Goal: Task Accomplishment & Management: Use online tool/utility

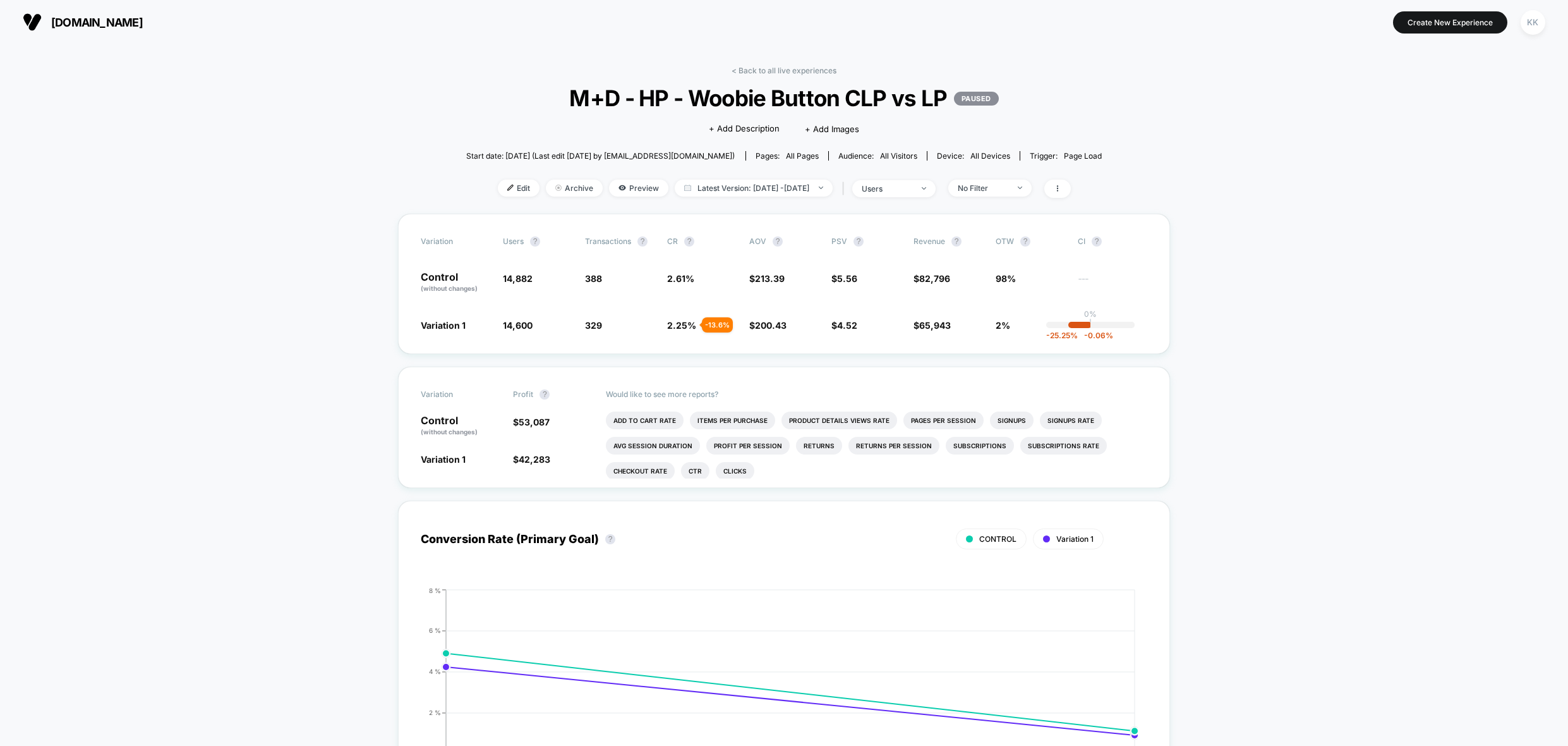
click at [85, 23] on span "[DOMAIN_NAME]" at bounding box center [96, 22] width 92 height 13
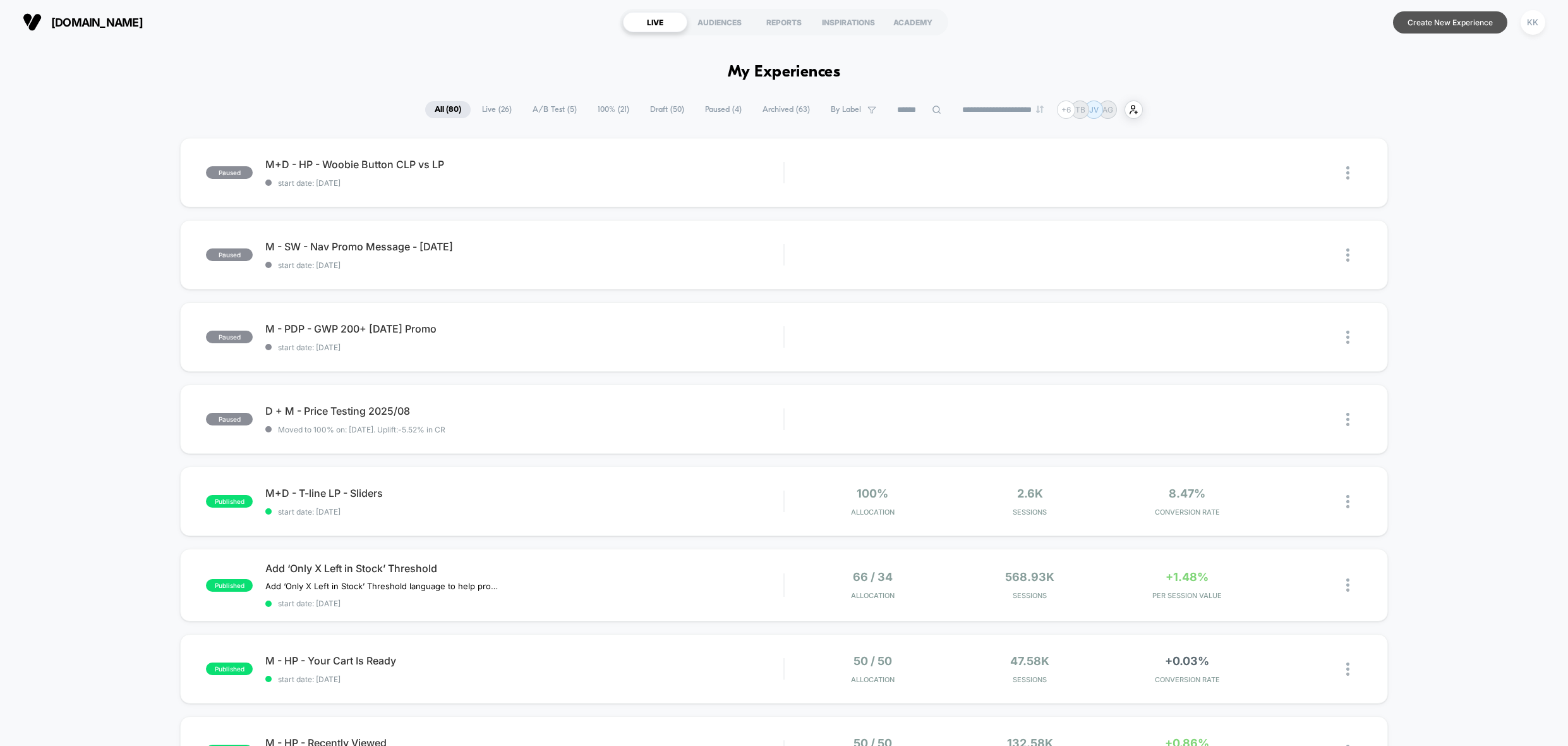
click at [1422, 25] on button "Create New Experience" at bounding box center [1449, 22] width 114 height 22
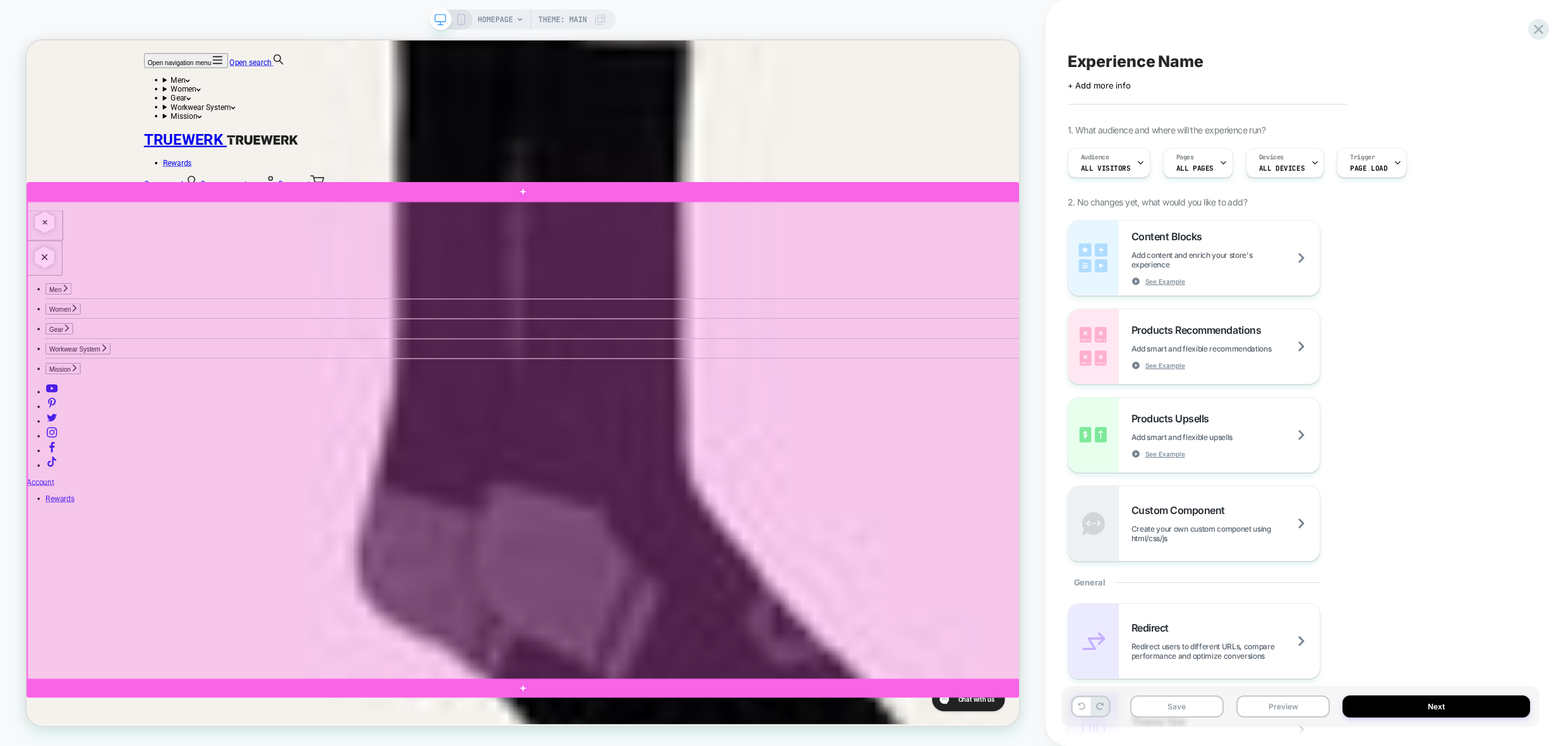
click at [108, 325] on div at bounding box center [689, 574] width 1323 height 638
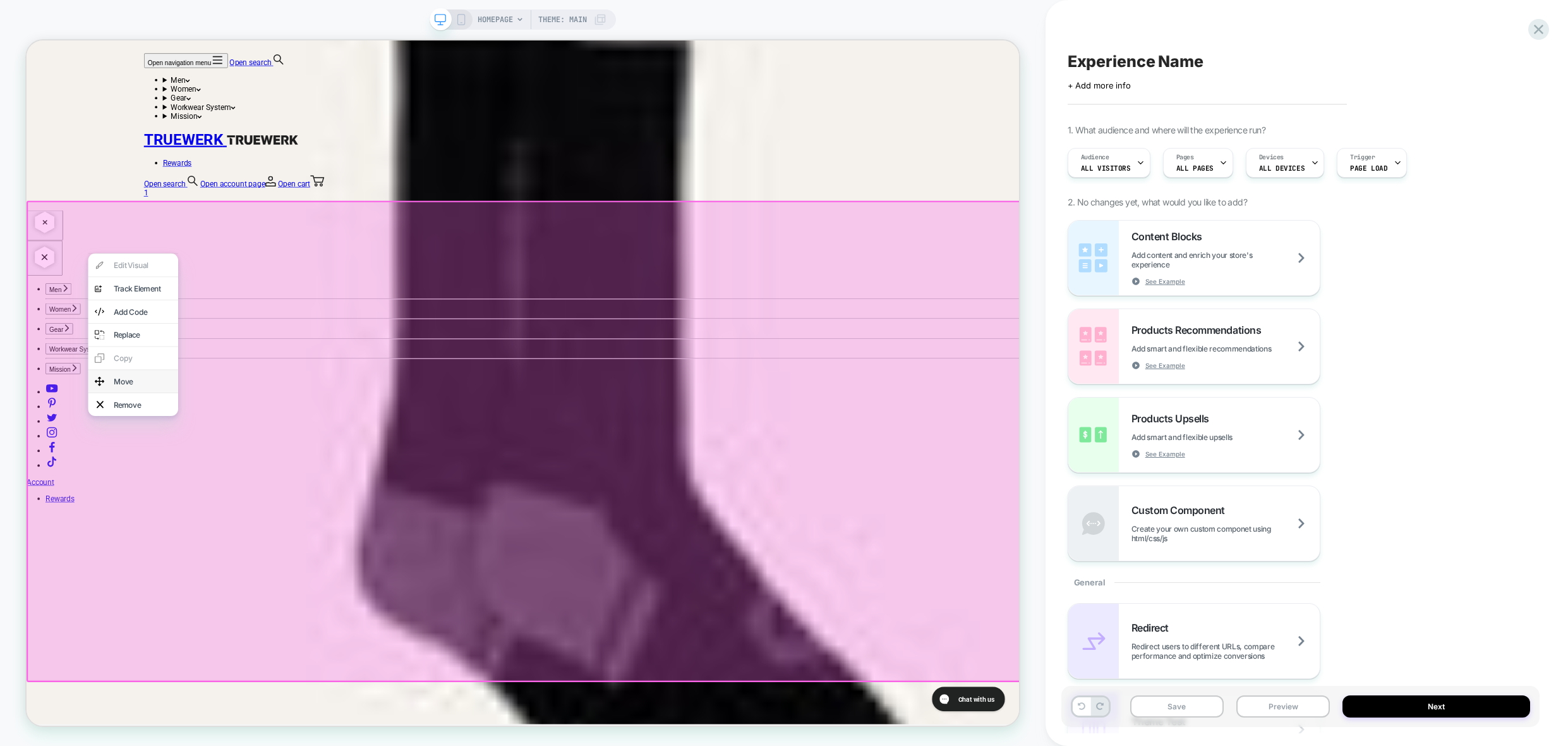
click at [181, 501] on div "Move" at bounding box center [181, 495] width 77 height 13
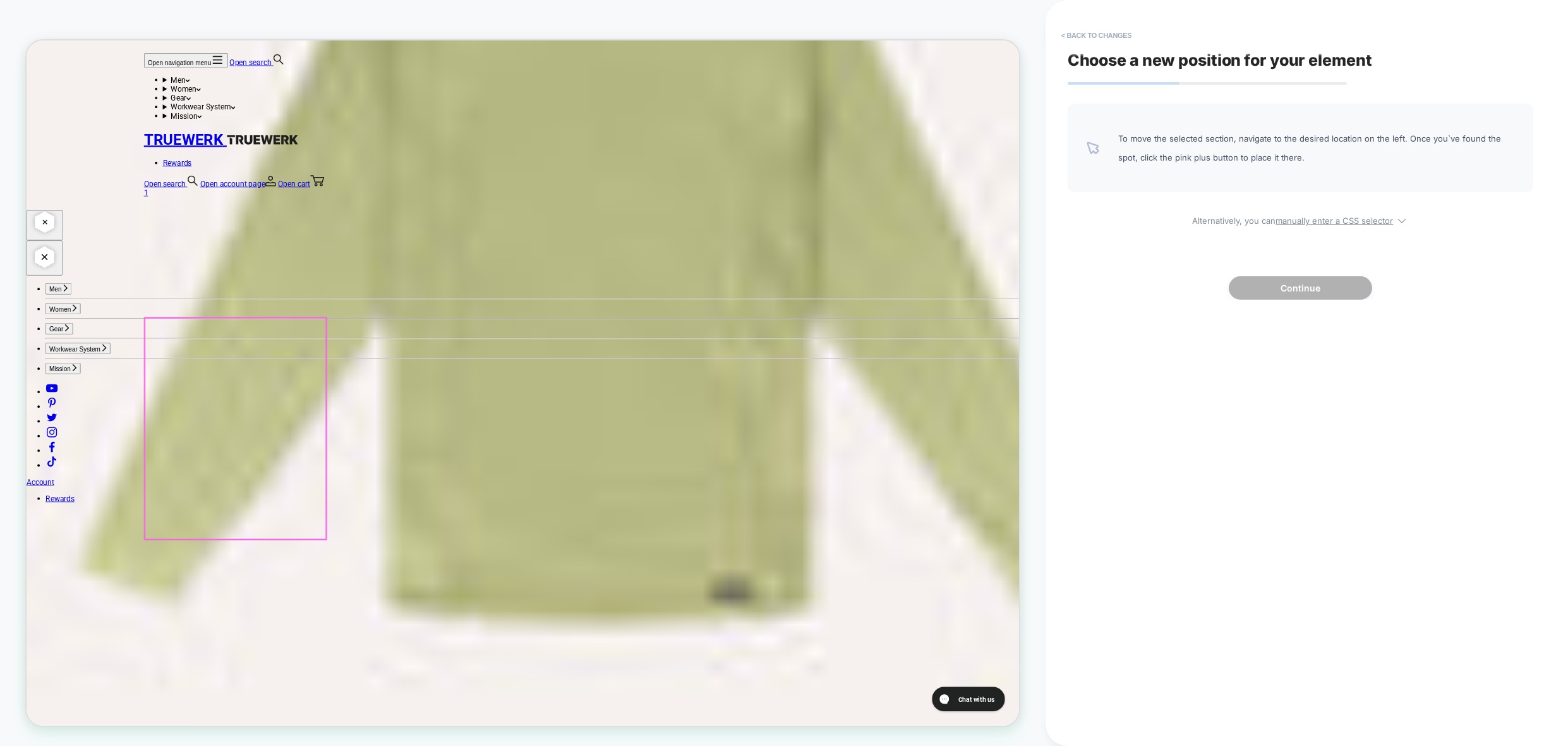
scroll to position [3541, 0]
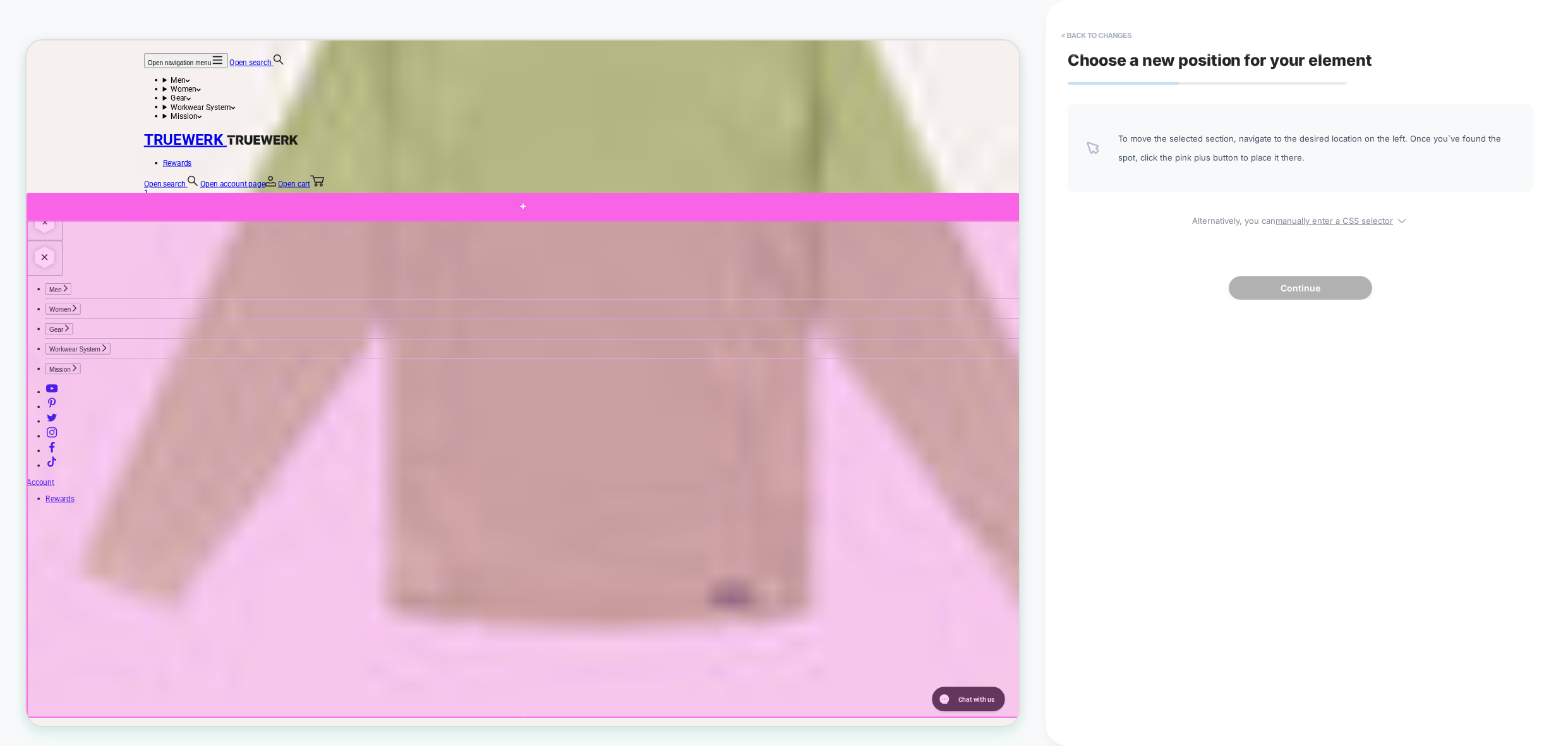
click at [123, 271] on div at bounding box center [688, 262] width 1323 height 37
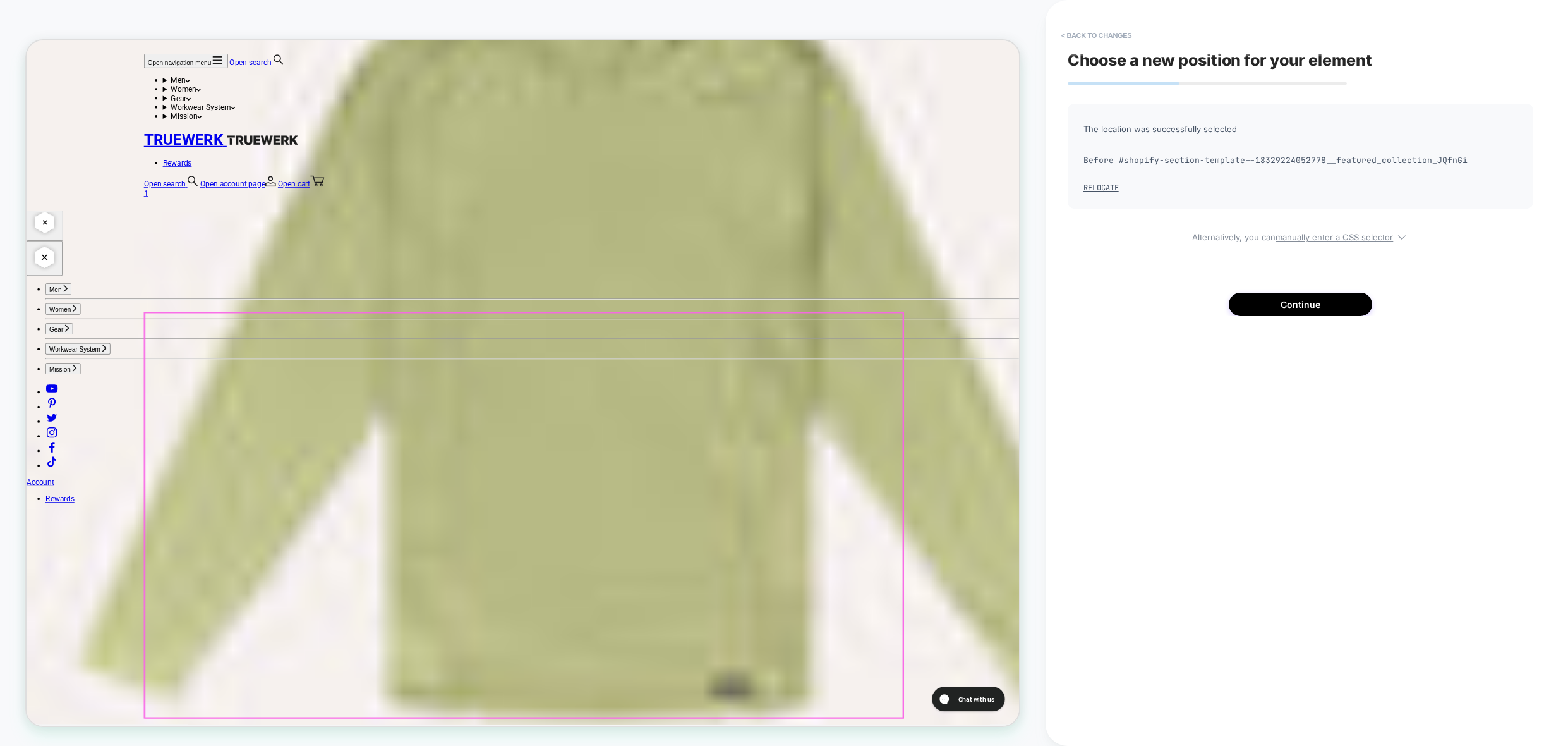
scroll to position [3478, 0]
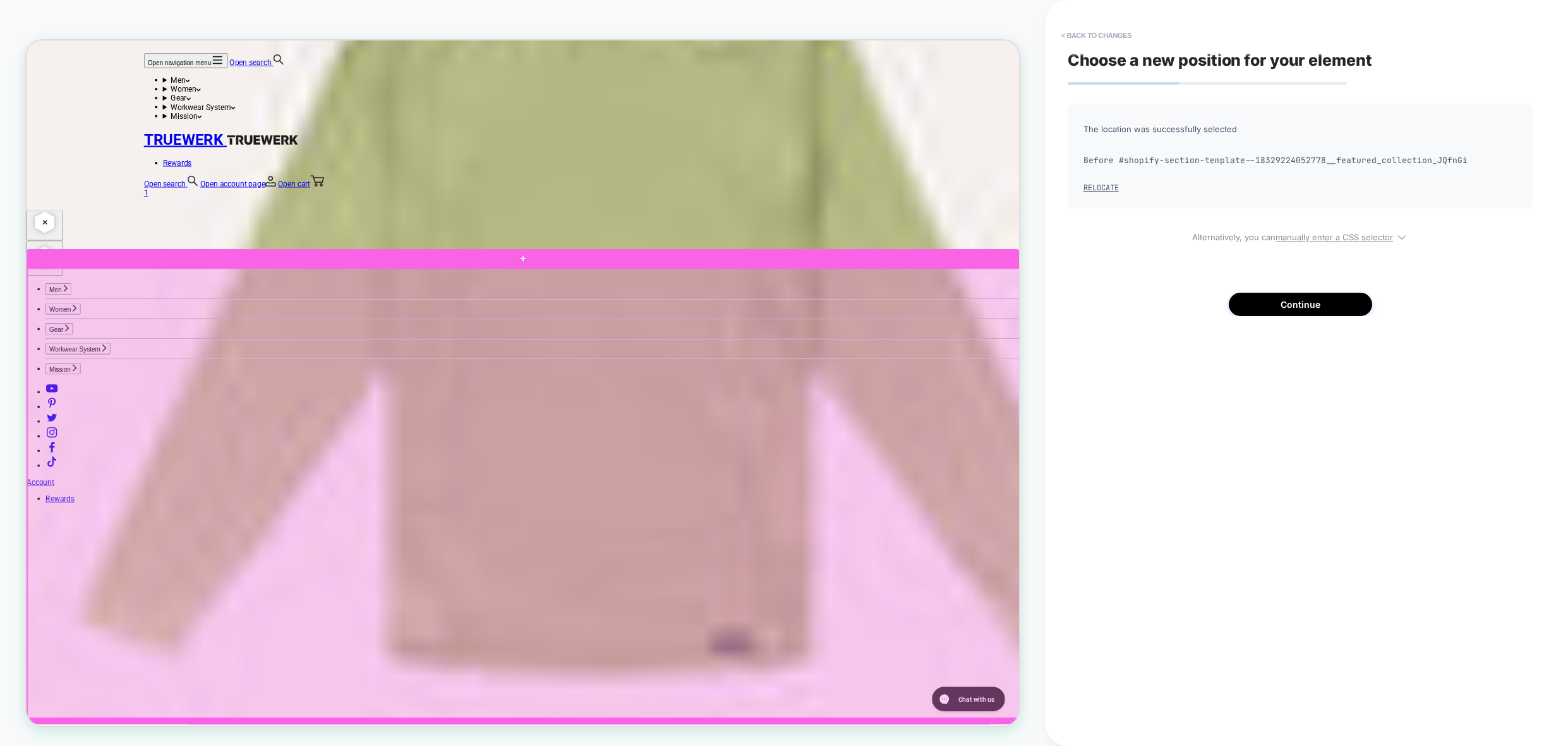
click at [59, 383] on div at bounding box center [689, 645] width 1323 height 601
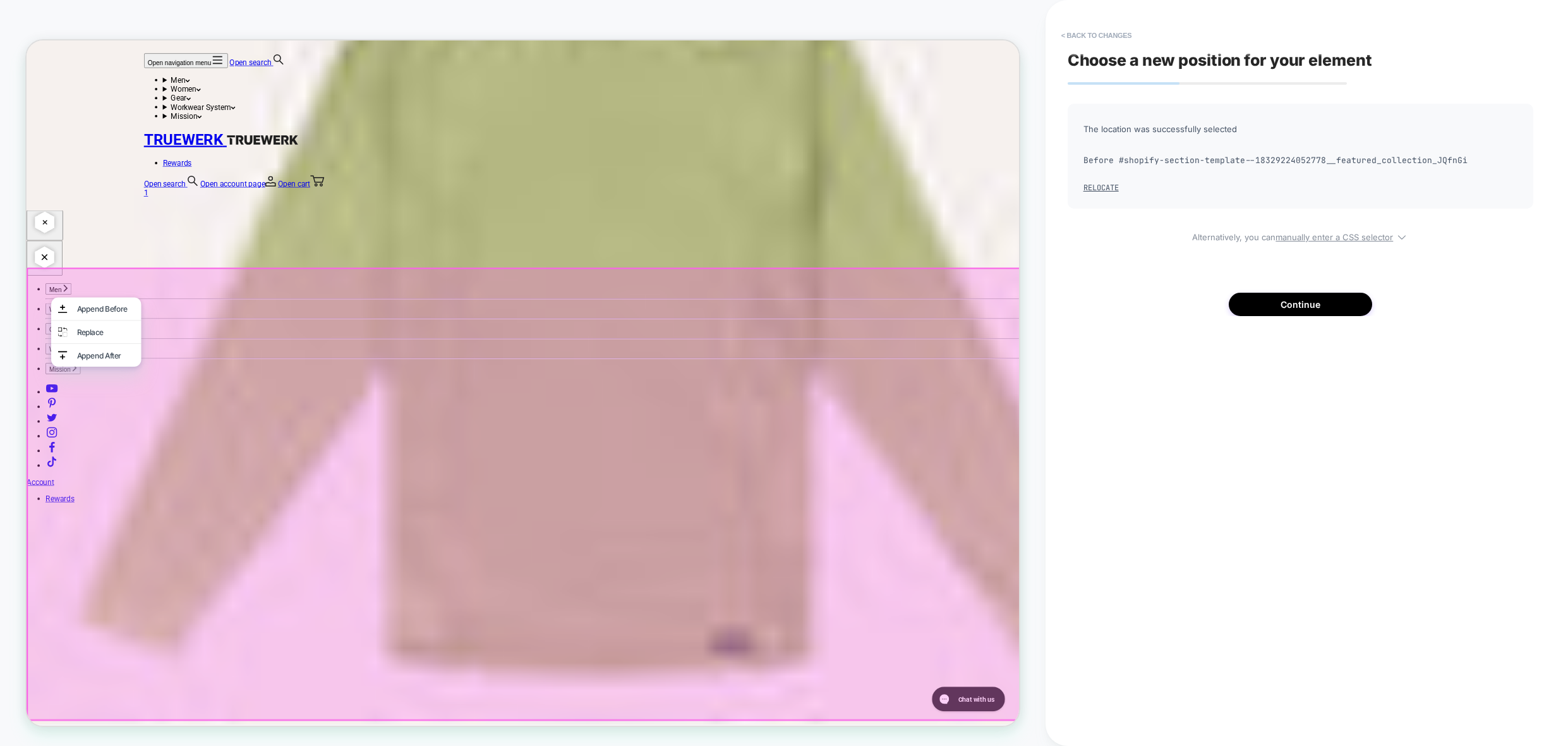
click at [78, 348] on div at bounding box center [688, 644] width 1323 height 601
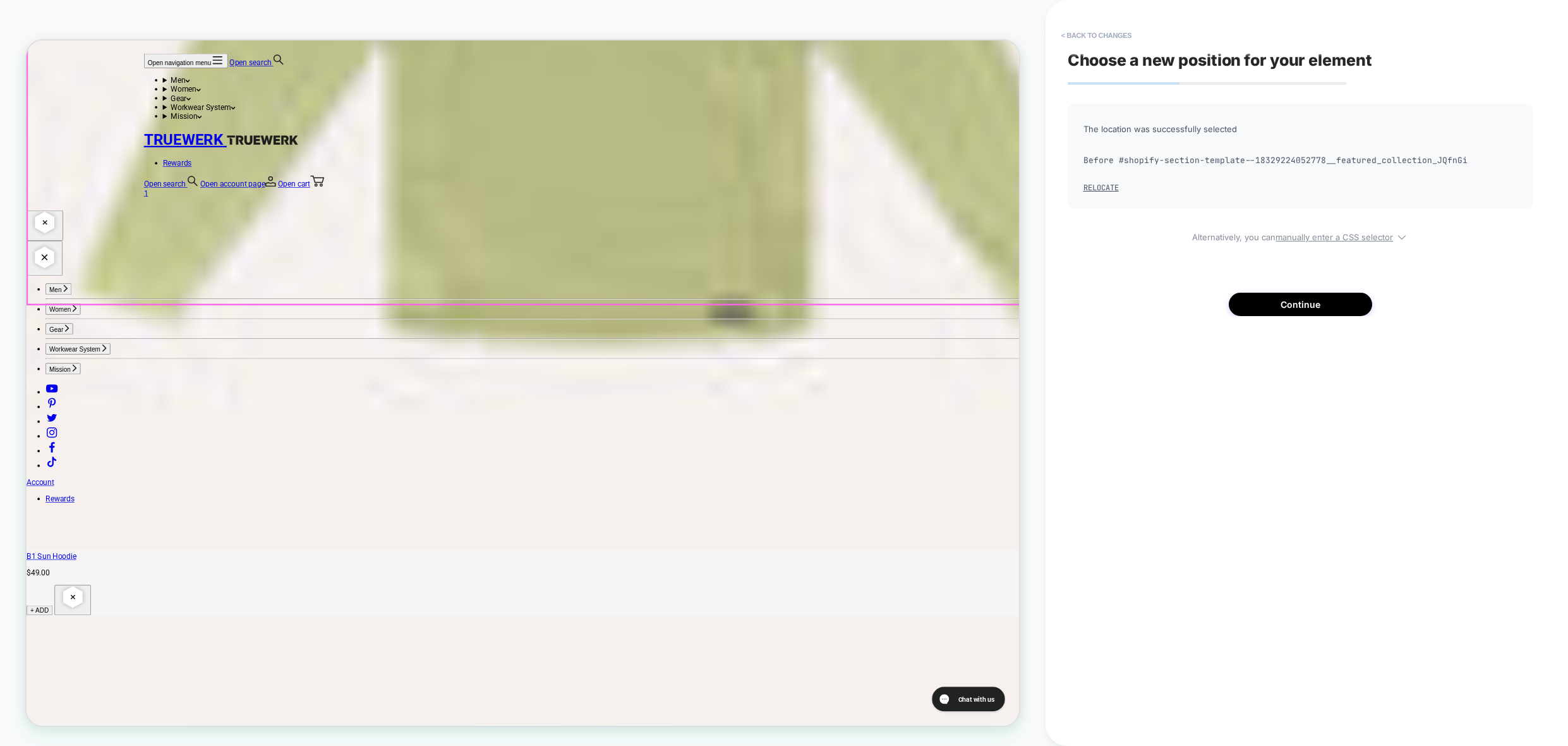
scroll to position [3920, 0]
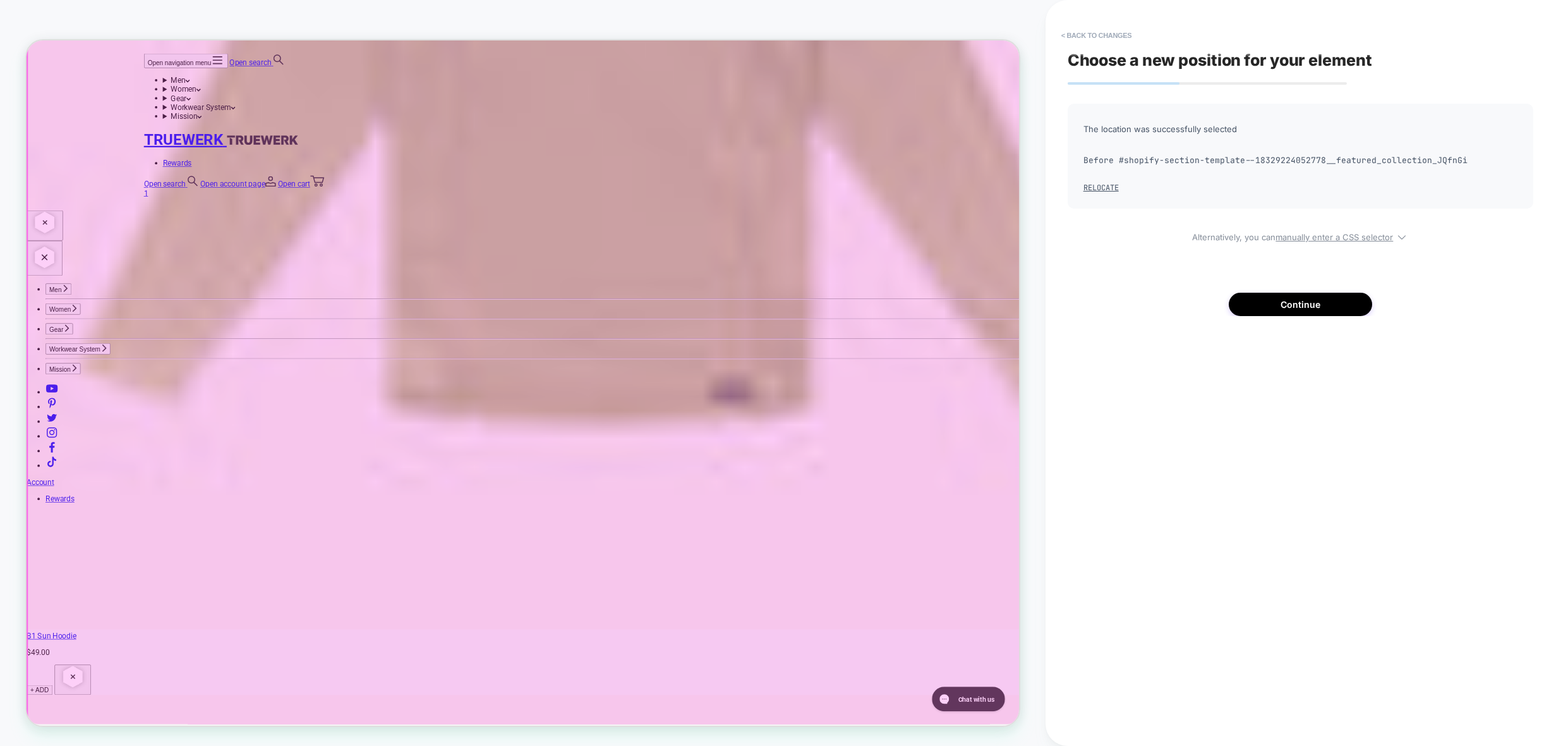
scroll to position [3478, 0]
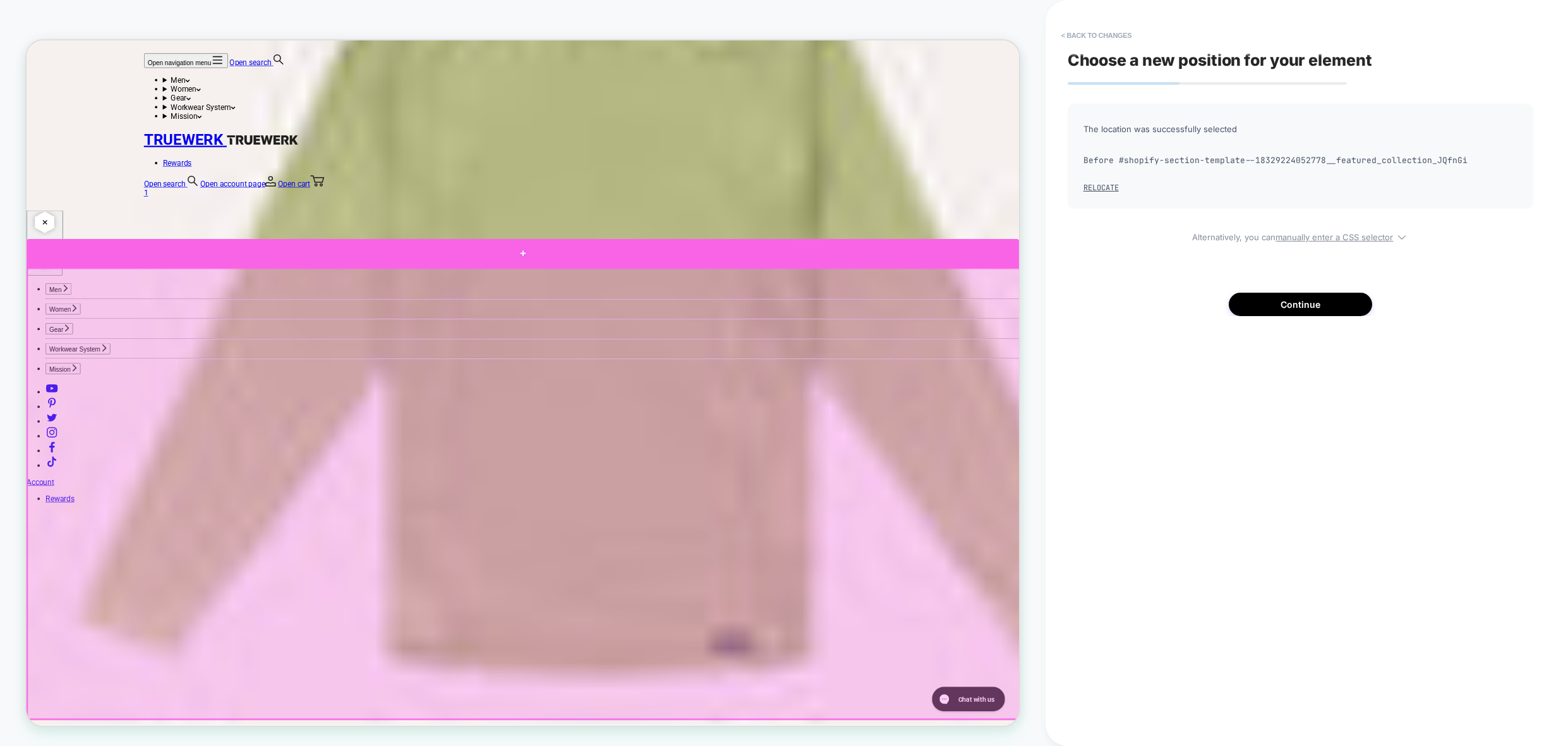
click at [1245, 323] on div at bounding box center [688, 324] width 1323 height 38
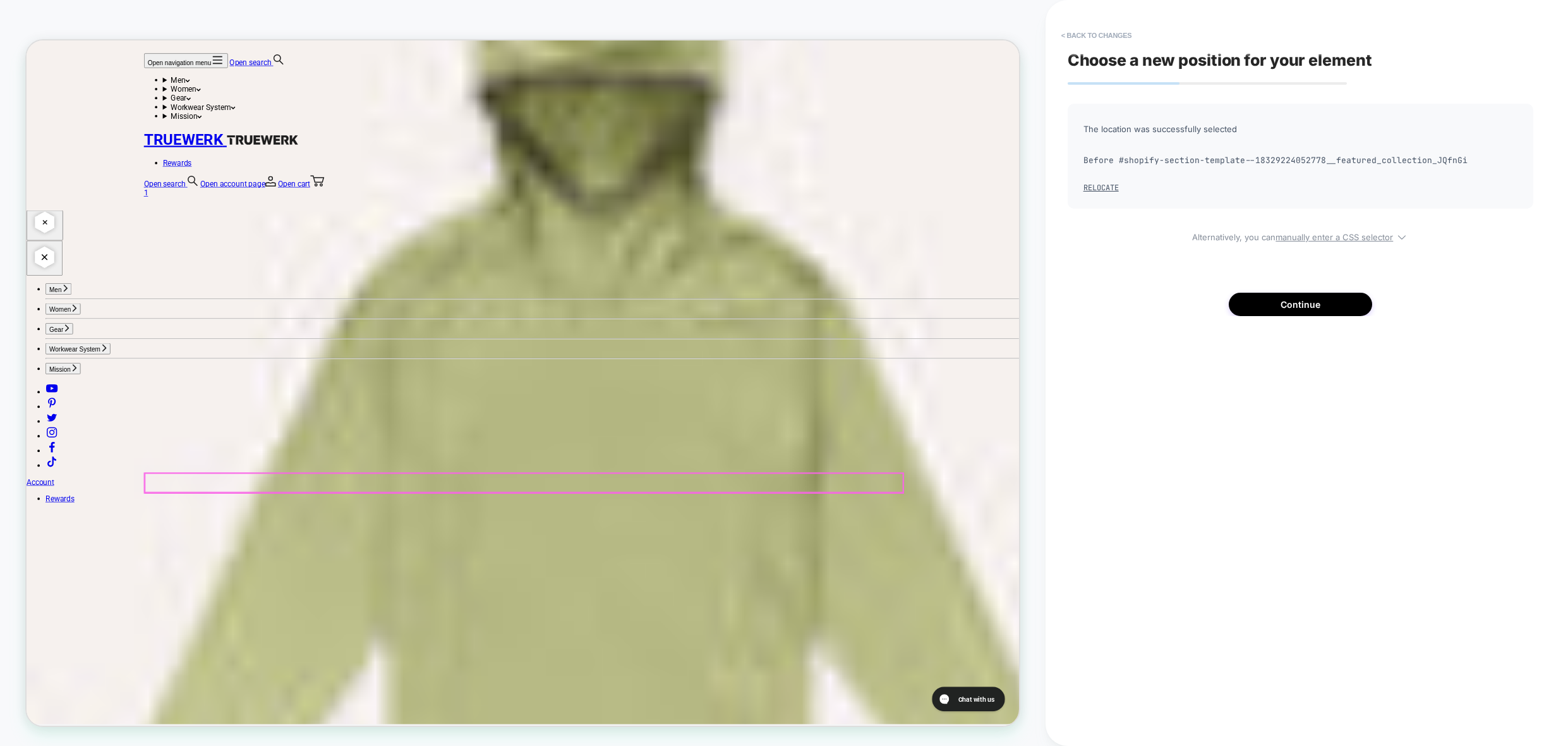
scroll to position [3035, 0]
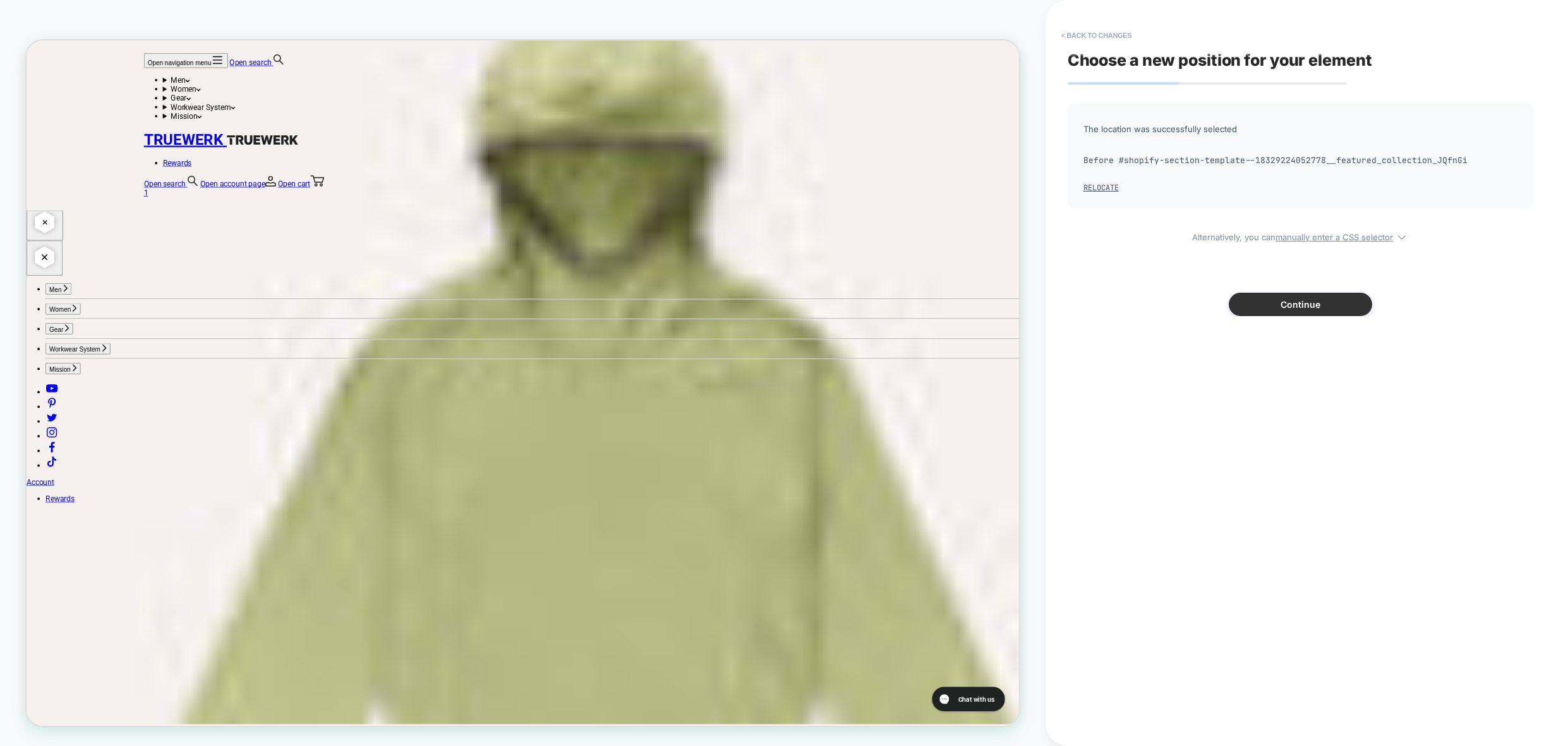
click at [1282, 298] on button "Continue" at bounding box center [1300, 303] width 144 height 23
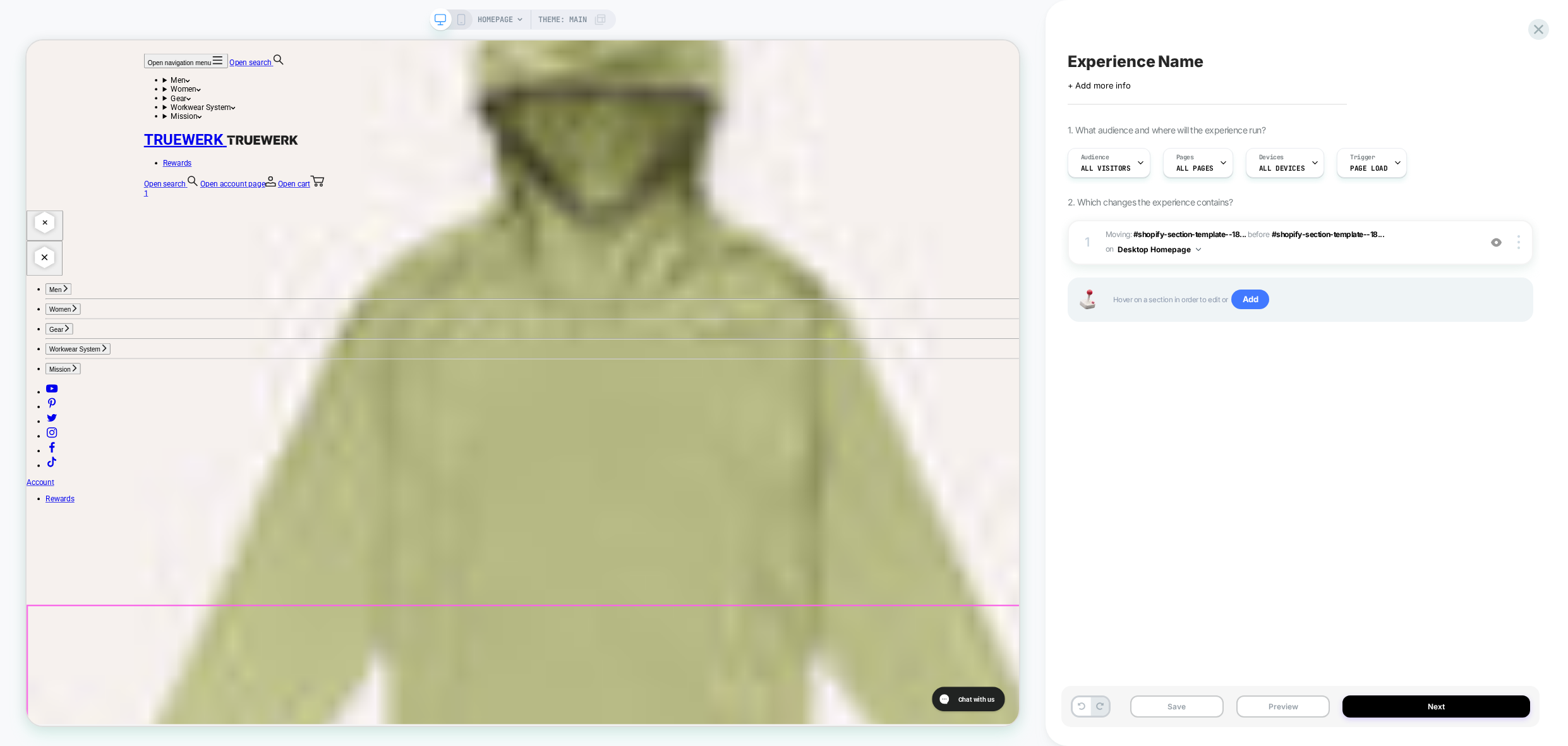
scroll to position [3351, 0]
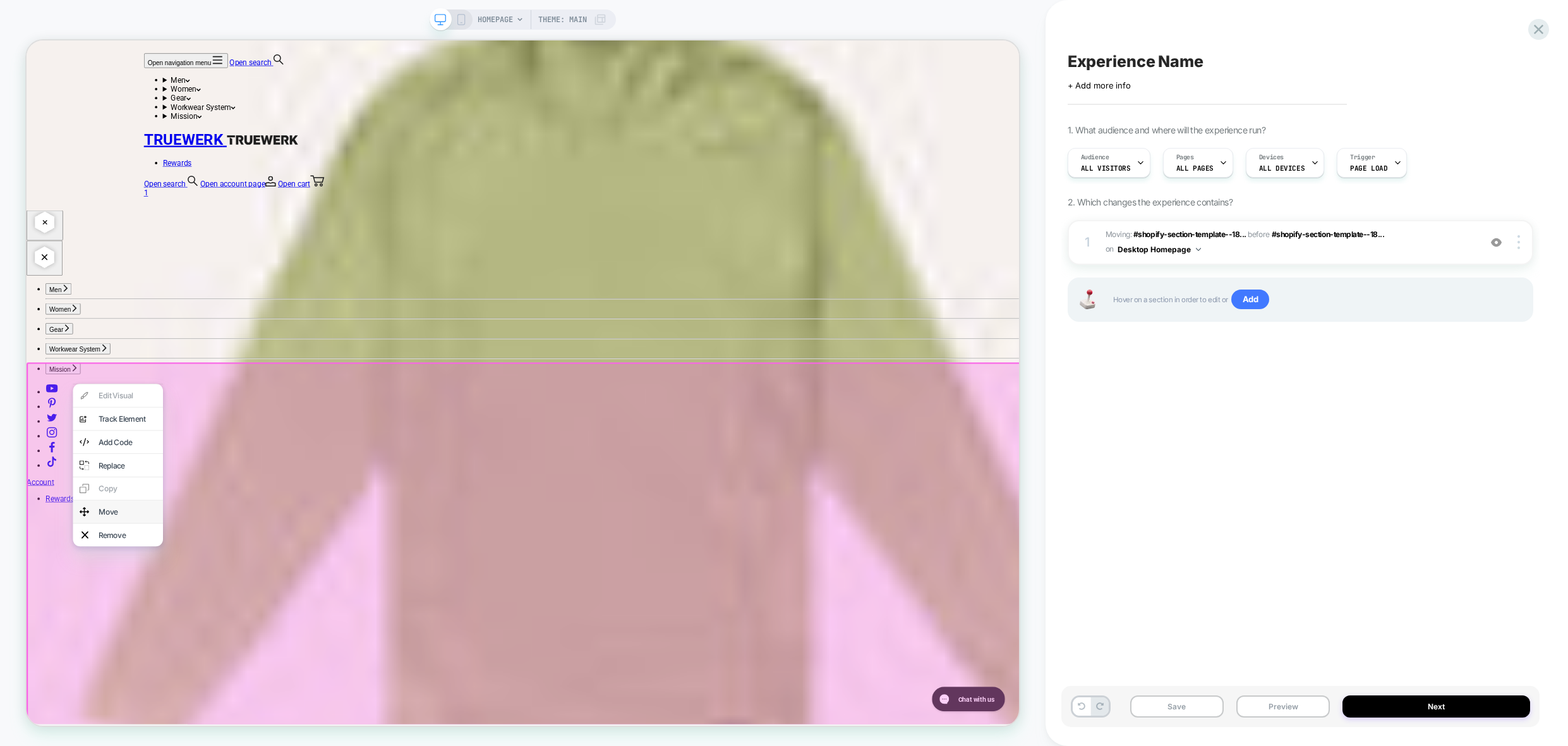
click at [149, 675] on div "Move" at bounding box center [160, 669] width 77 height 13
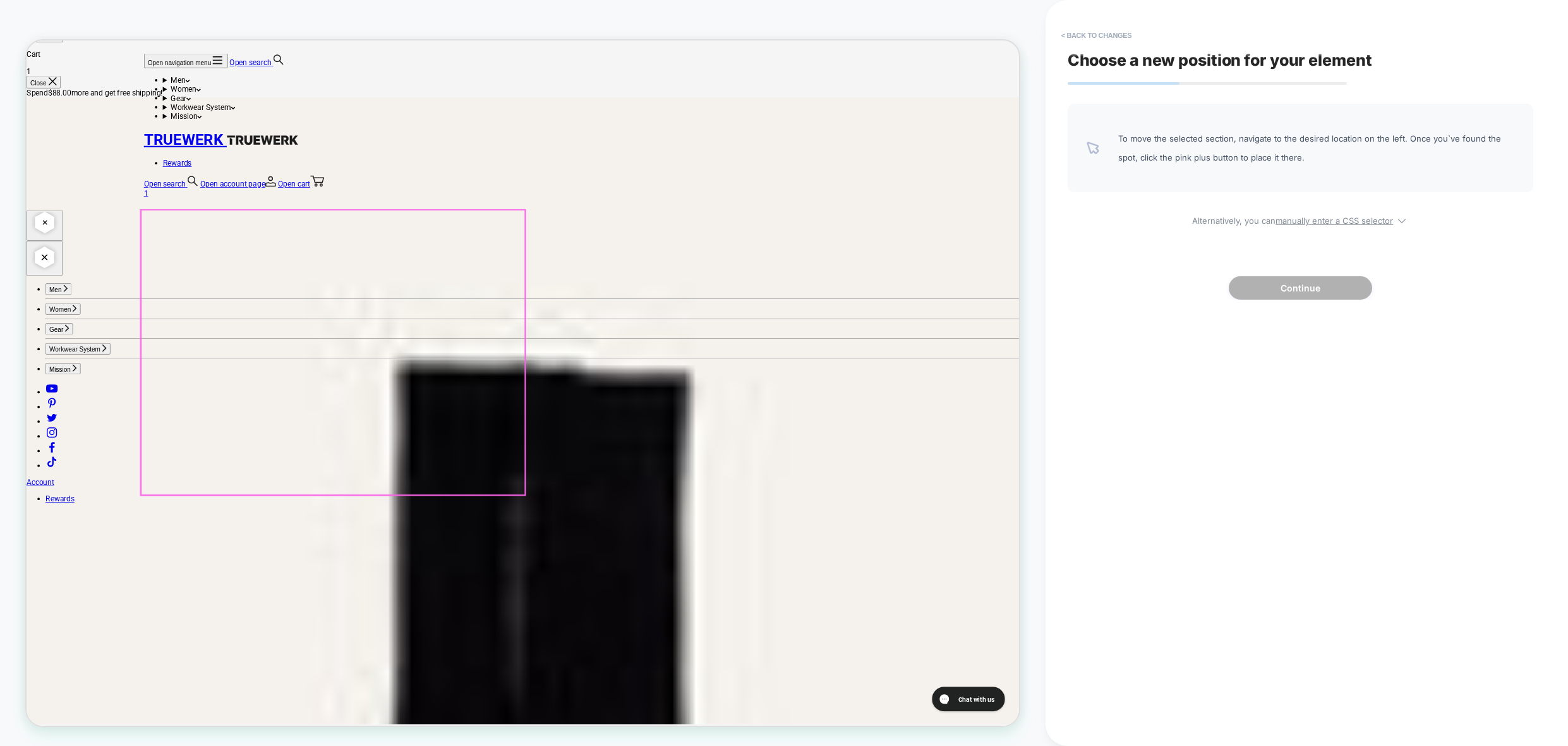
scroll to position [696, 0]
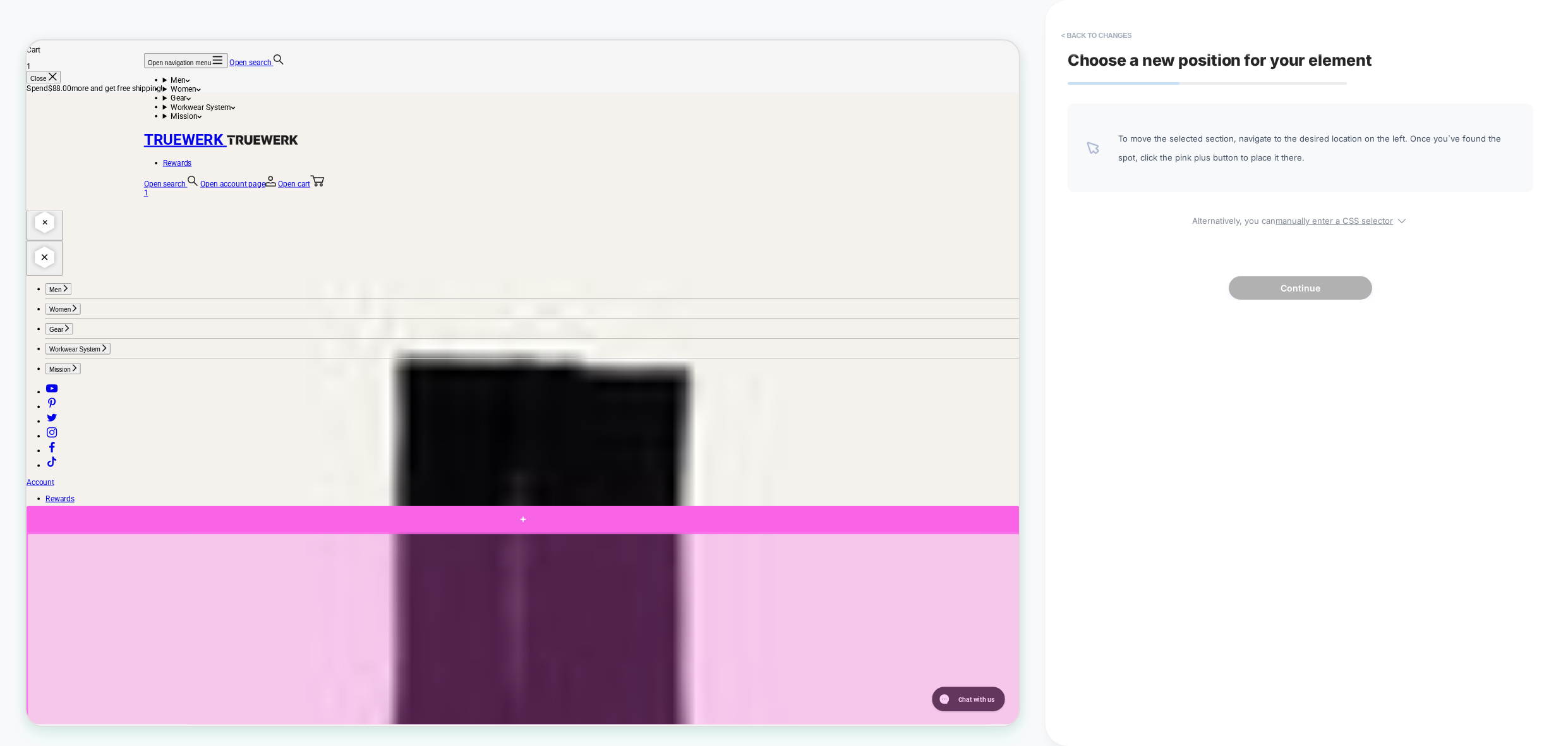
click at [154, 676] on div at bounding box center [688, 678] width 1323 height 35
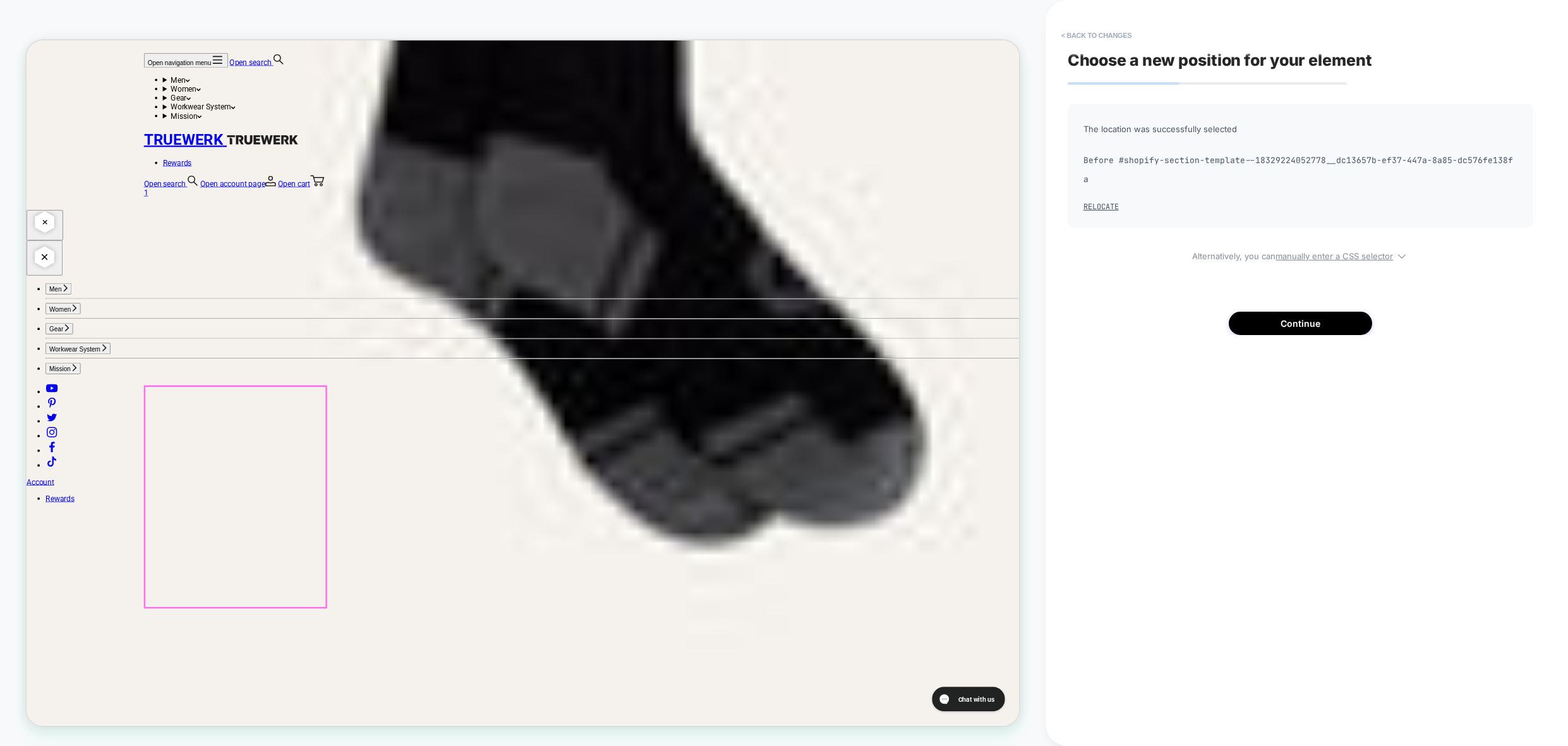
scroll to position [1580, 0]
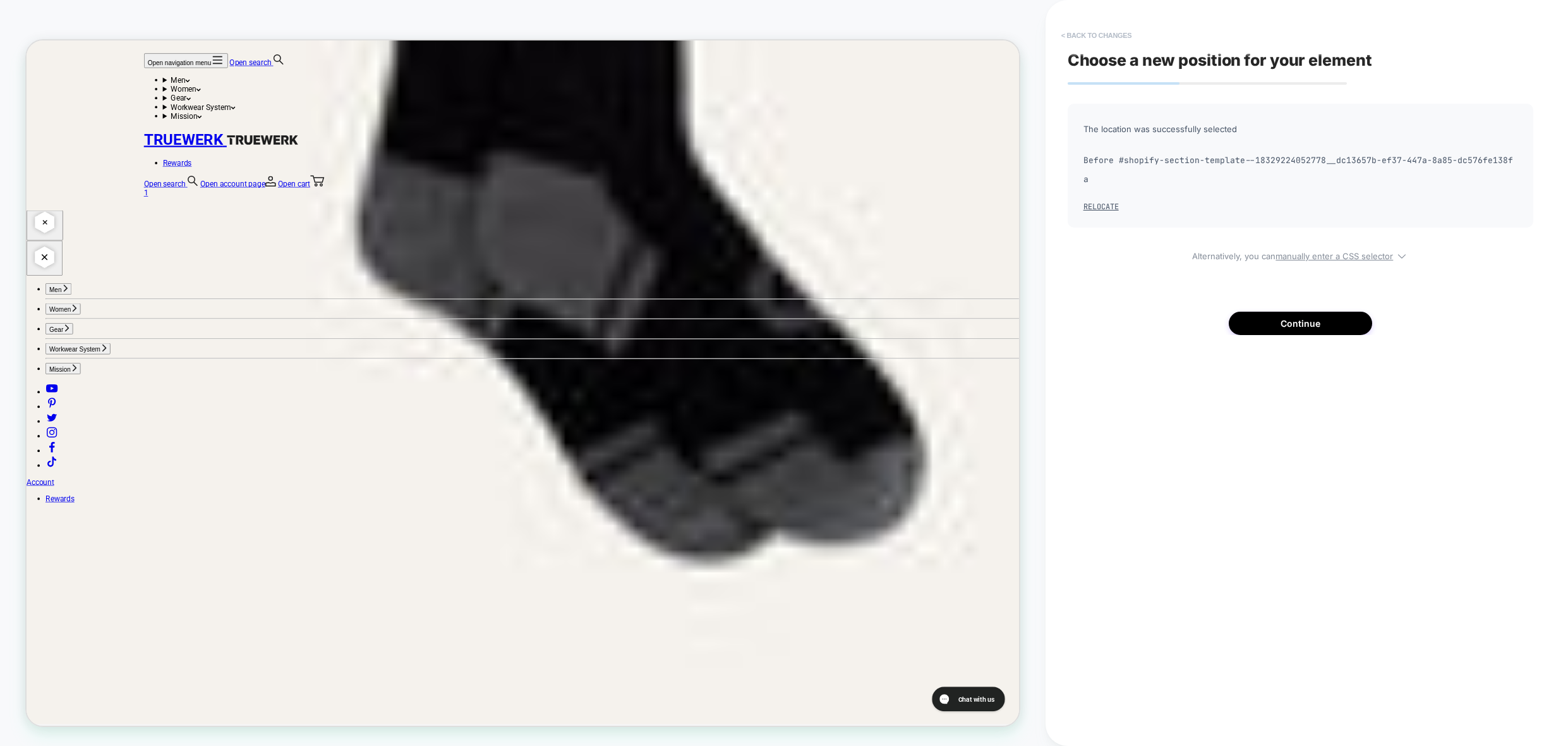
click at [1091, 34] on button "< Back to changes" at bounding box center [1097, 35] width 83 height 20
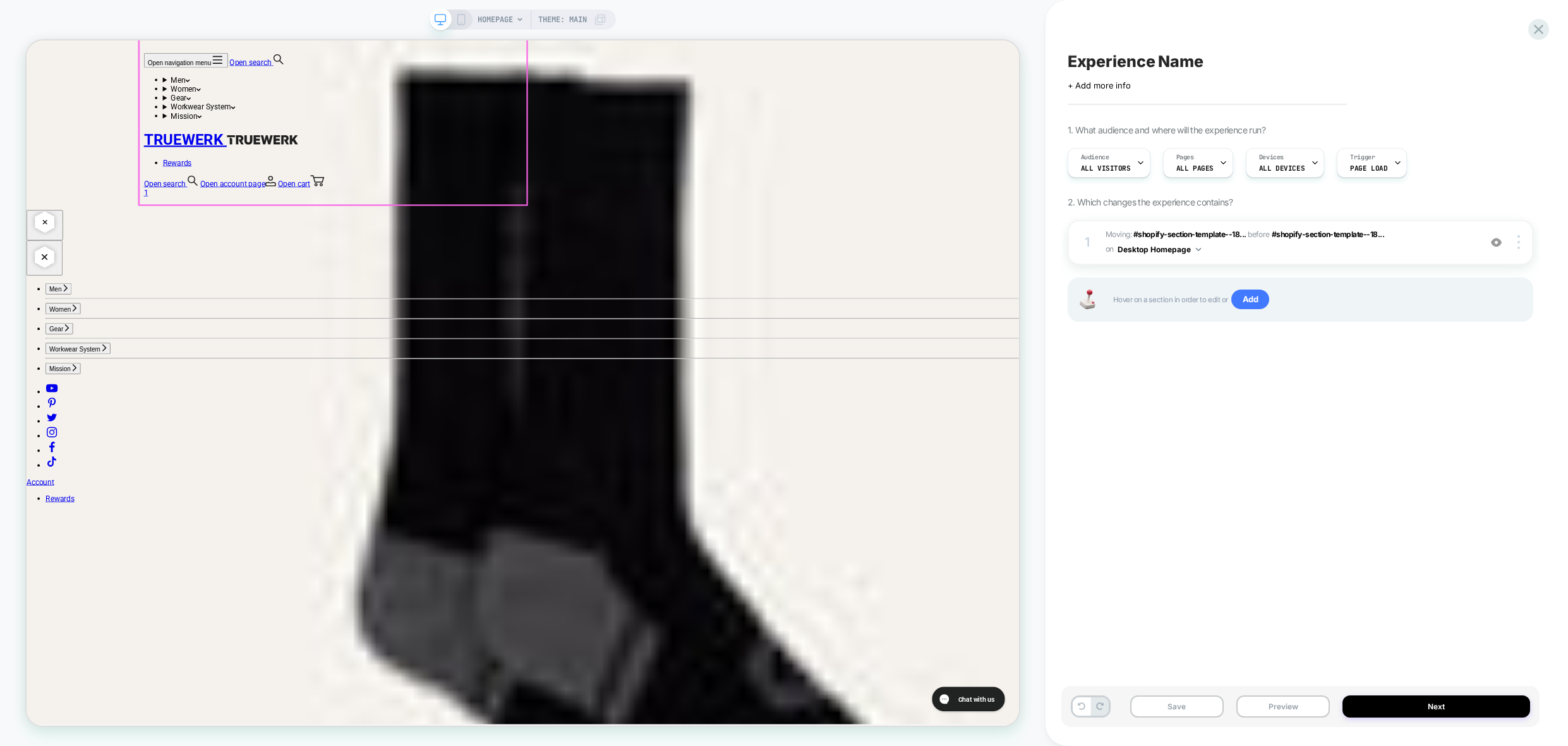
scroll to position [1202, 0]
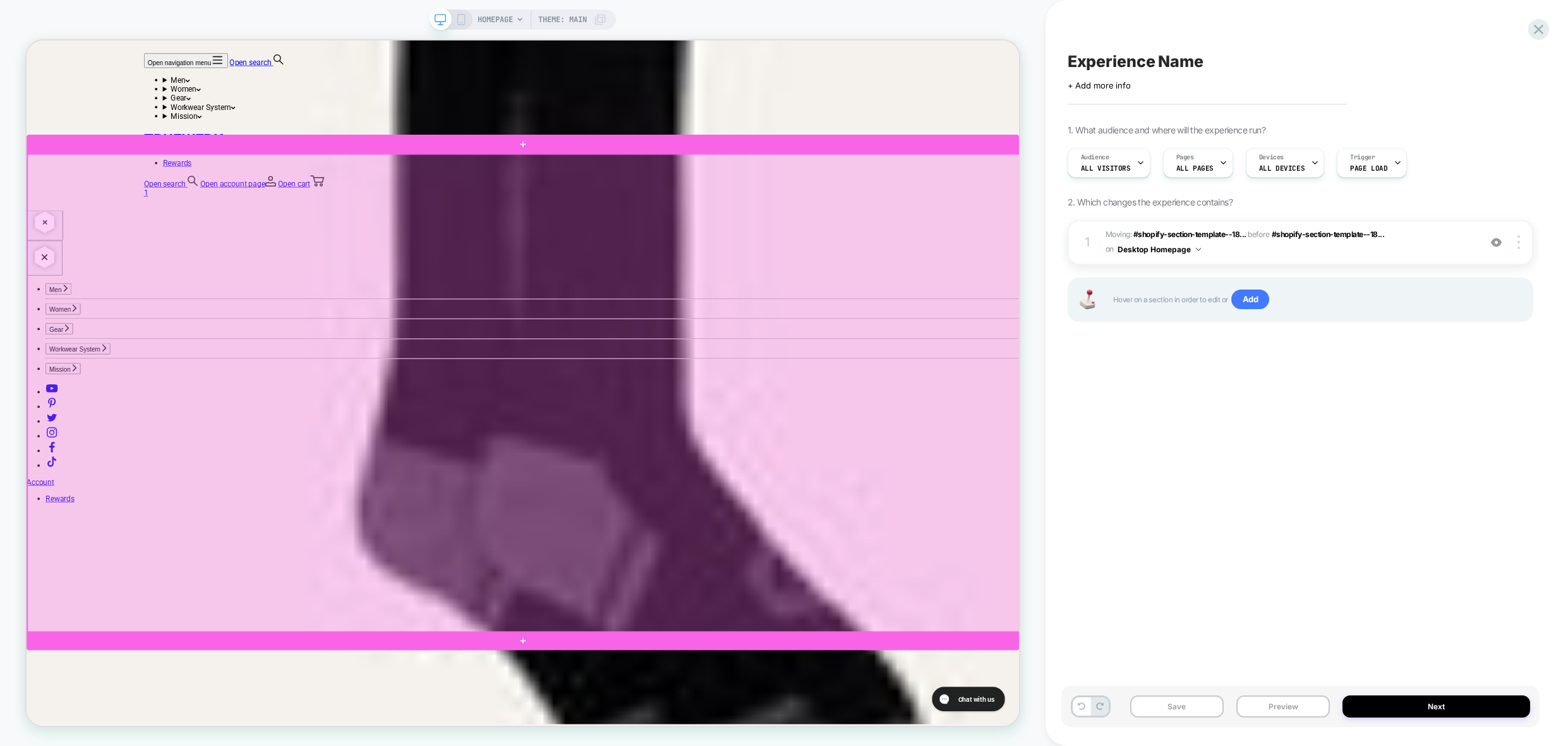
click at [78, 301] on div at bounding box center [689, 511] width 1323 height 638
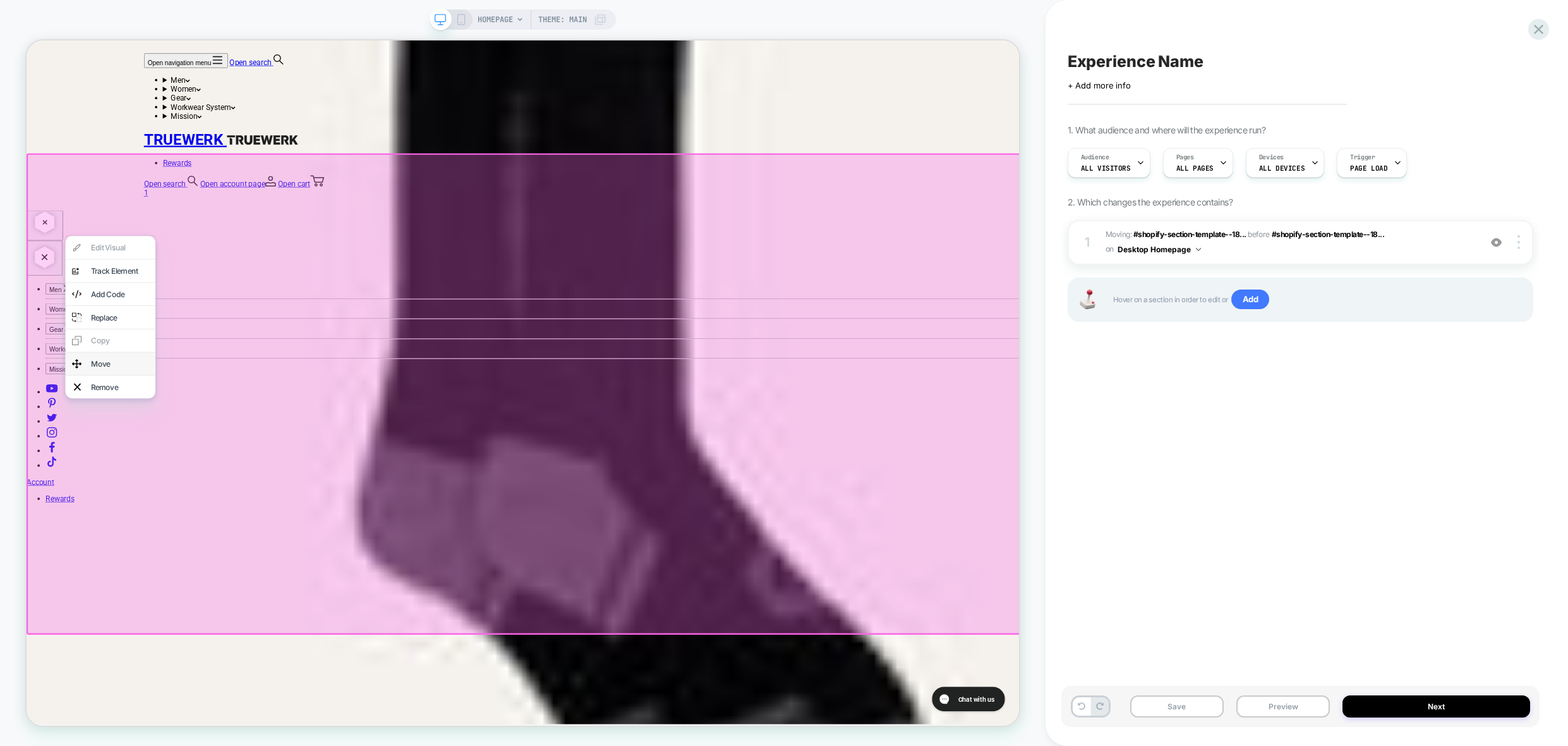
click at [140, 478] on div "Move" at bounding box center [150, 471] width 77 height 13
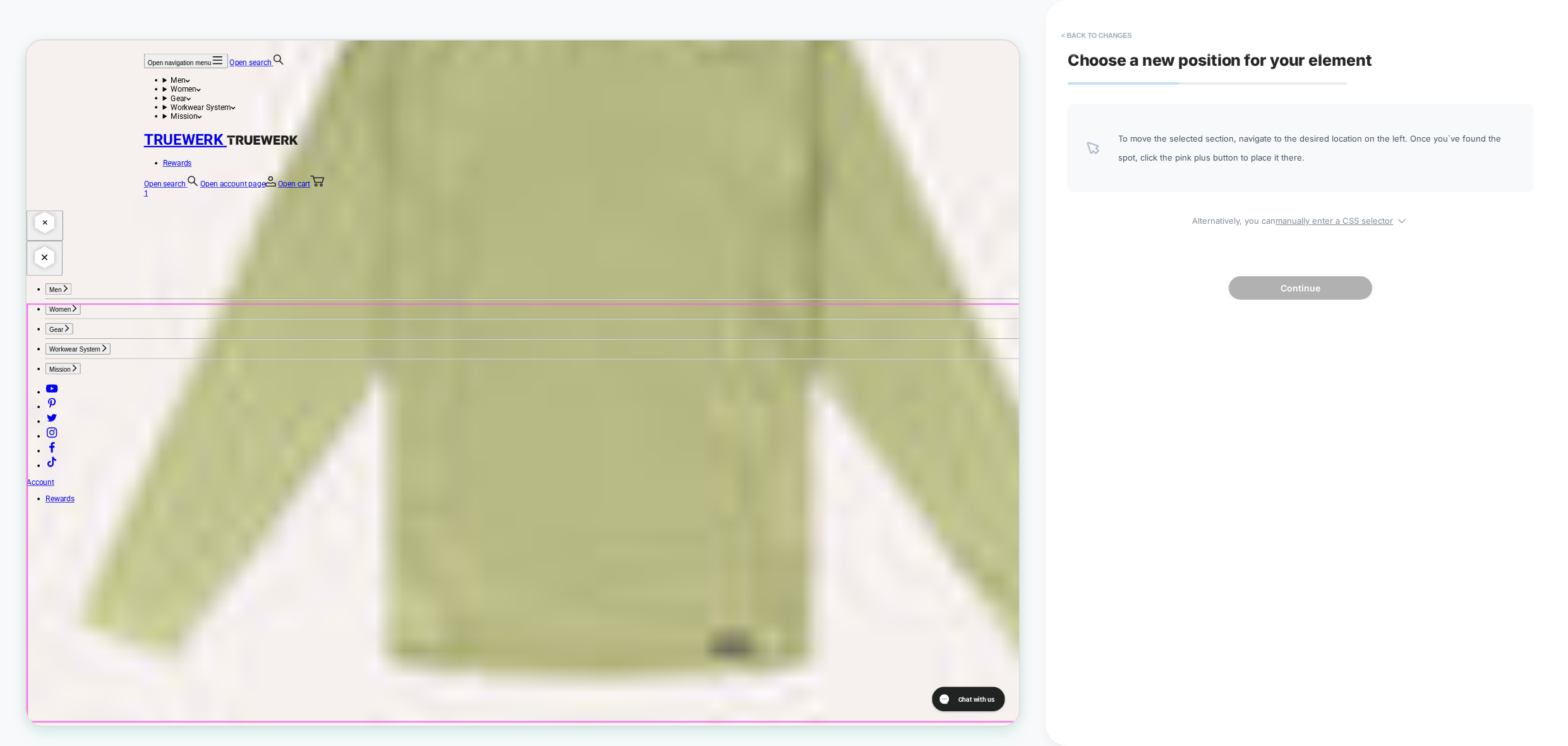
scroll to position [3856, 0]
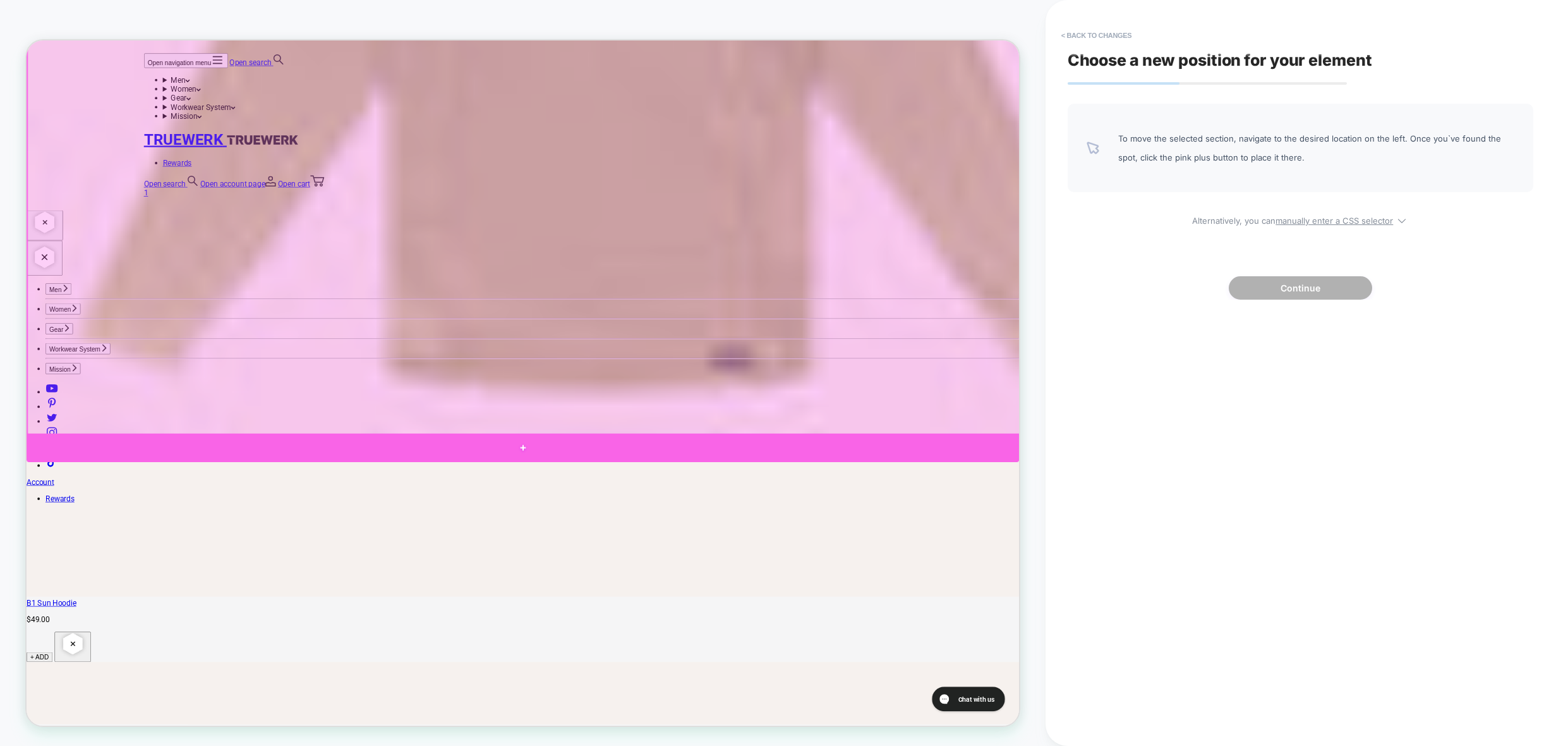
click at [198, 580] on div at bounding box center [688, 583] width 1323 height 38
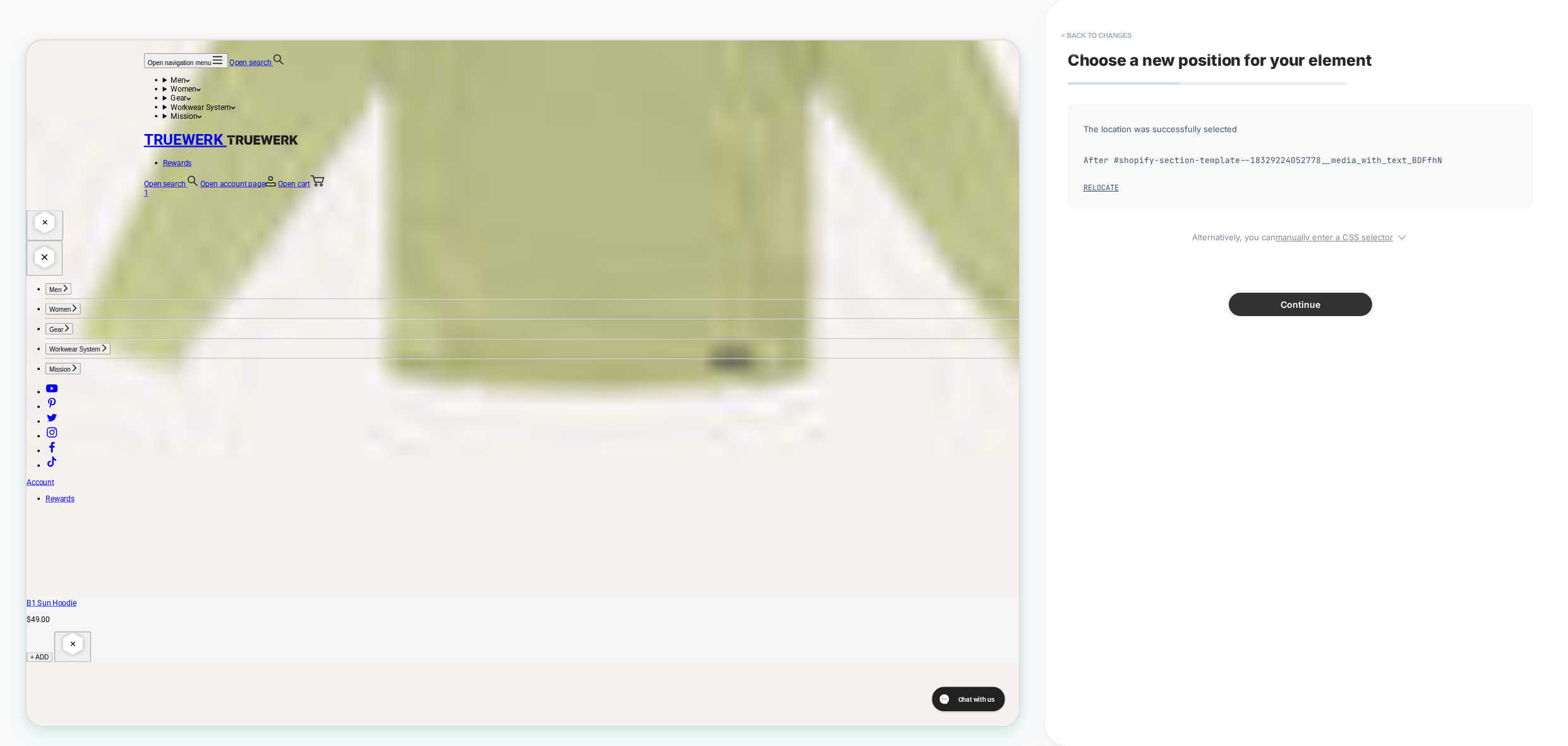
click at [1300, 304] on button "Continue" at bounding box center [1300, 303] width 144 height 23
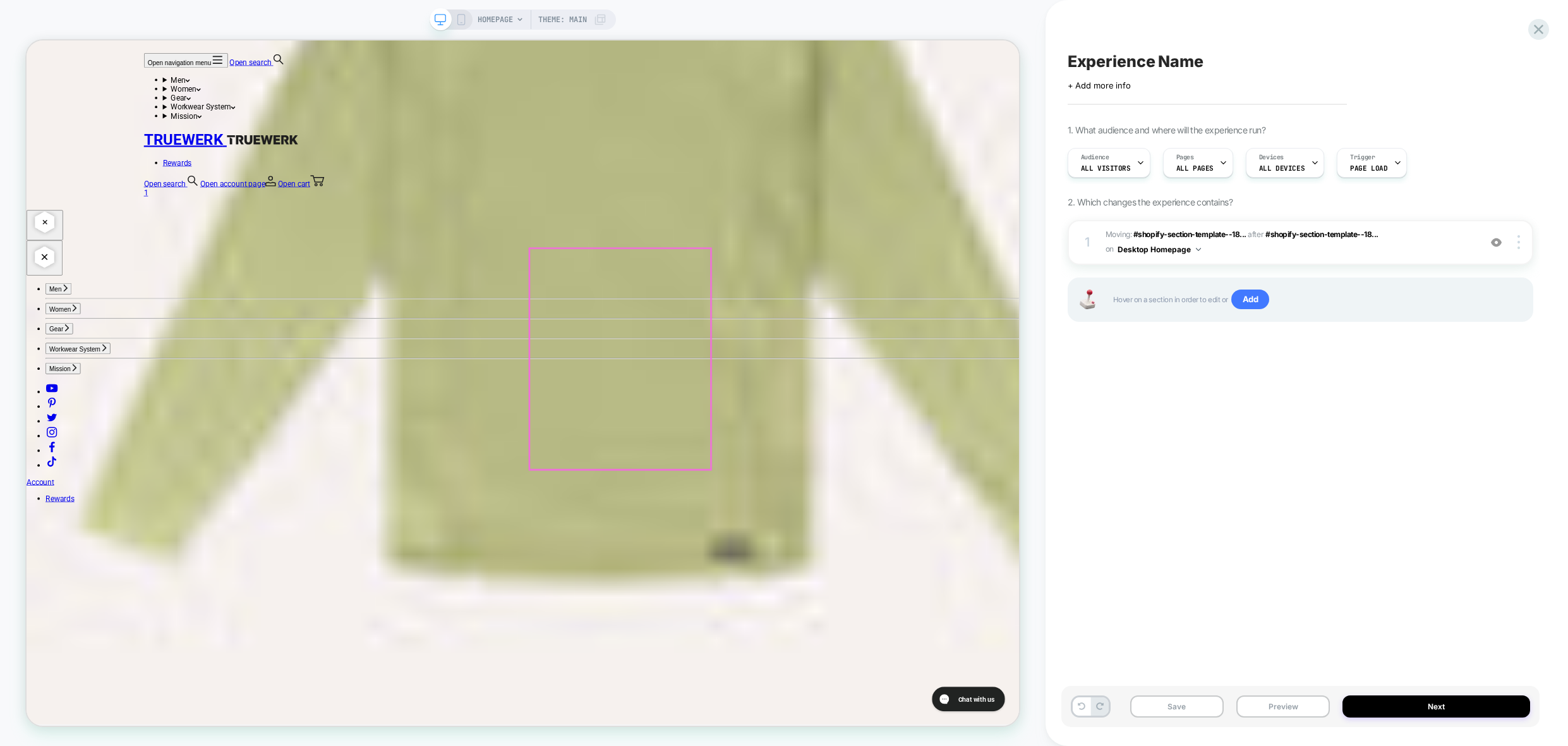
scroll to position [3604, 0]
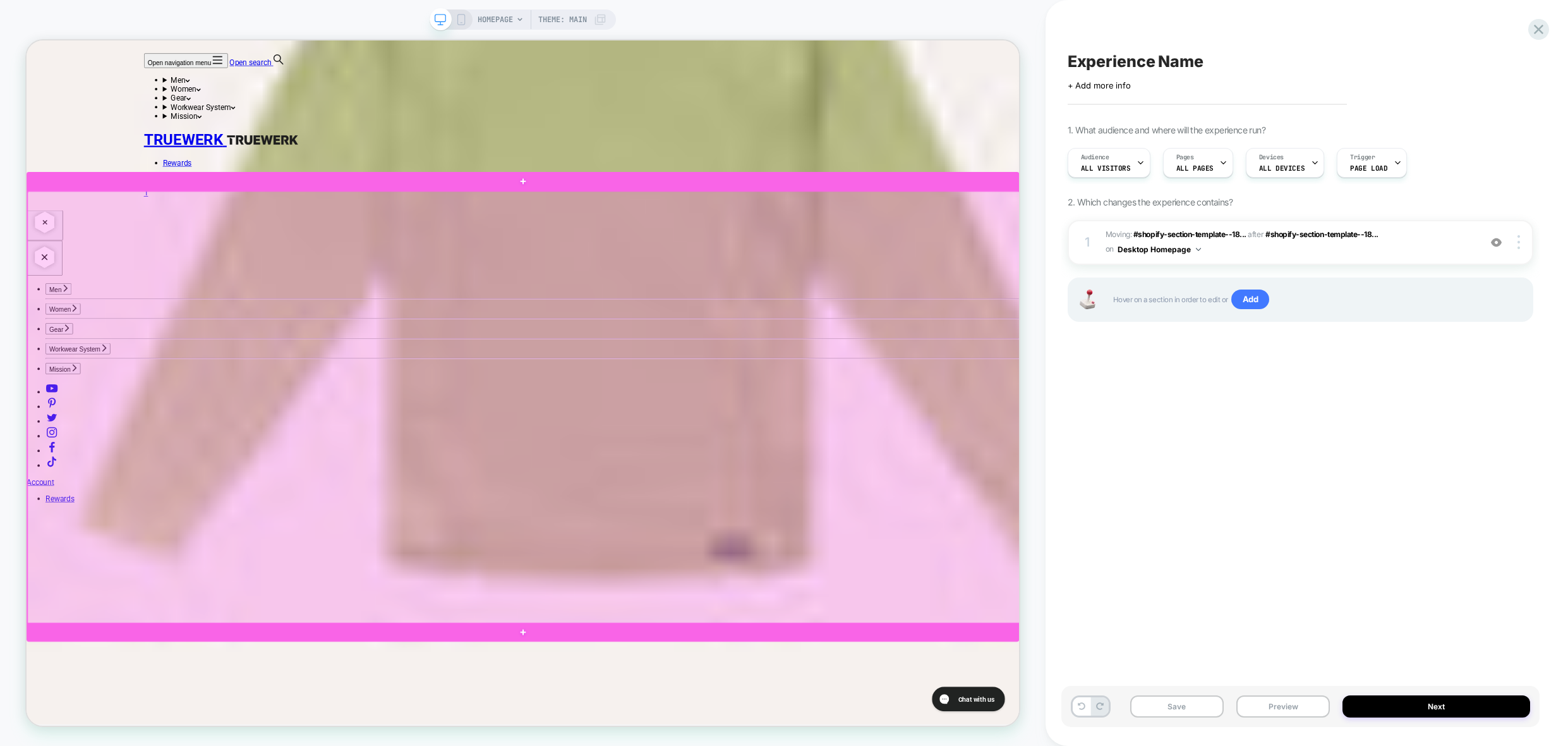
click at [154, 262] on div at bounding box center [689, 530] width 1323 height 577
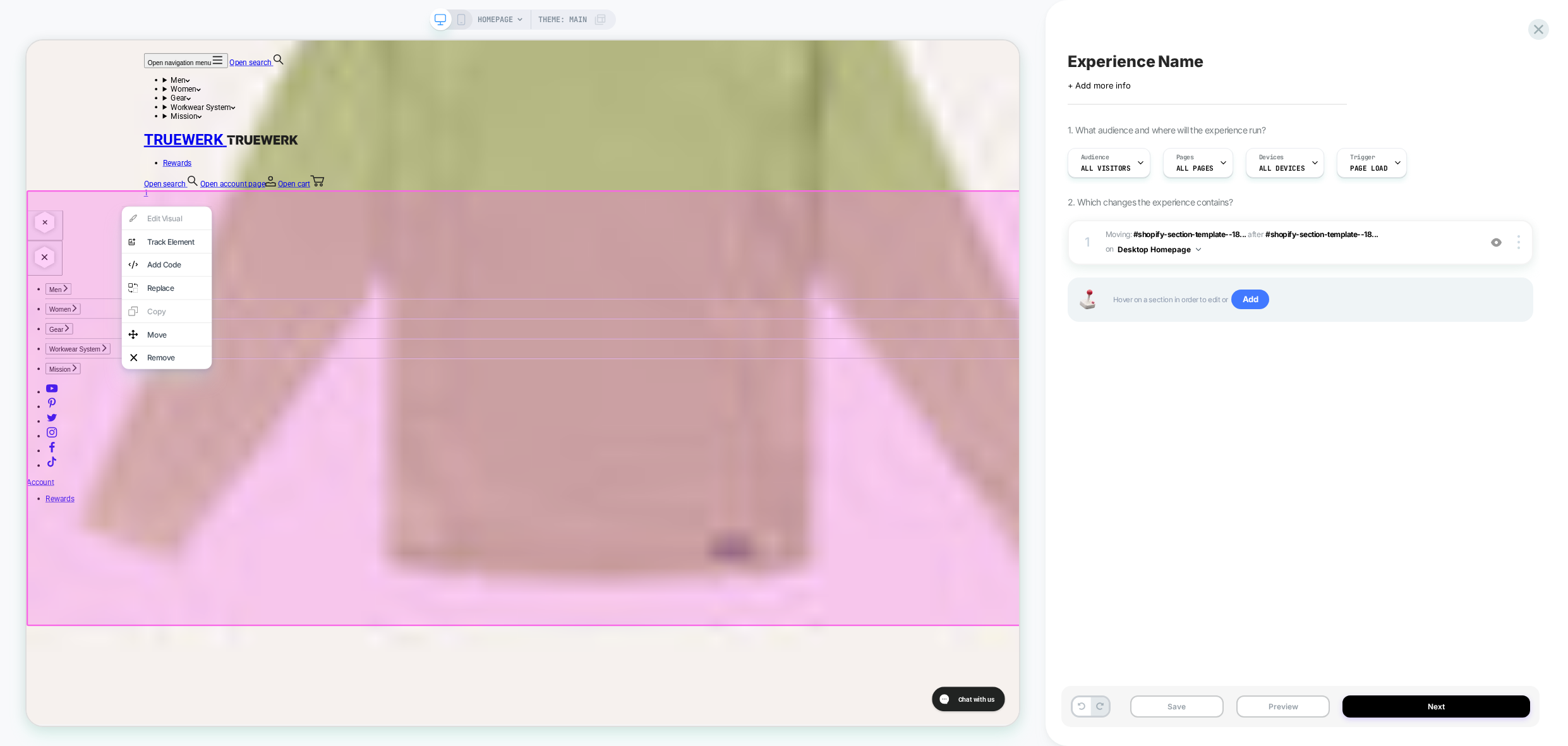
click at [1294, 412] on div "Experience Name Click to edit experience details + Add more info 1. What audien…" at bounding box center [1301, 373] width 478 height 721
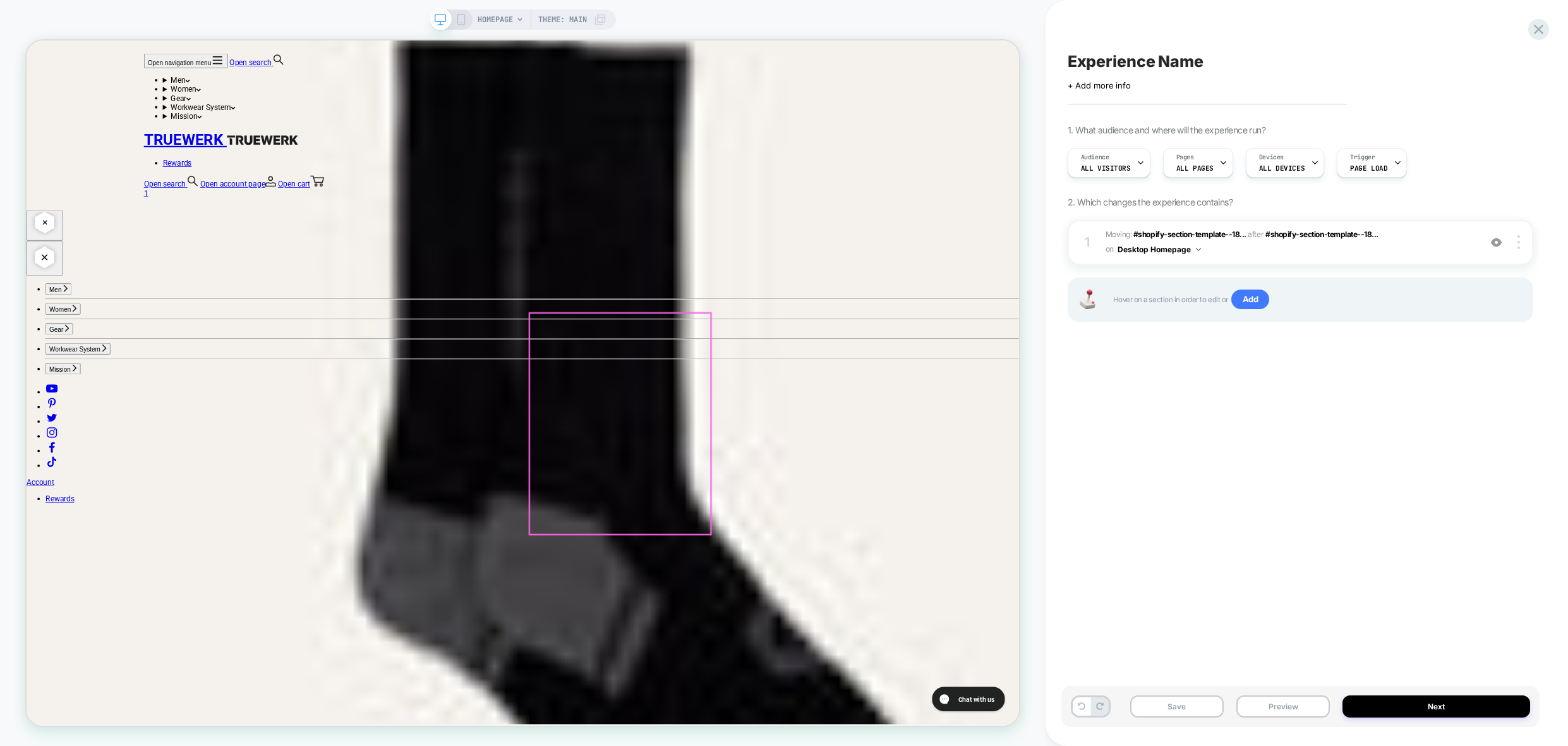
scroll to position [1138, 0]
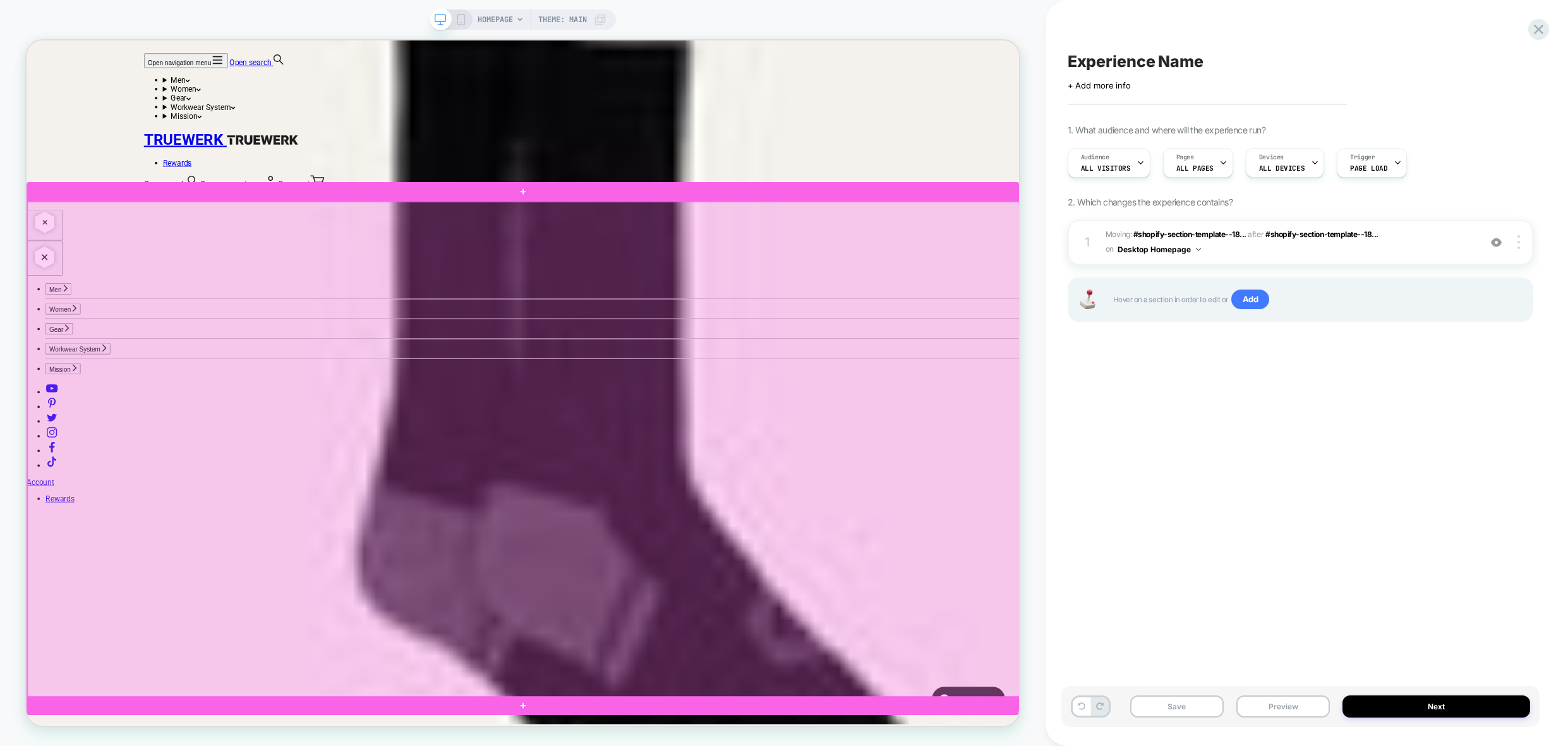
click at [734, 284] on div at bounding box center [689, 585] width 1323 height 662
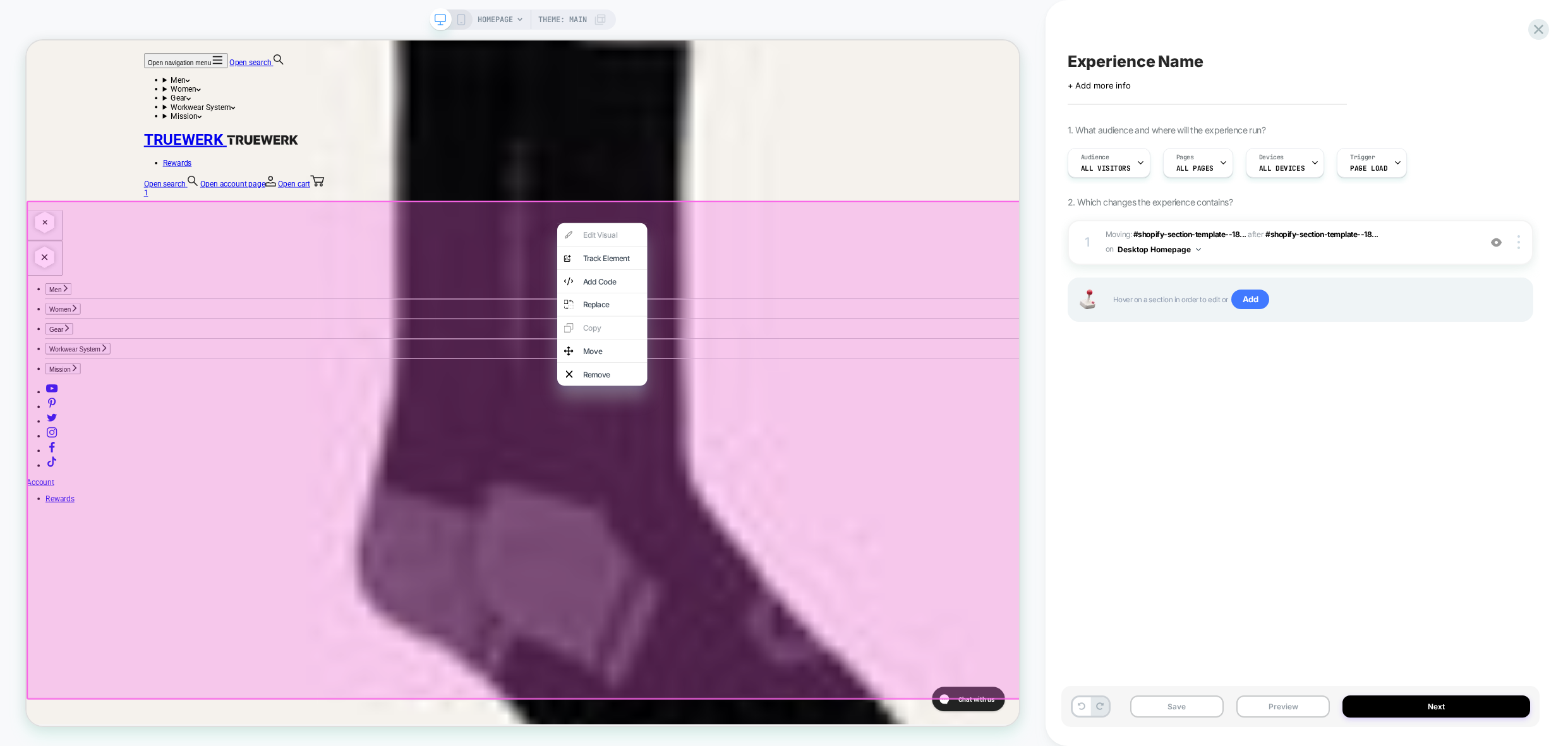
click at [509, 314] on div at bounding box center [691, 586] width 1328 height 665
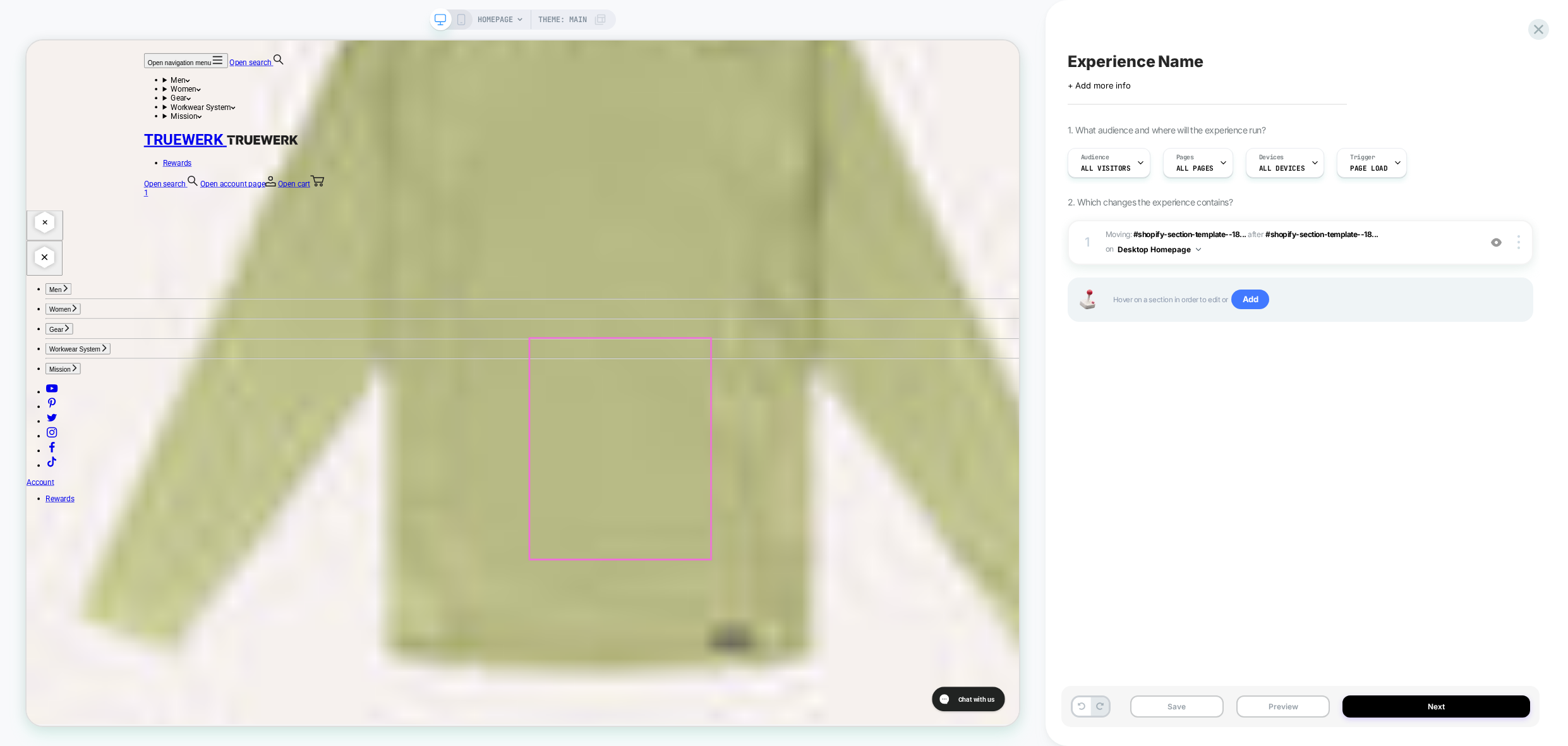
scroll to position [3478, 0]
click at [1544, 28] on icon at bounding box center [1538, 29] width 17 height 17
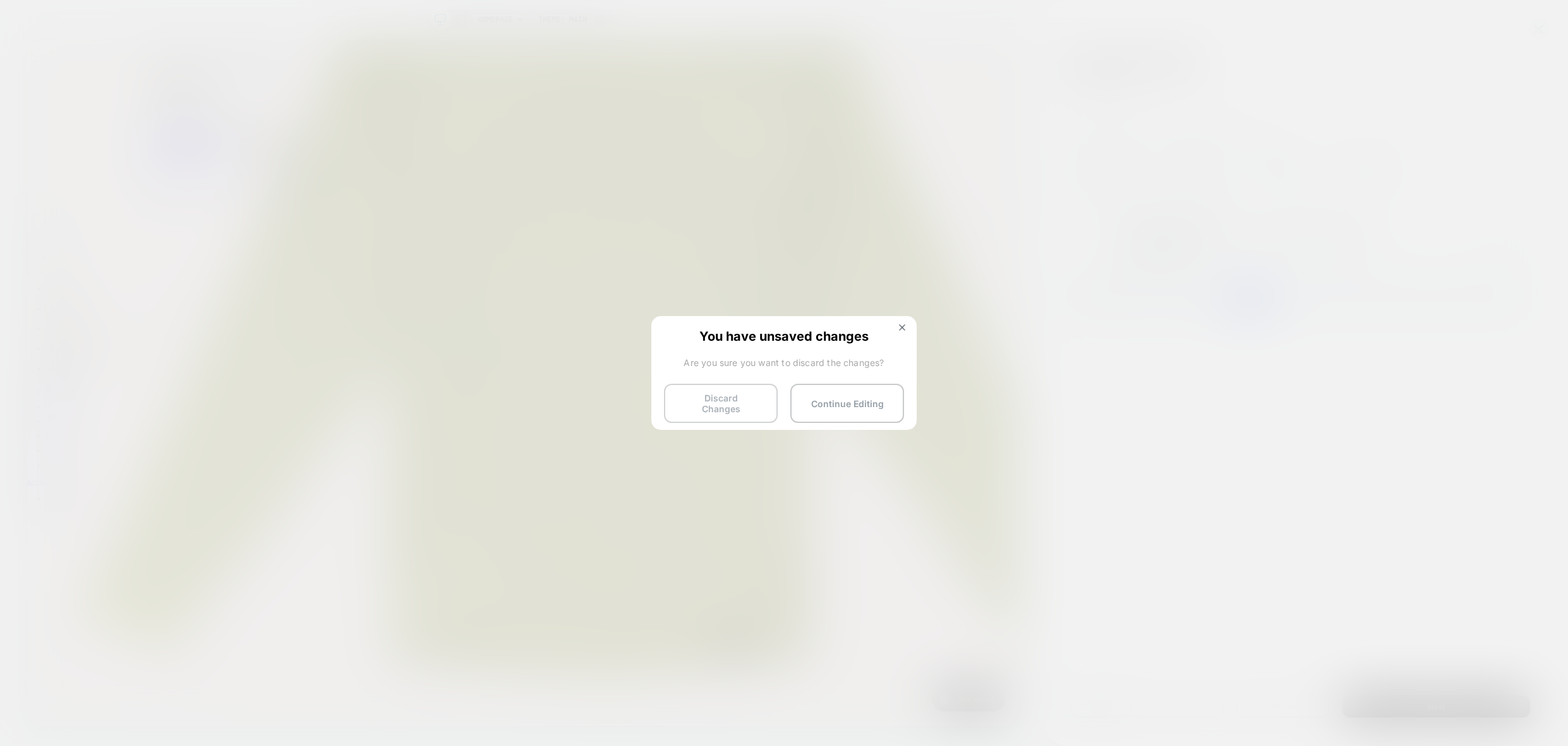
click at [764, 414] on button "Discard Changes" at bounding box center [720, 404] width 114 height 39
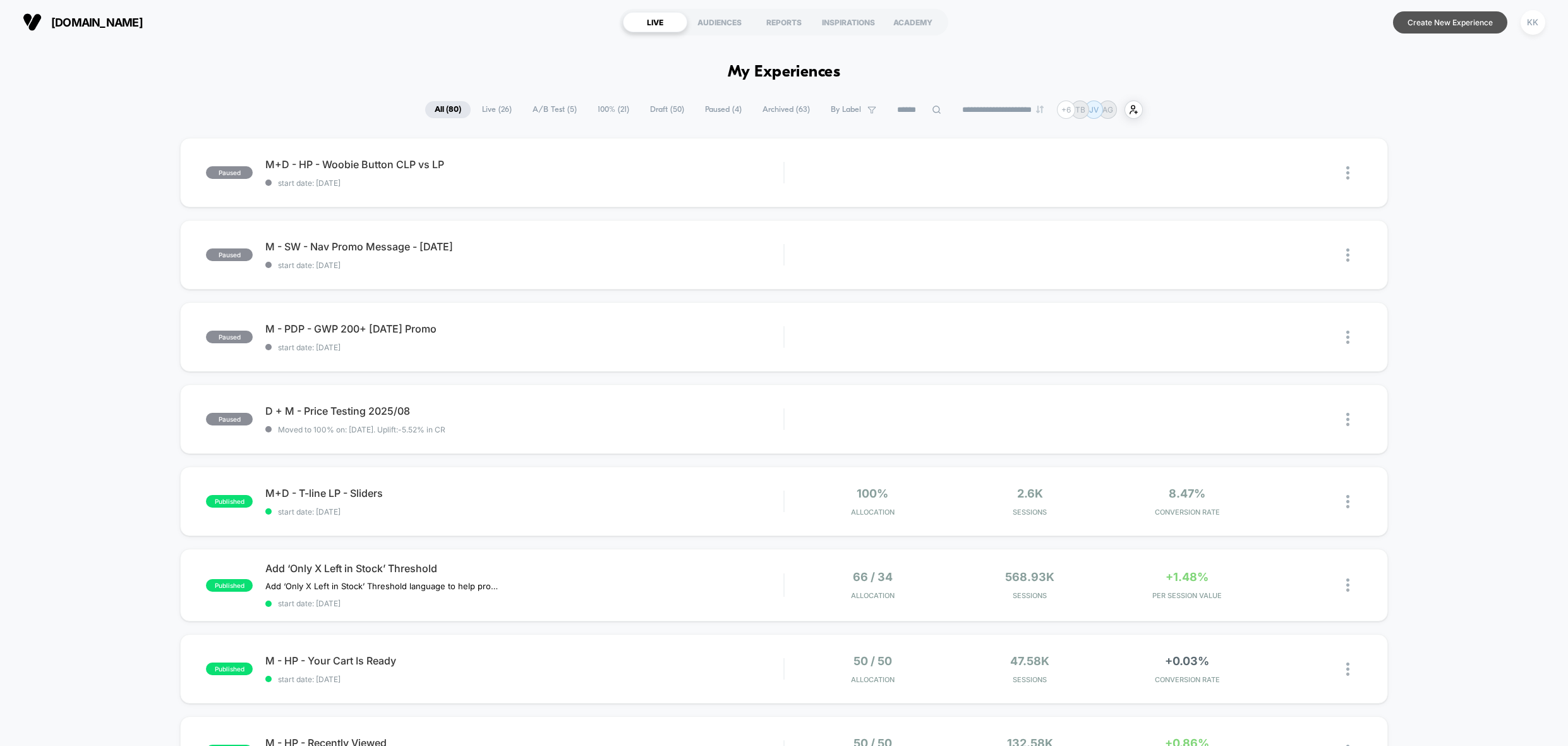
click at [1433, 30] on button "Create New Experience" at bounding box center [1449, 22] width 114 height 22
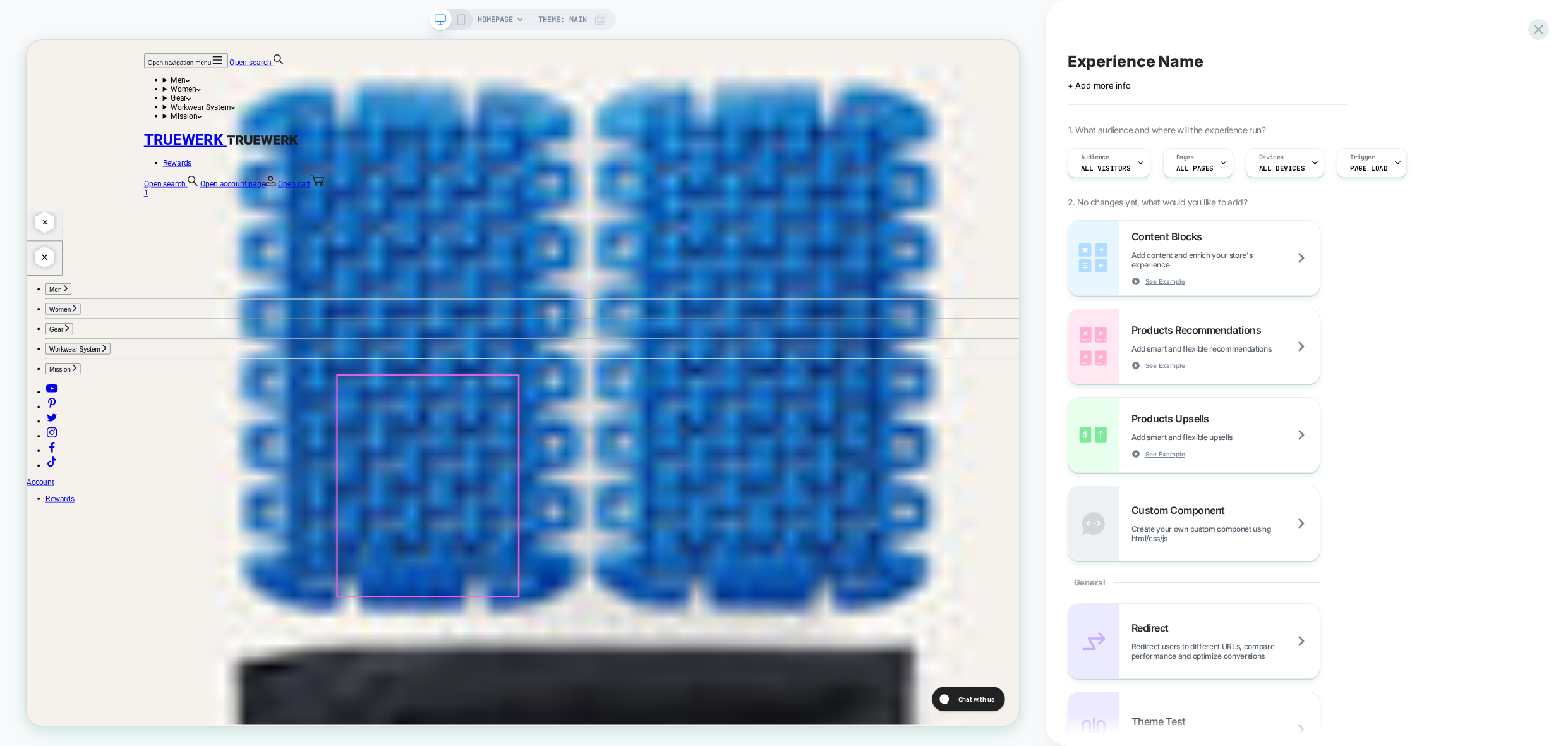
scroll to position [948, 0]
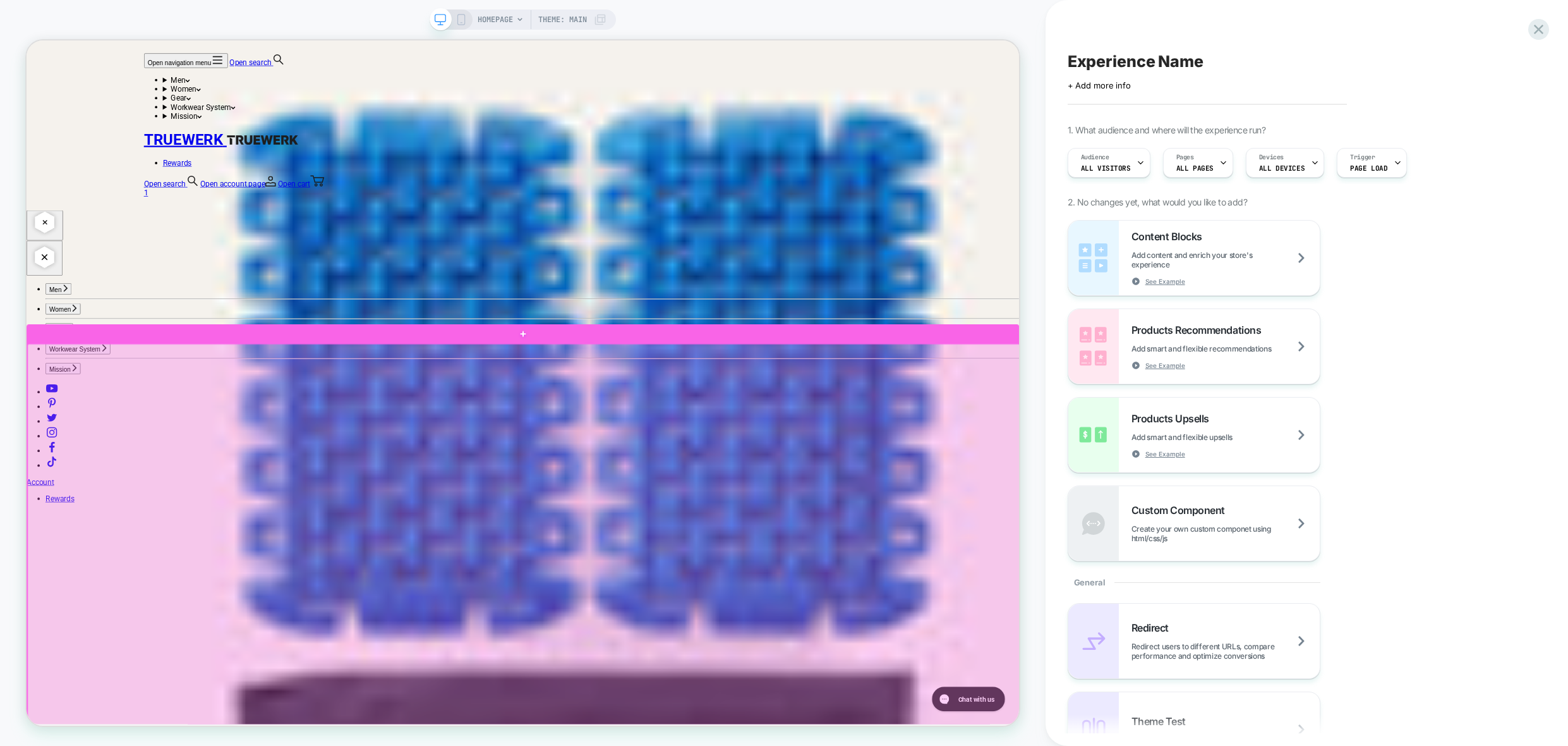
click at [110, 465] on div at bounding box center [689, 746] width 1323 height 601
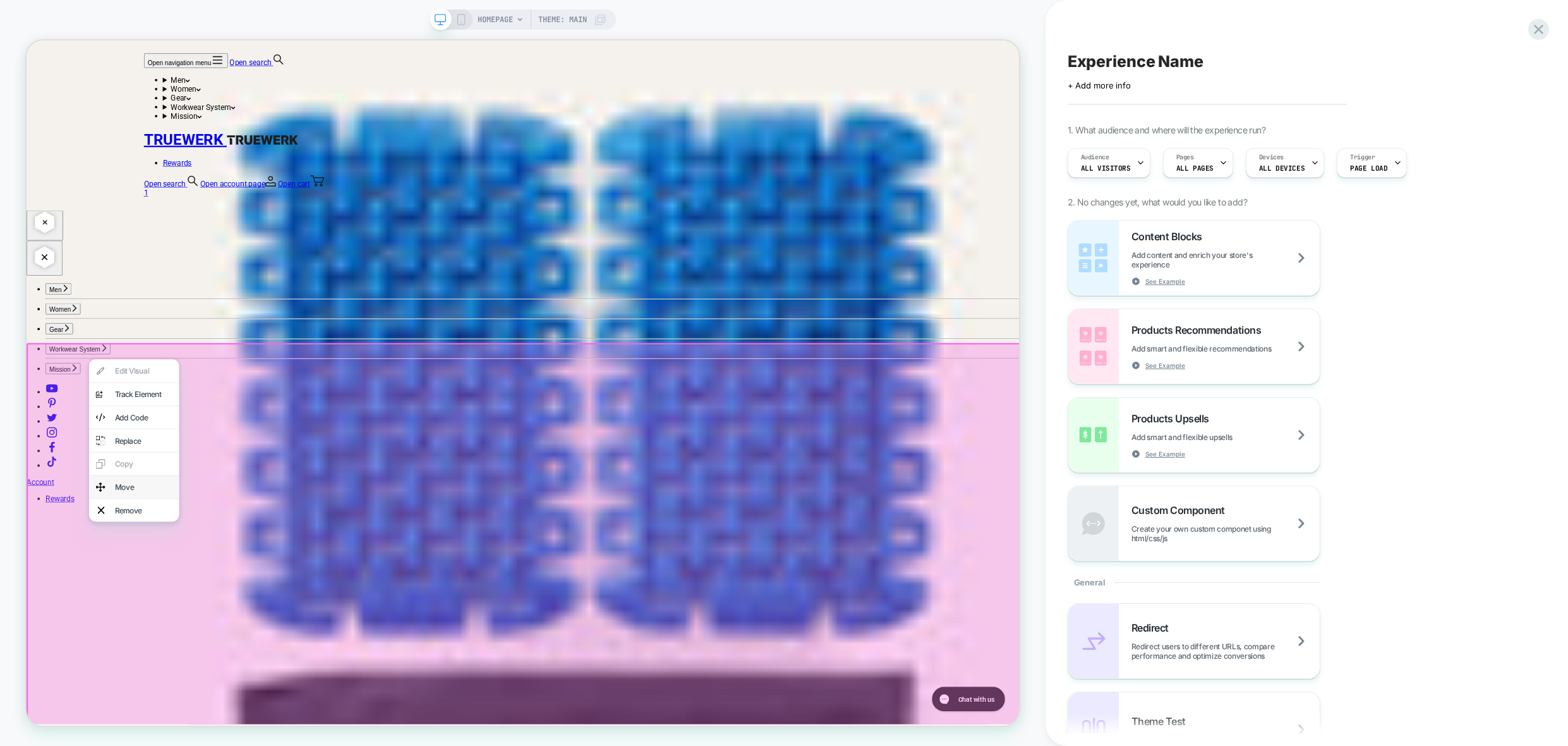
click at [159, 642] on div "Move" at bounding box center [182, 637] width 77 height 13
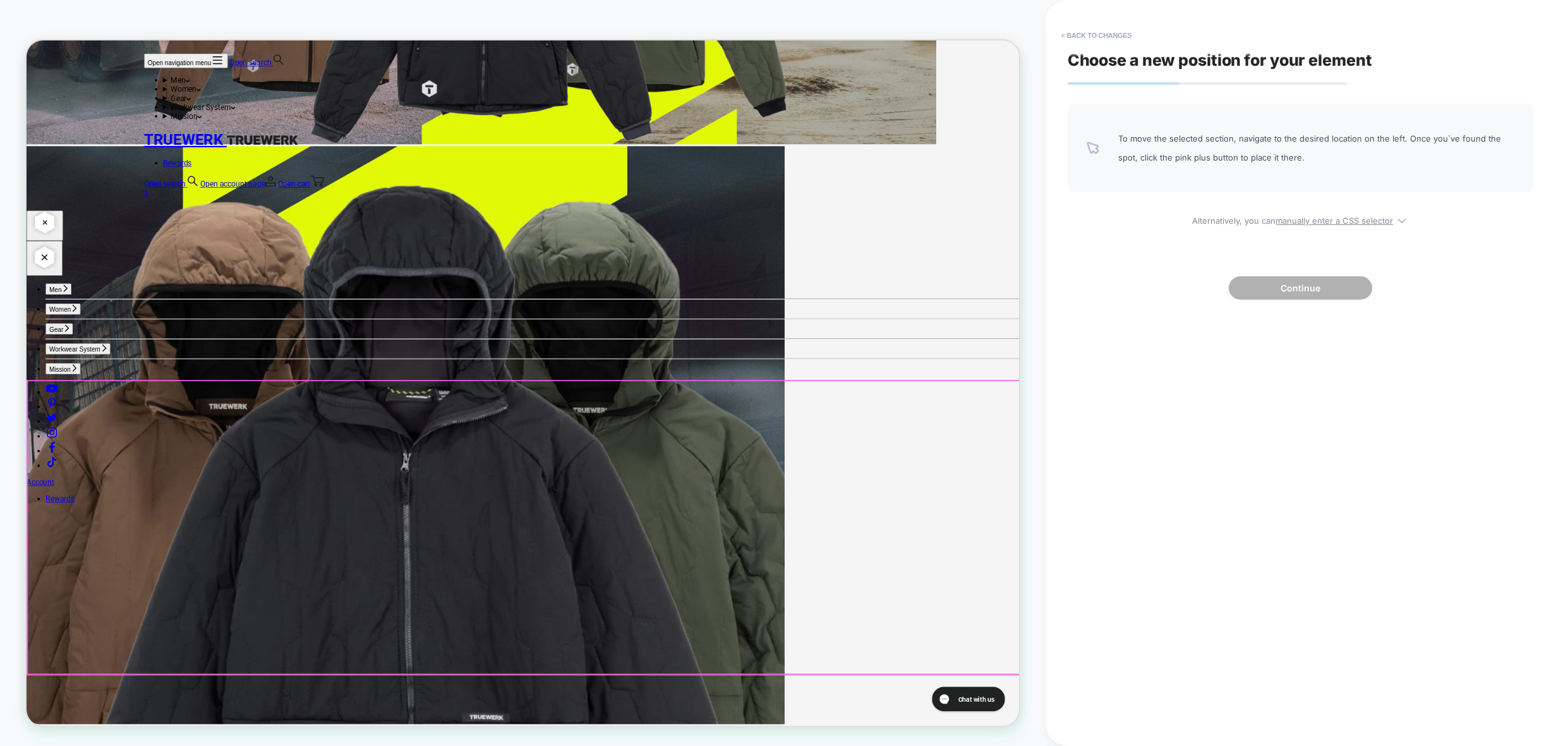
scroll to position [3414, 0]
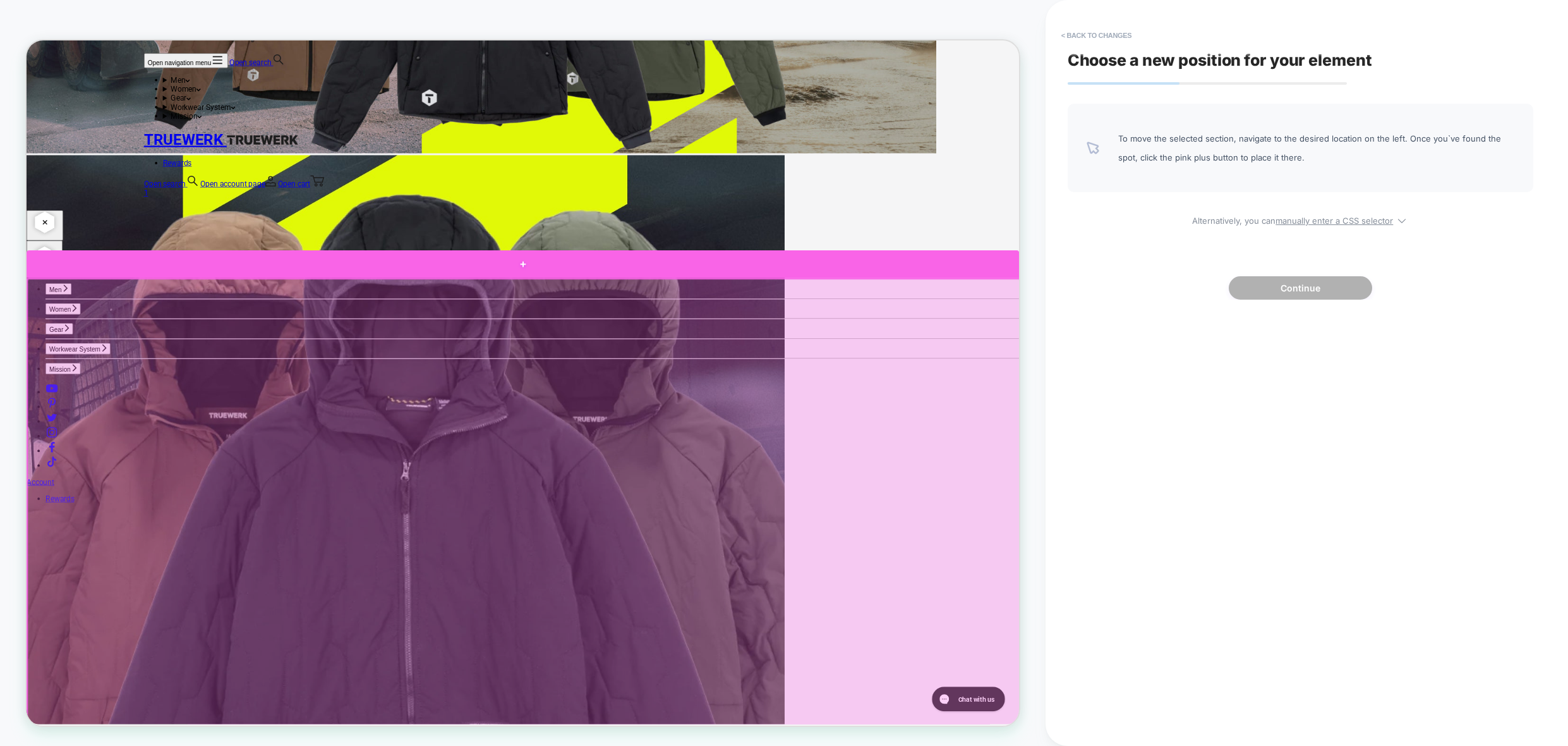
click at [147, 345] on div at bounding box center [688, 339] width 1323 height 37
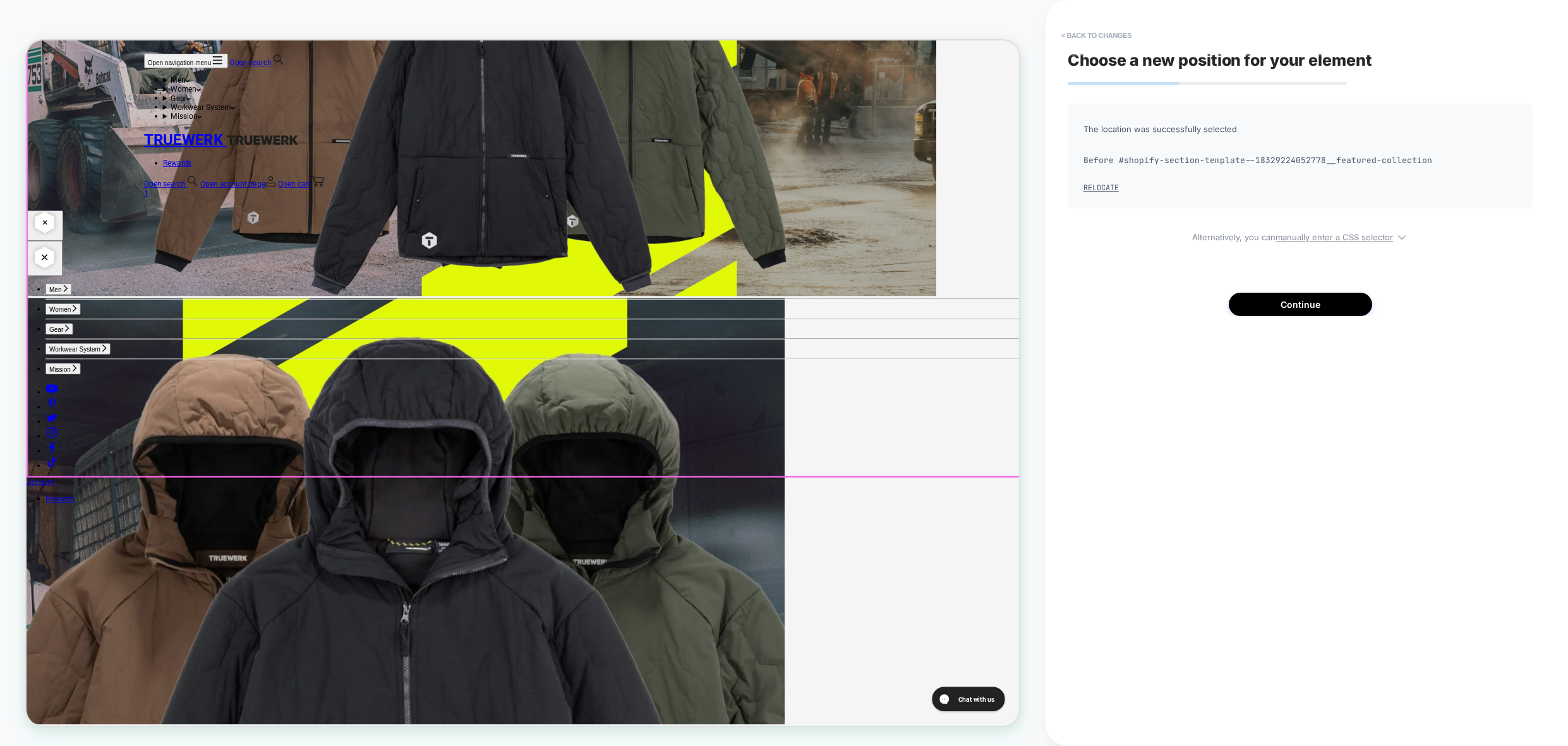
scroll to position [3224, 0]
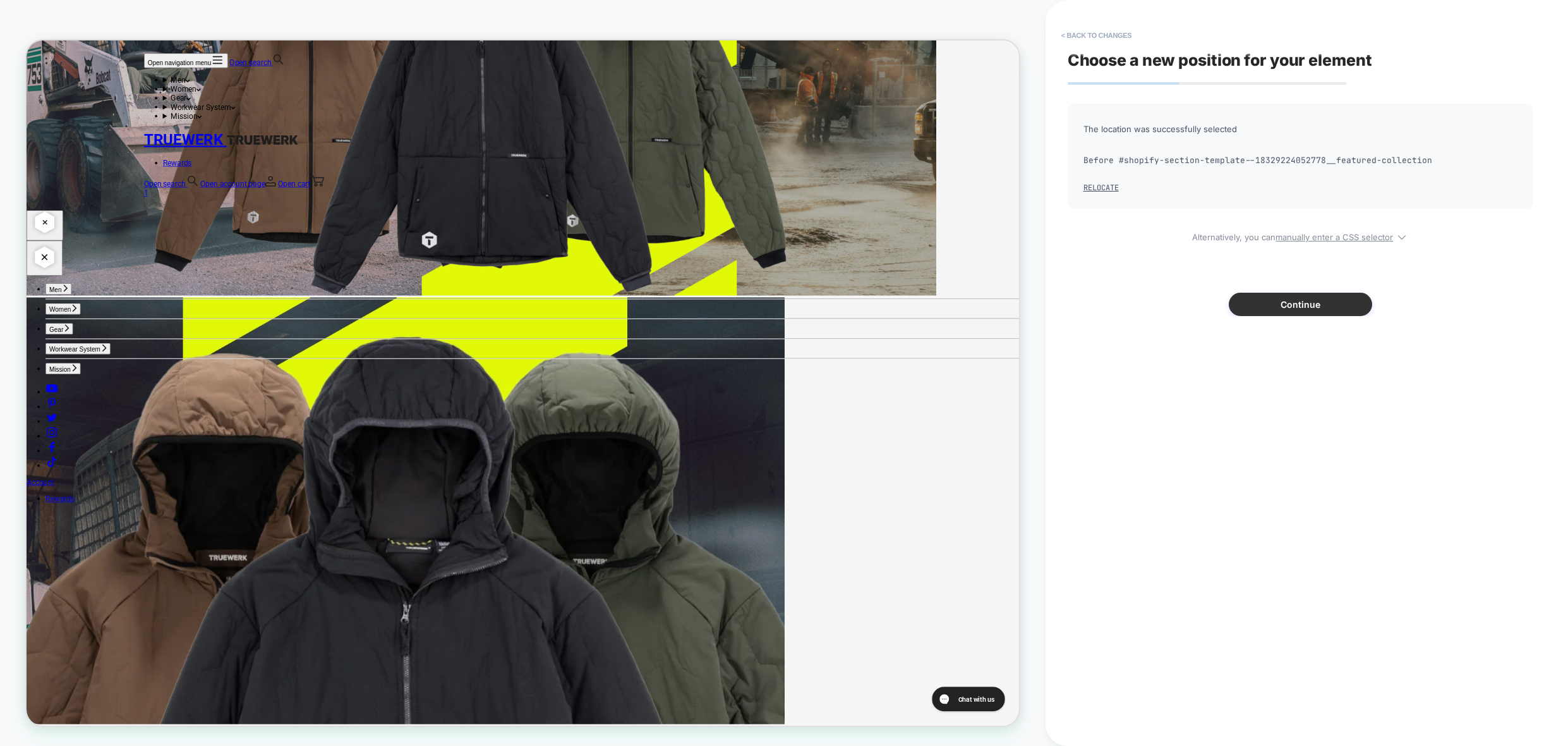
click at [1327, 304] on button "Continue" at bounding box center [1300, 303] width 144 height 23
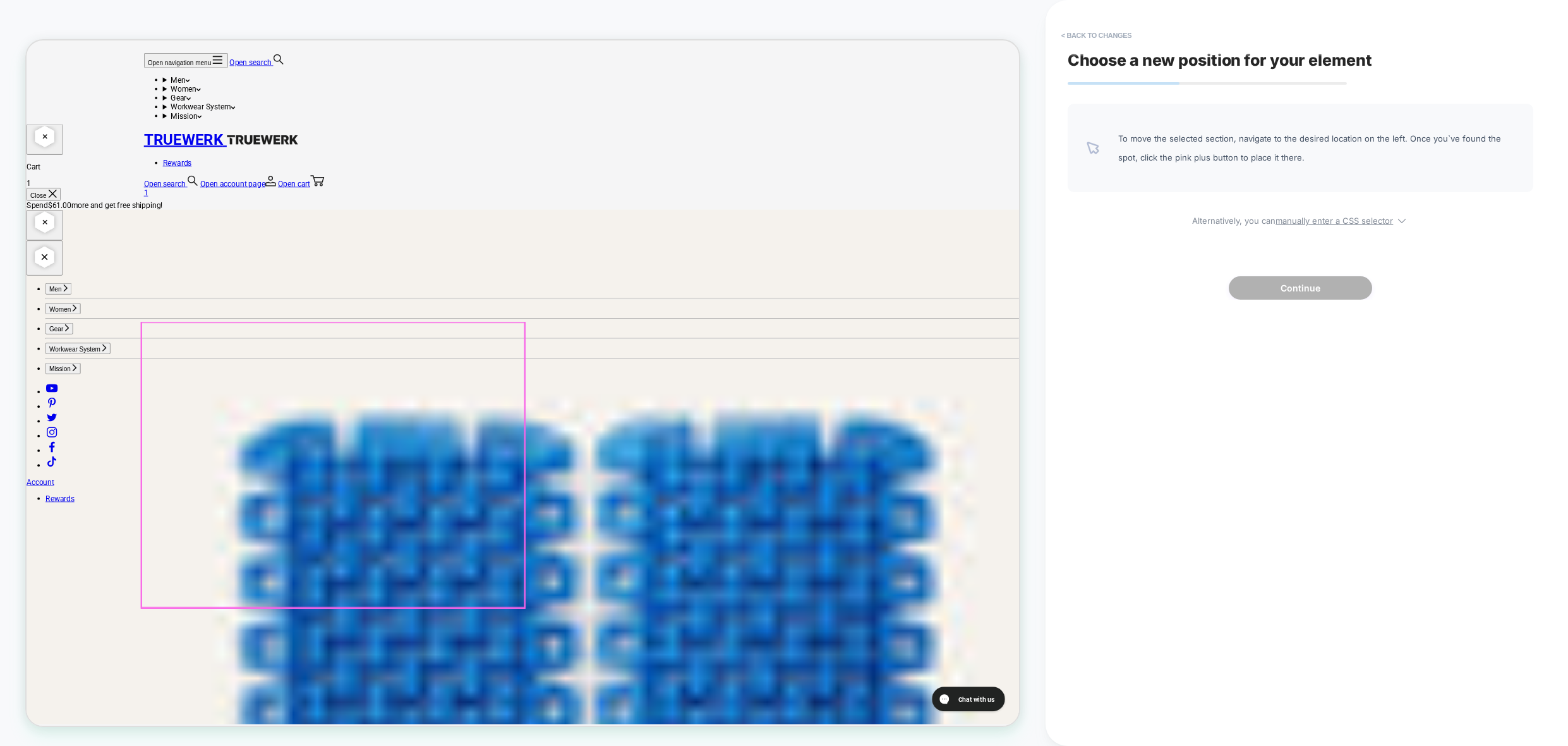
scroll to position [696, 0]
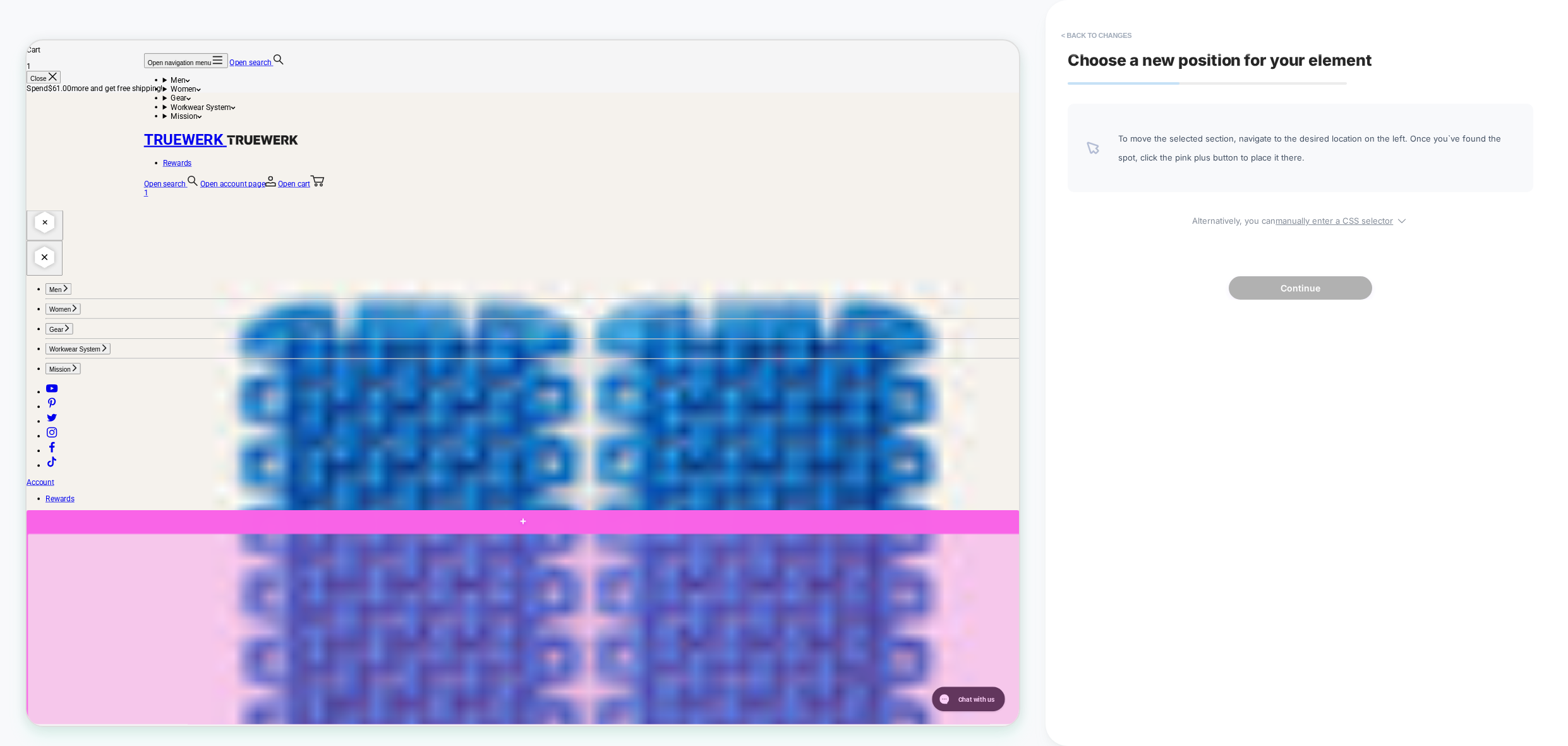
click at [168, 675] on div at bounding box center [688, 681] width 1323 height 31
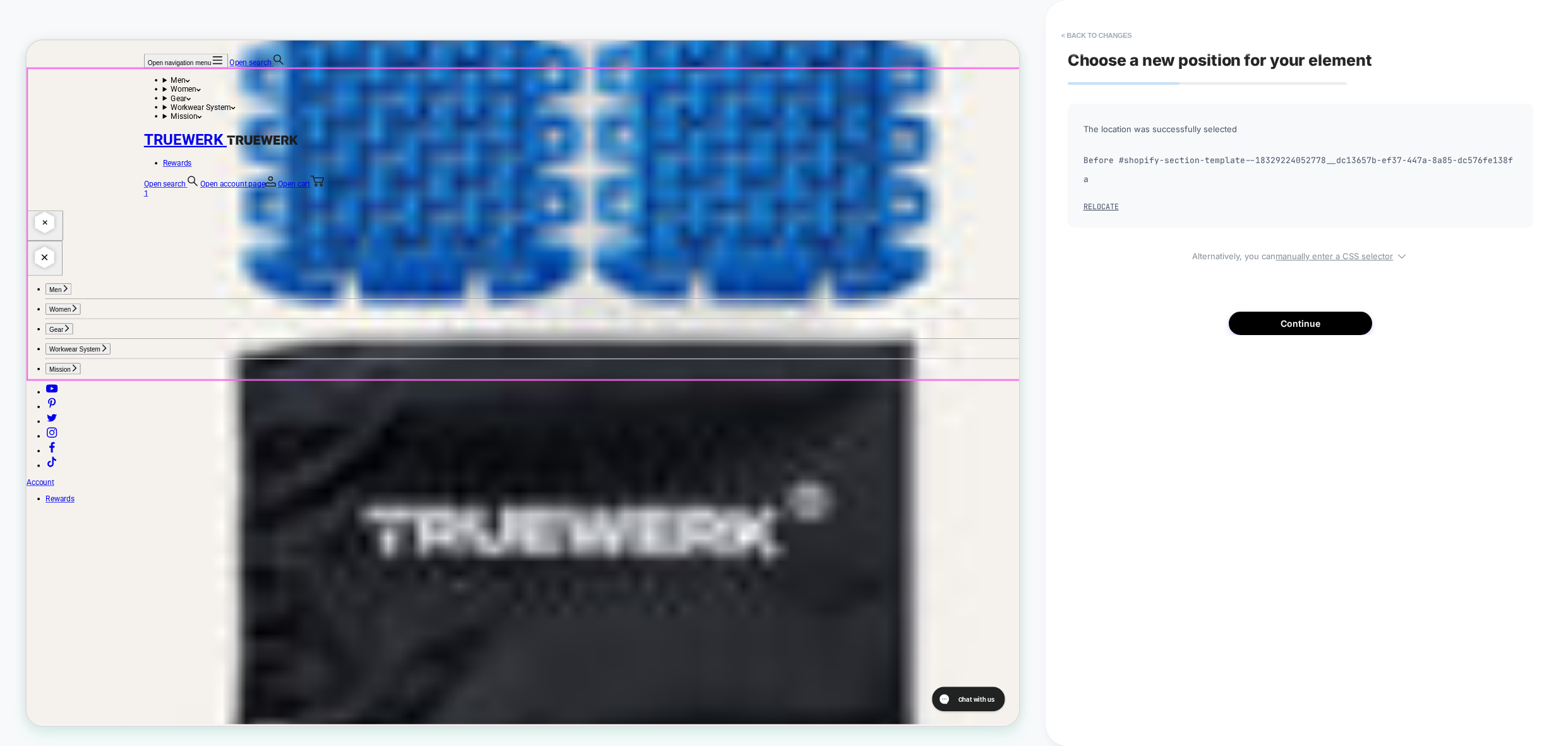
scroll to position [1391, 0]
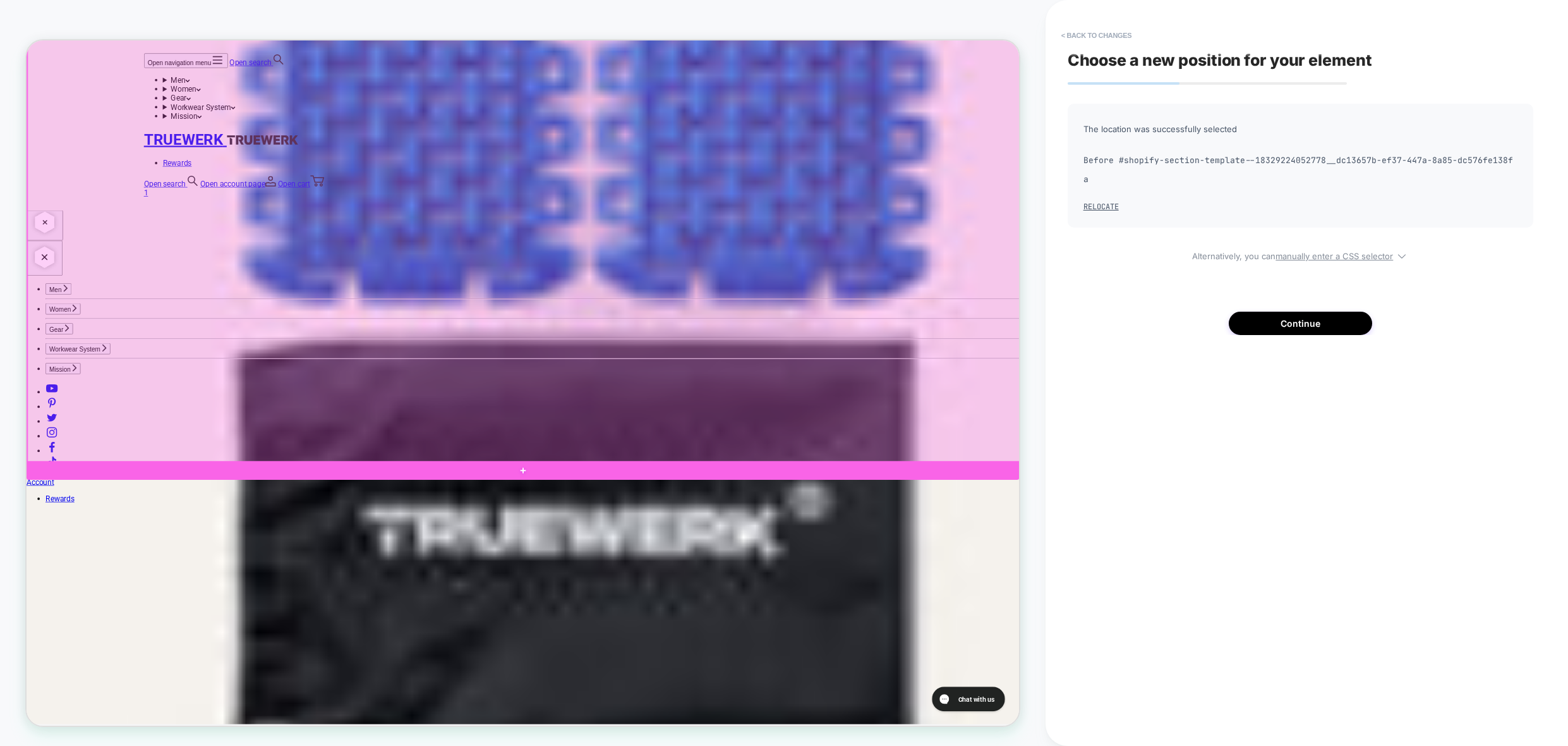
click at [116, 545] on div at bounding box center [689, 303] width 1323 height 601
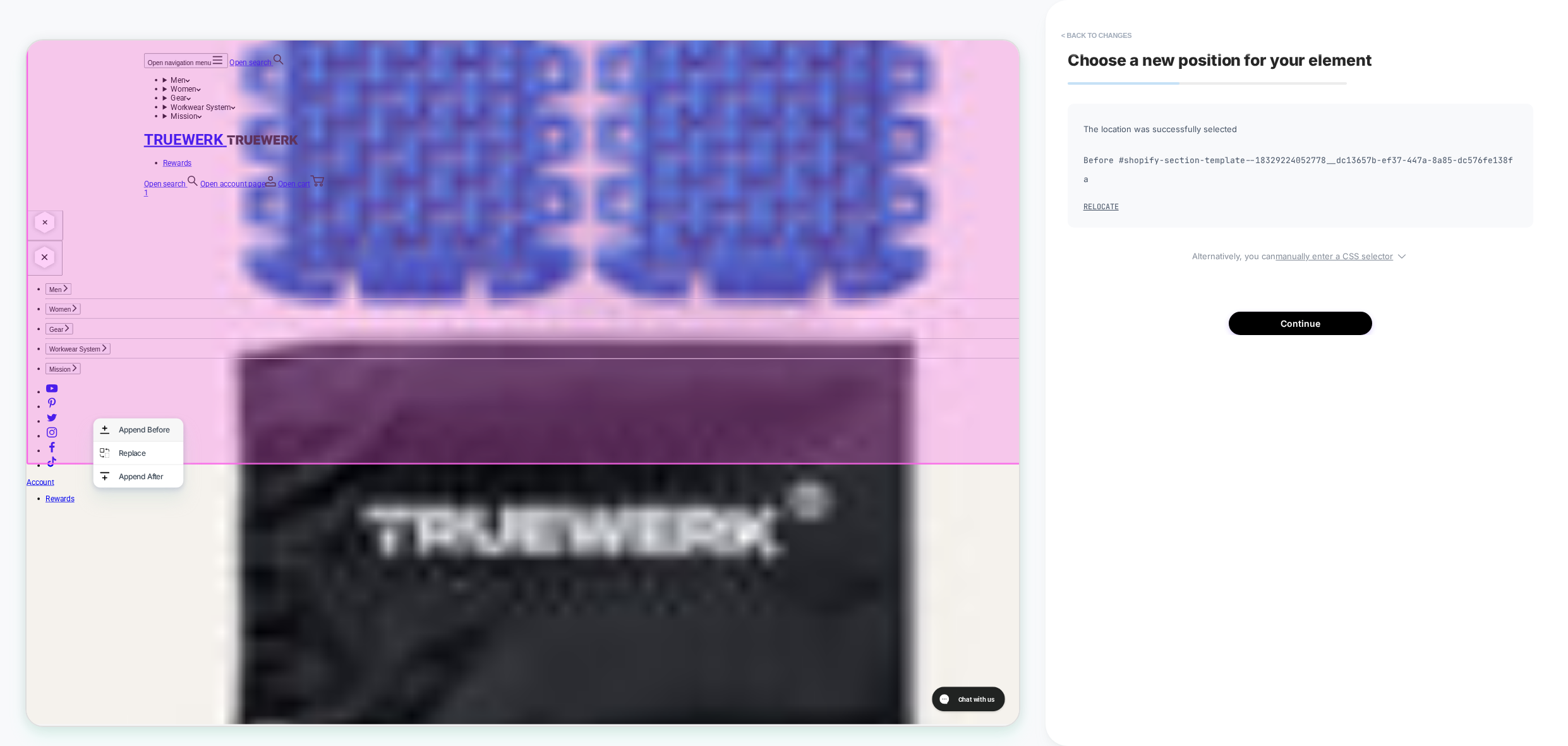
click at [184, 564] on div "Append Before" at bounding box center [187, 560] width 77 height 13
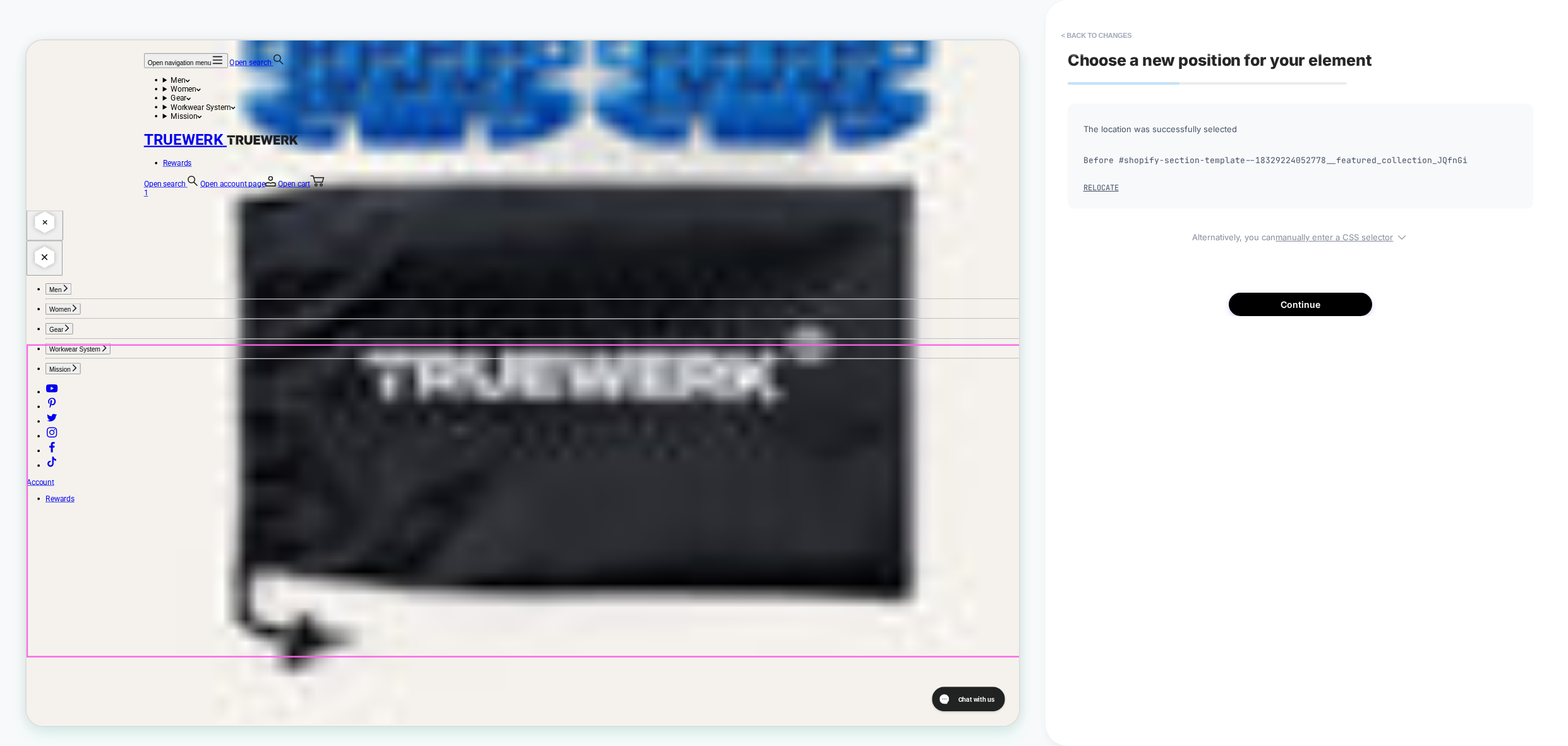
scroll to position [1652, 0]
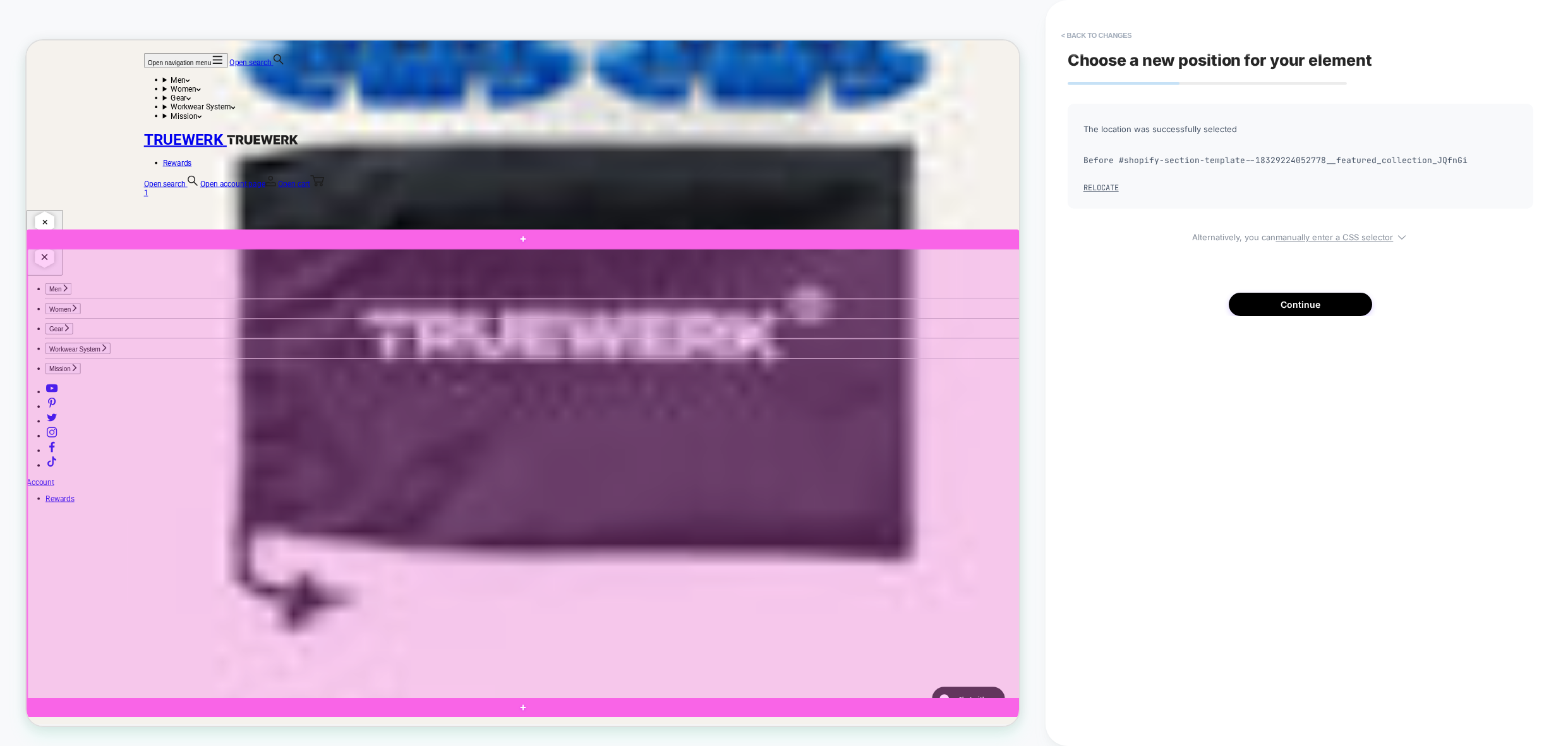
click at [98, 362] on div at bounding box center [689, 619] width 1323 height 601
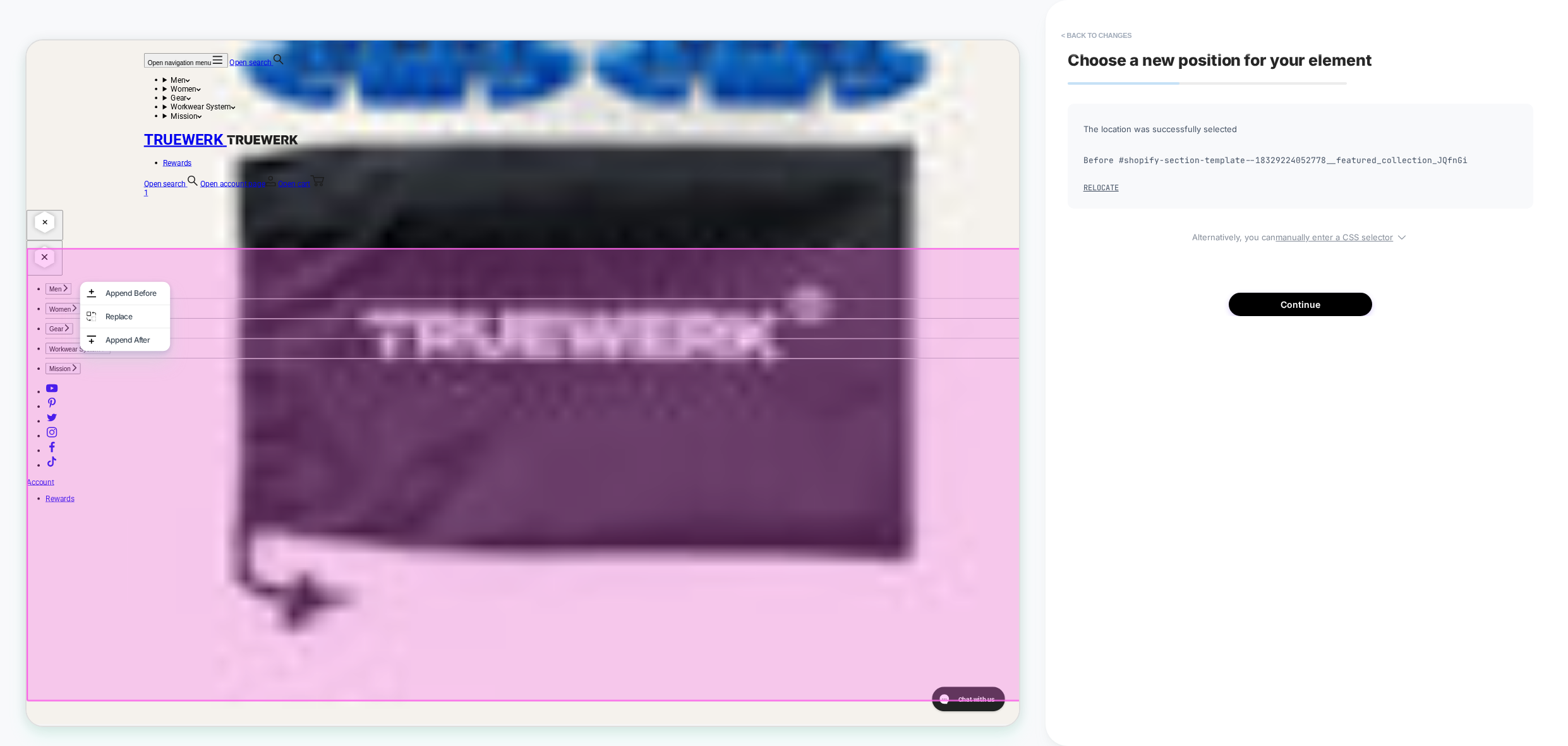
click at [1340, 332] on div "Choose a new position for your element The location was successfully selected B…" at bounding box center [1301, 373] width 478 height 721
click at [1312, 301] on button "Continue" at bounding box center [1300, 303] width 144 height 23
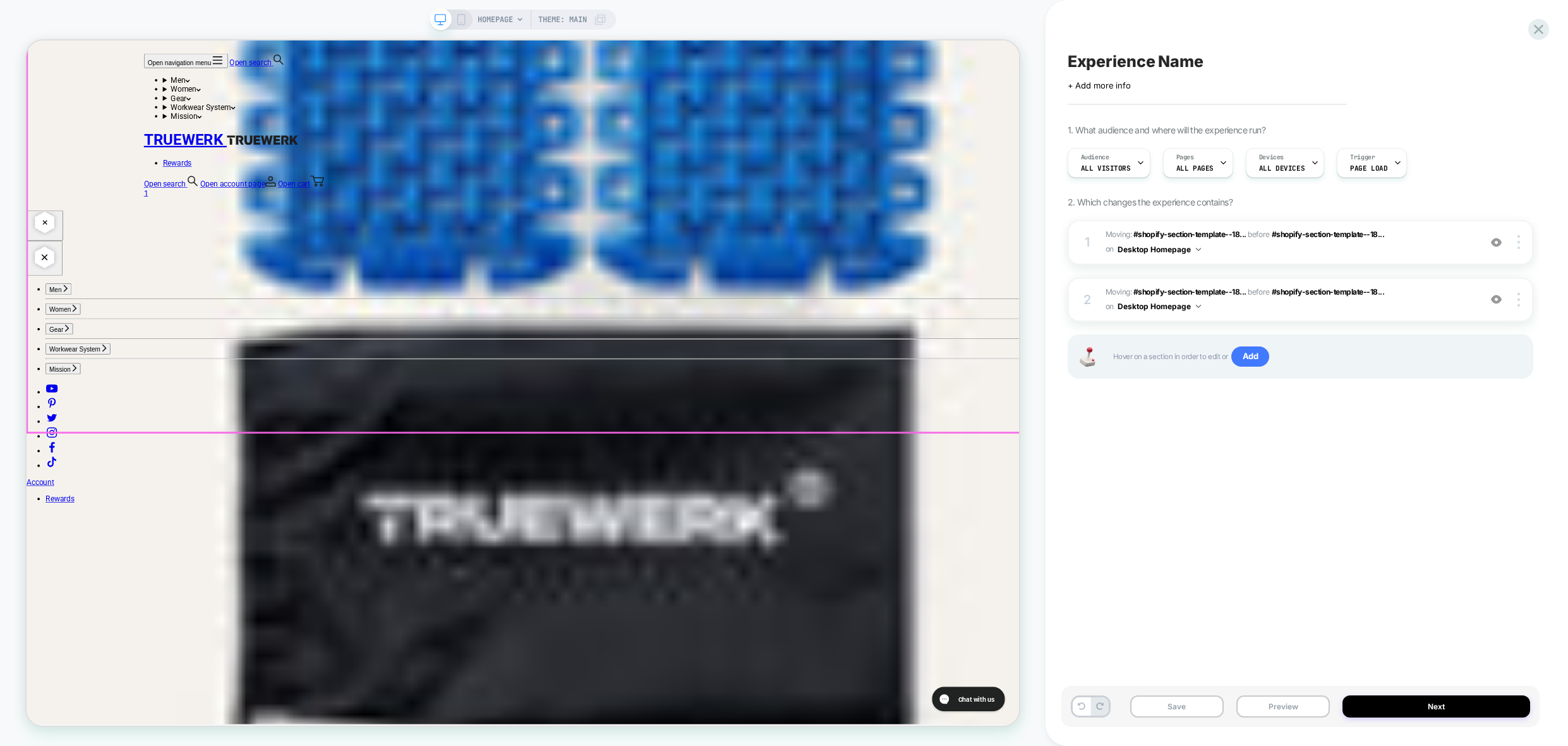
scroll to position [1241, 0]
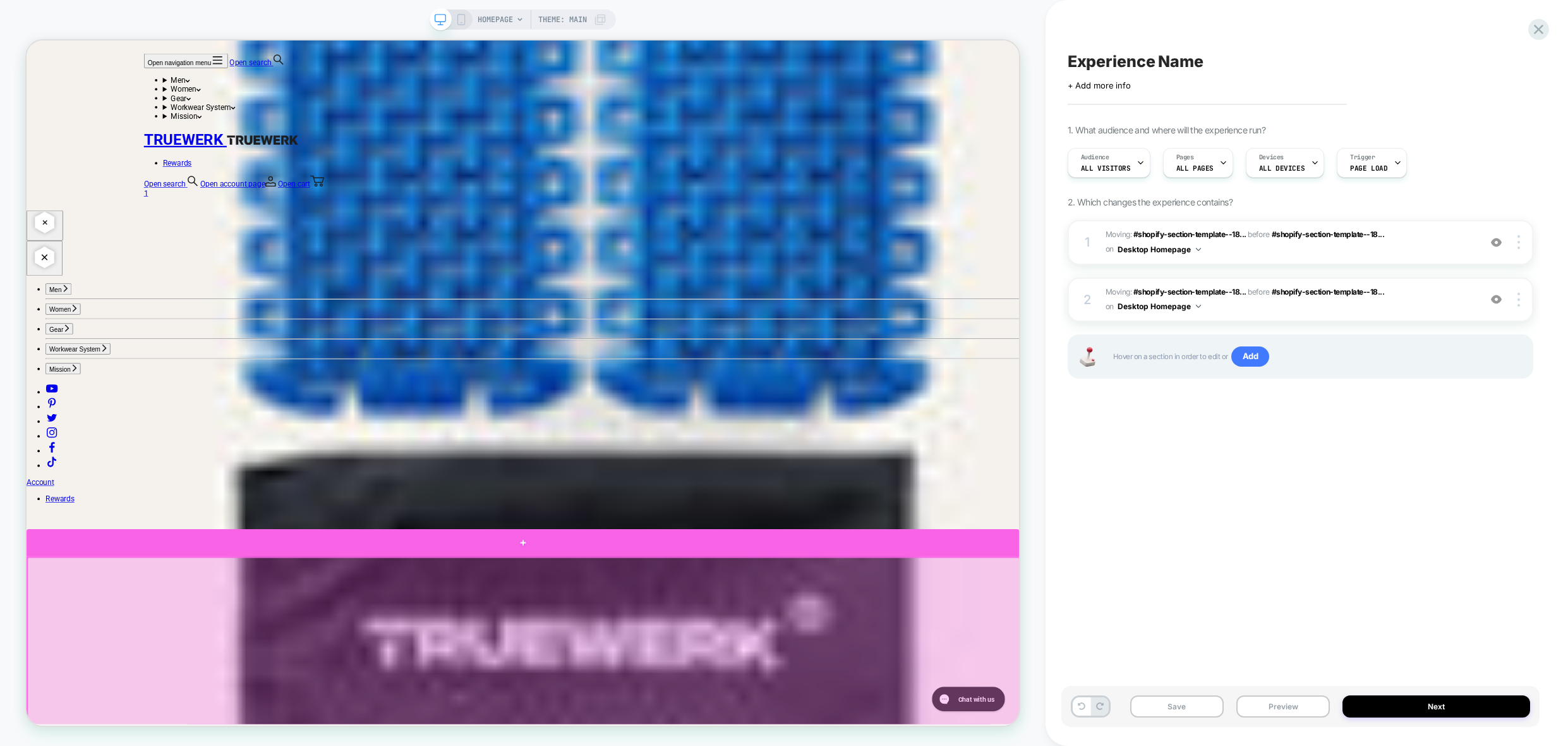
click at [98, 715] on div at bounding box center [688, 710] width 1323 height 37
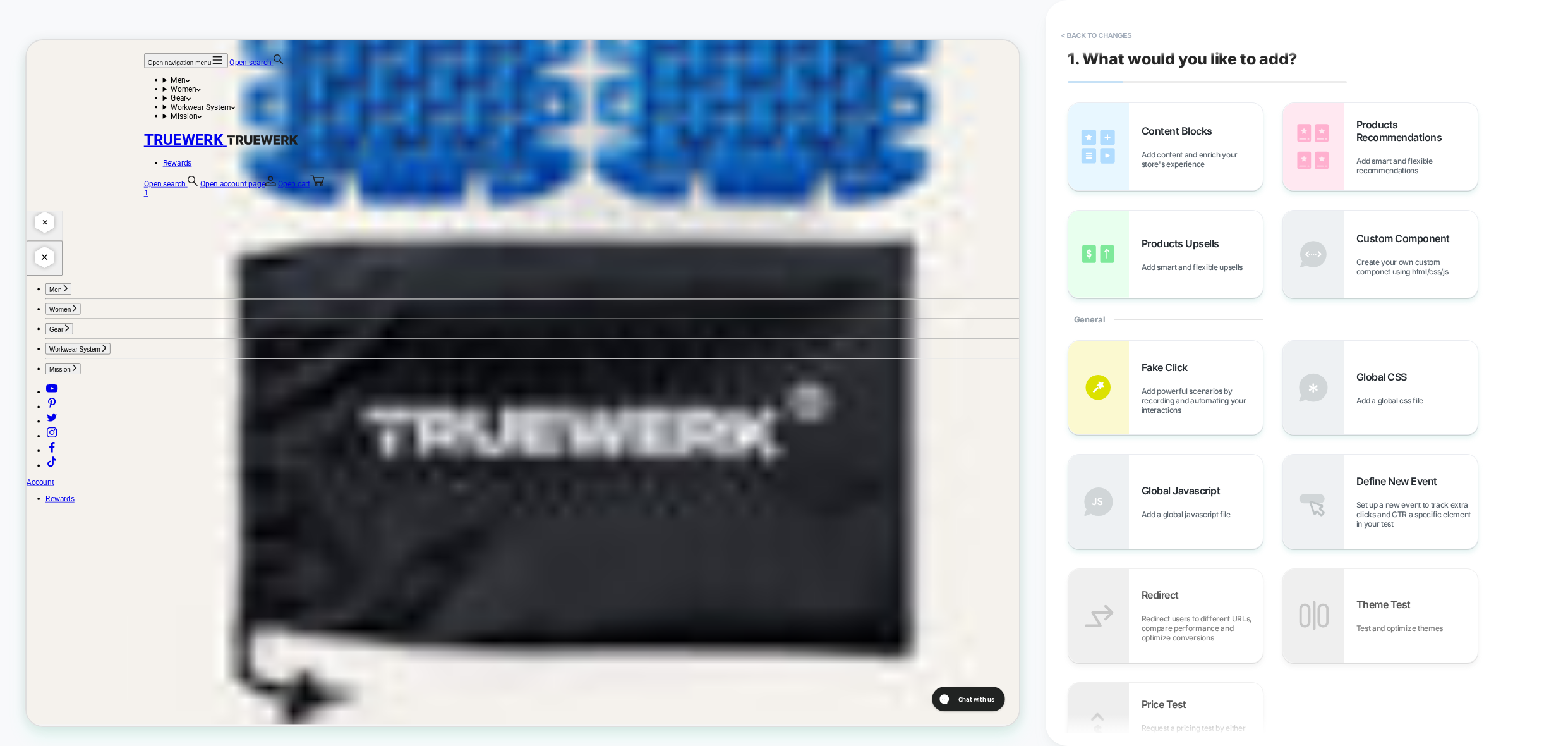
scroll to position [0, 0]
click at [1090, 32] on button "< Back to changes" at bounding box center [1097, 35] width 83 height 20
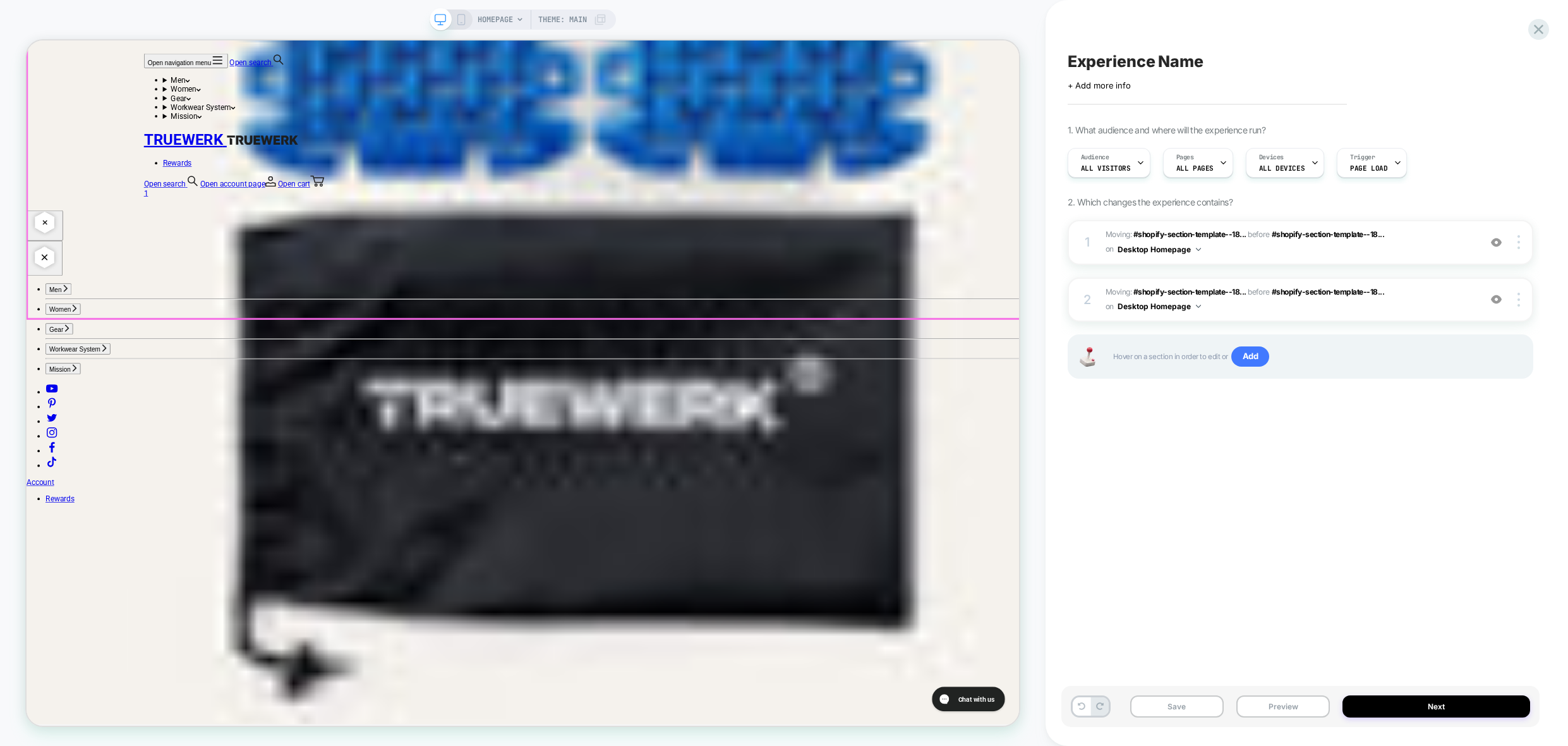
scroll to position [1588, 0]
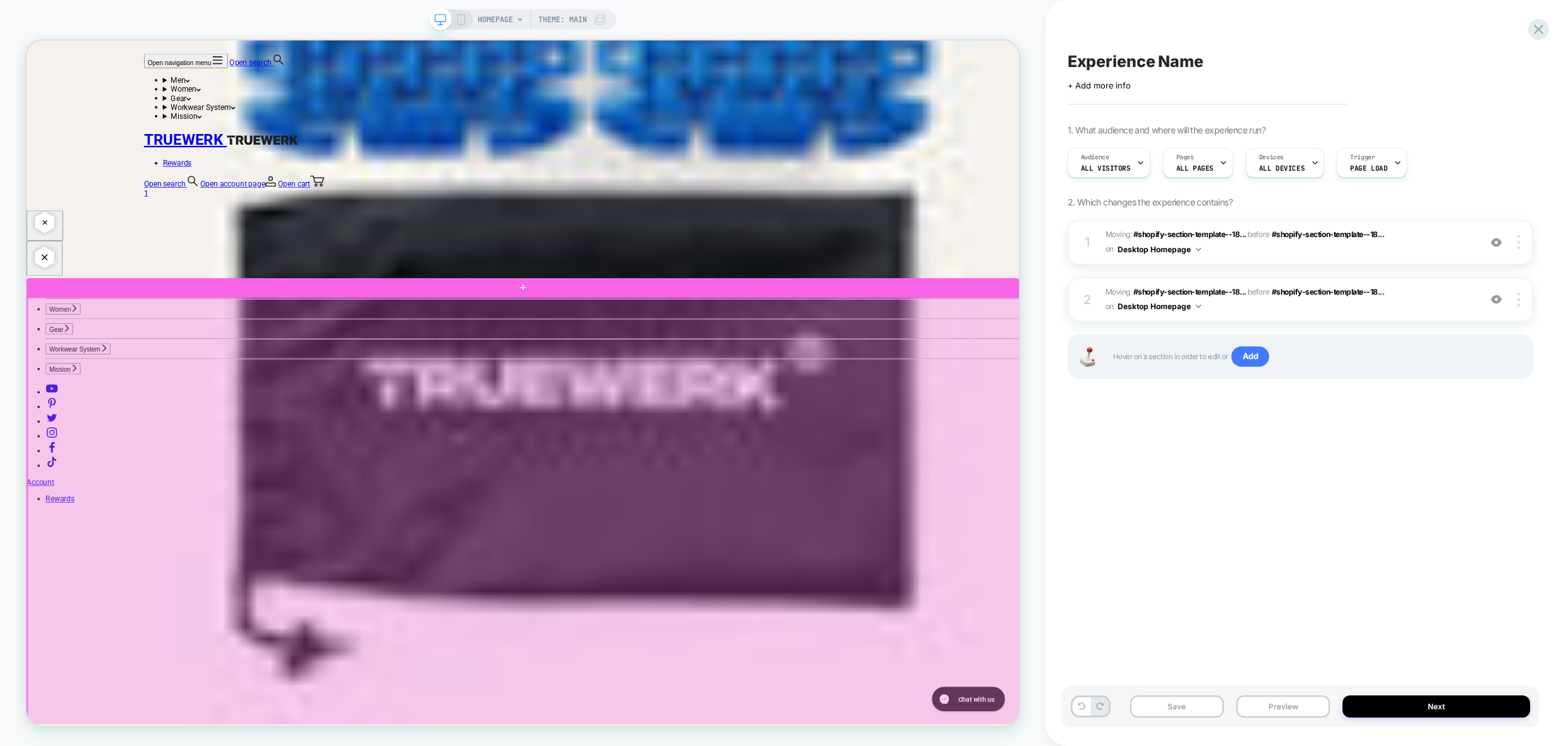
click at [110, 433] on div at bounding box center [689, 684] width 1323 height 601
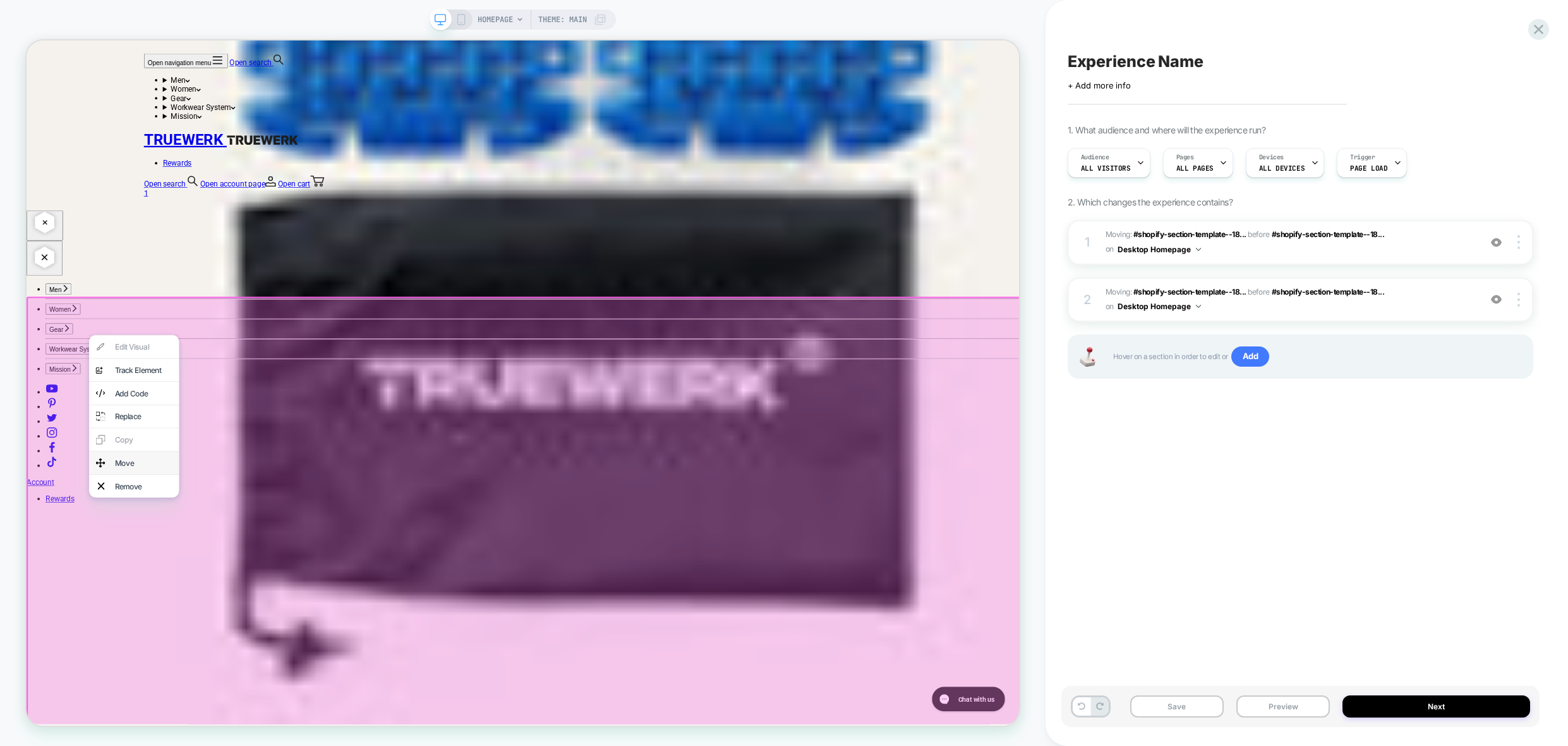
click at [185, 611] on div "Move" at bounding box center [182, 604] width 77 height 13
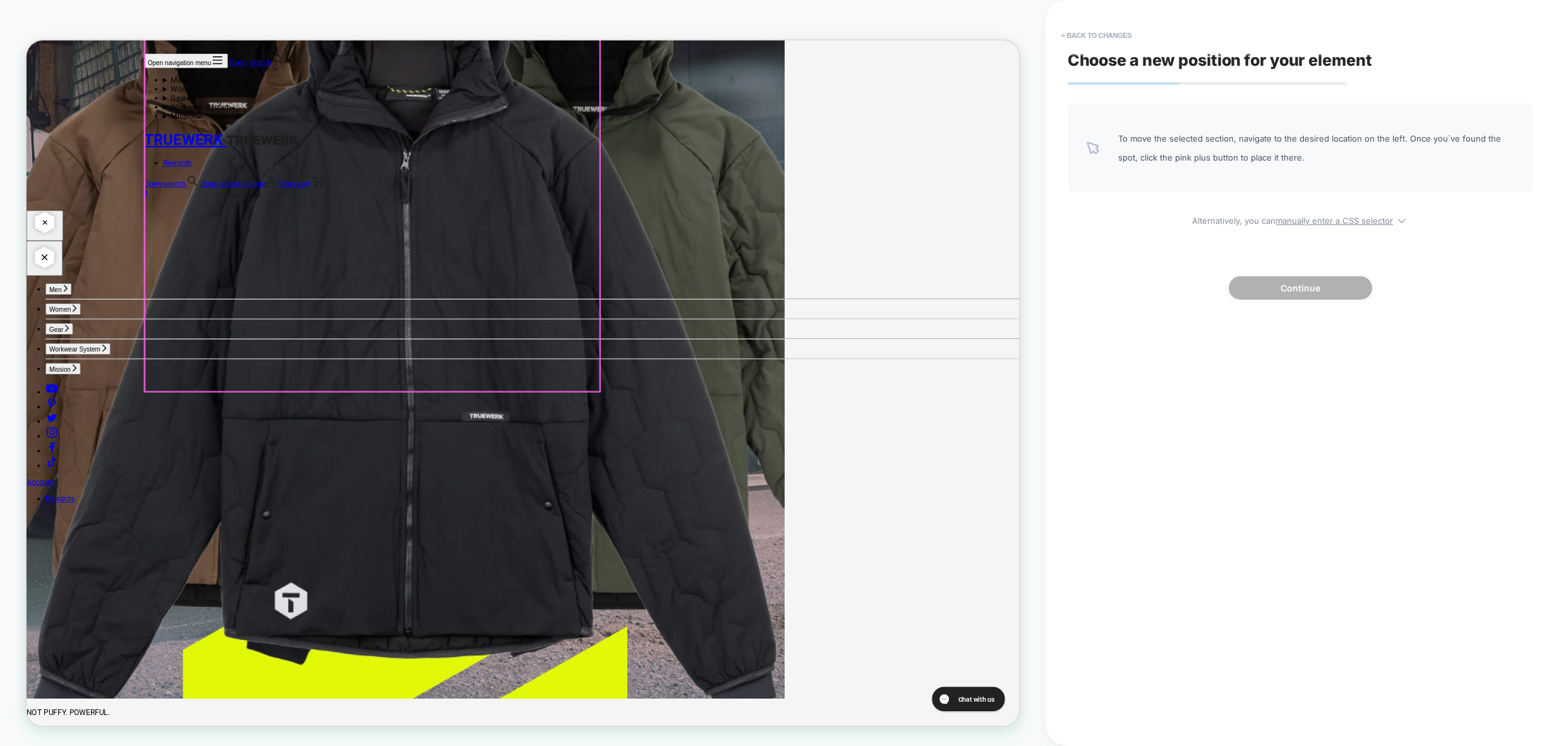
scroll to position [3832, 0]
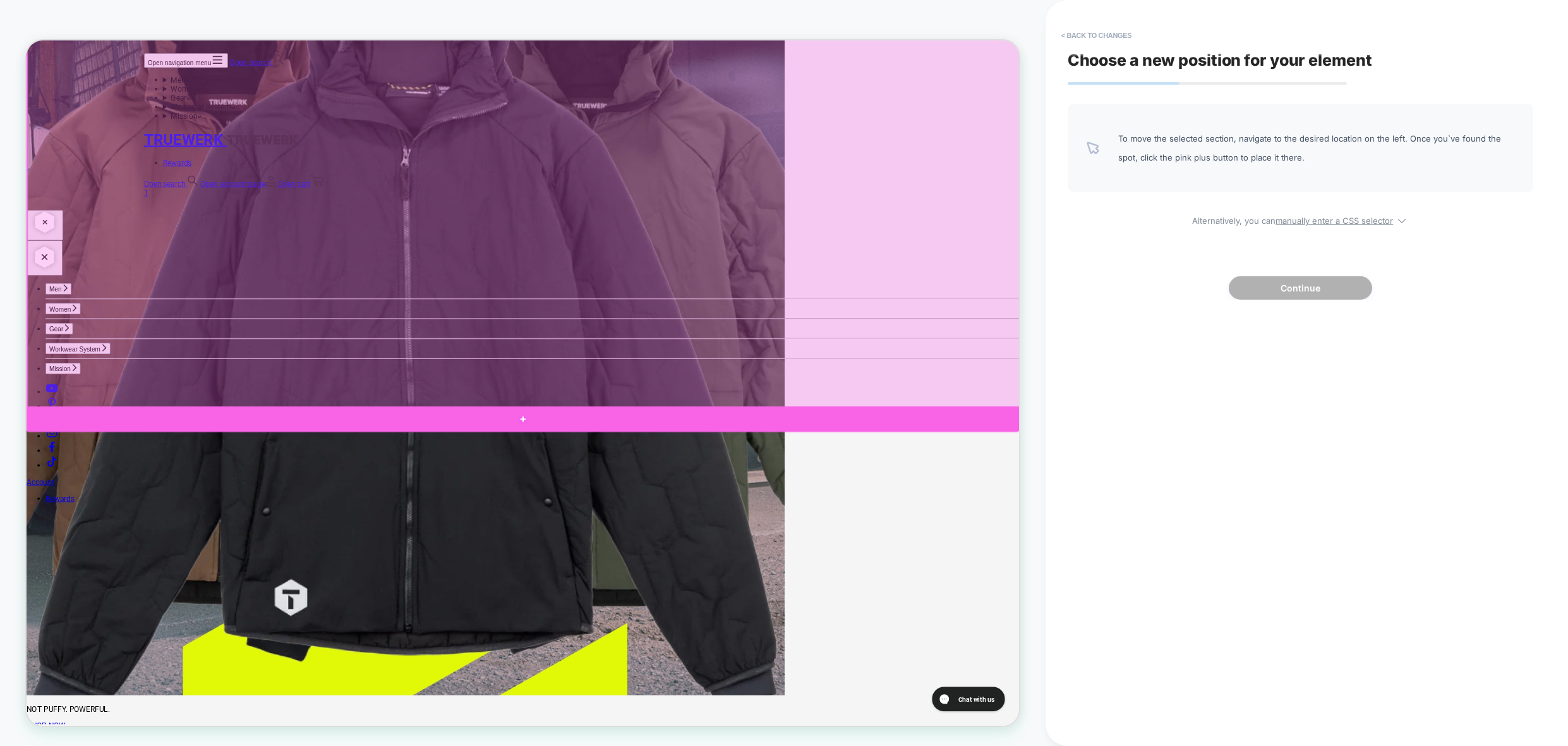
click at [1271, 536] on div at bounding box center [688, 546] width 1323 height 34
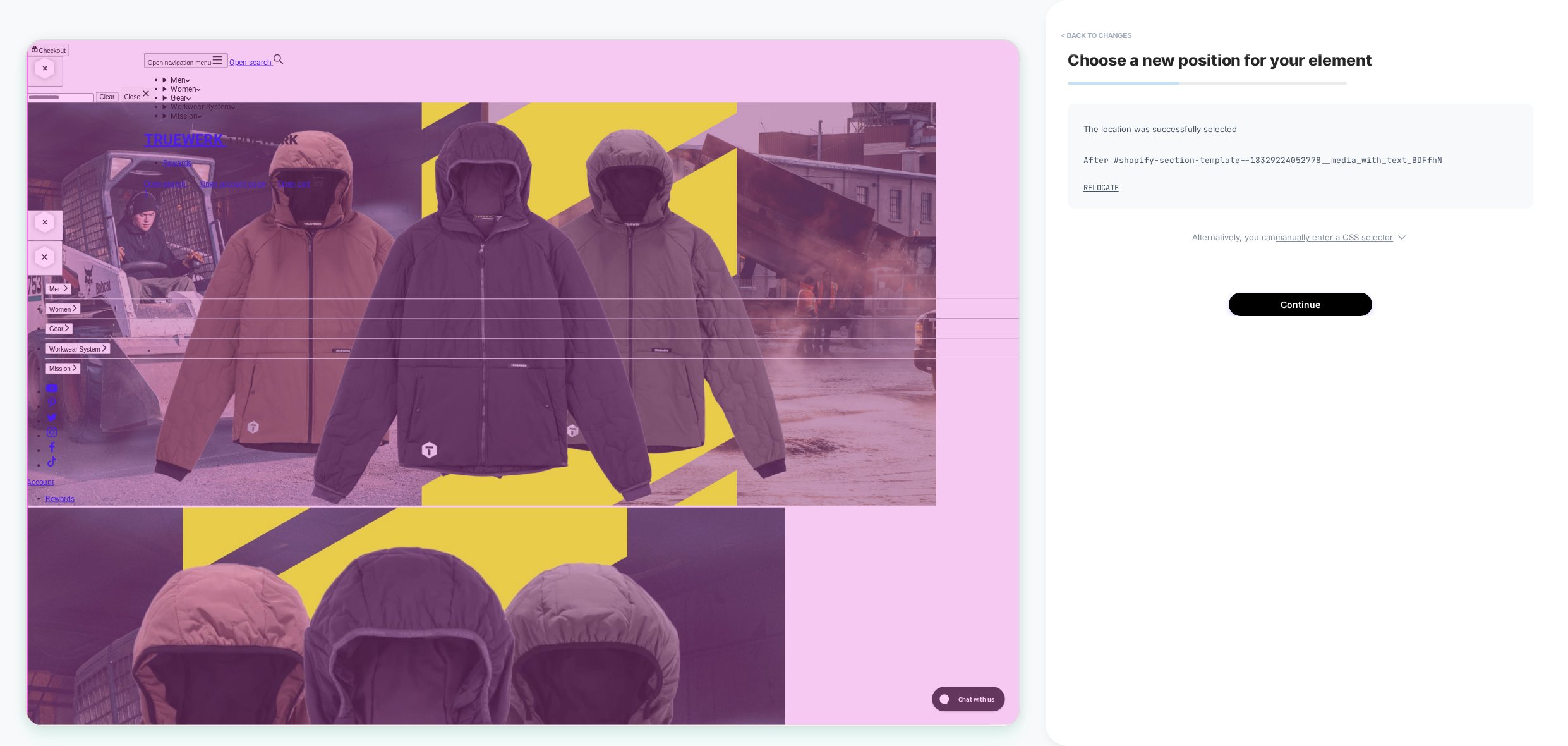
scroll to position [2947, 0]
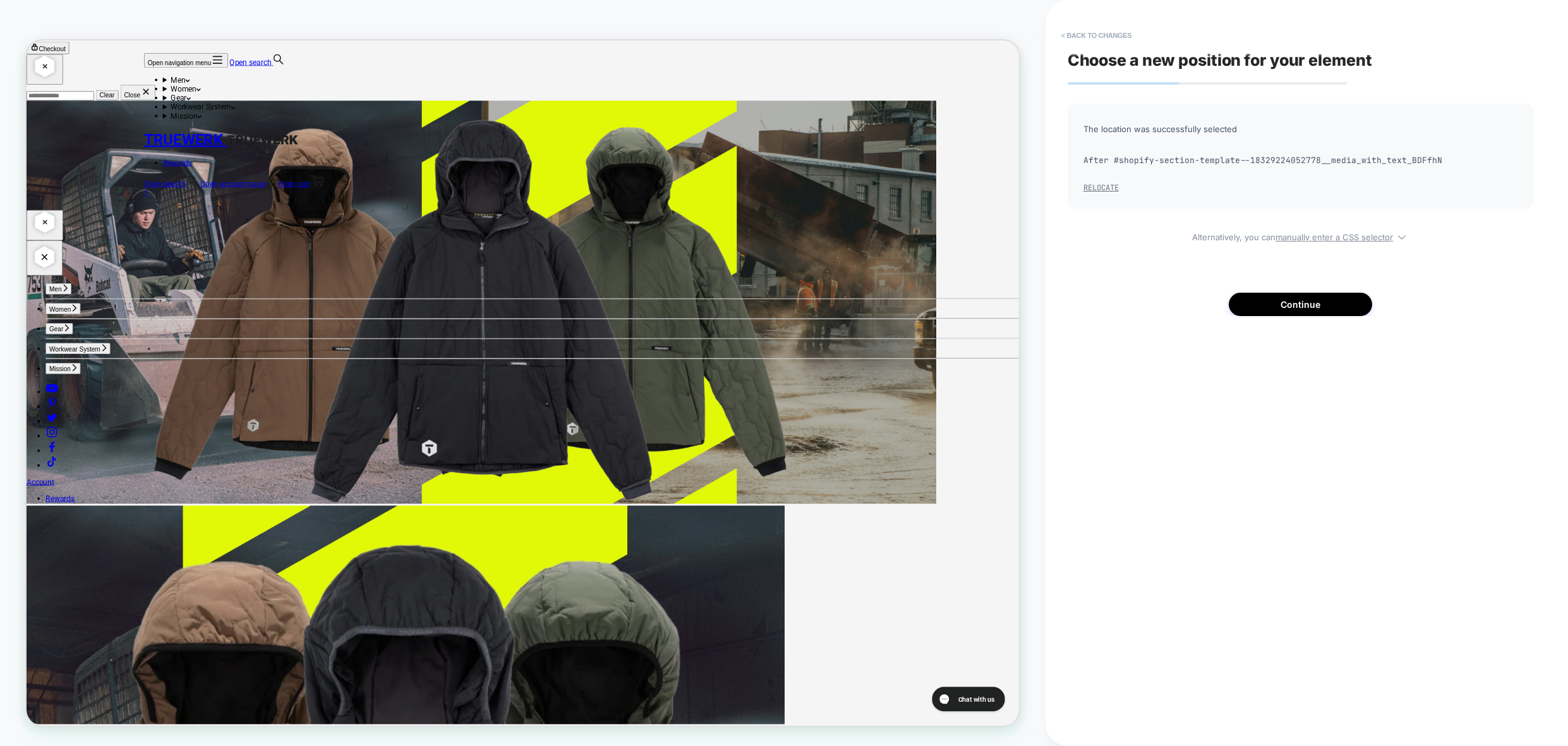
click at [1111, 190] on button "Relocate" at bounding box center [1102, 187] width 35 height 10
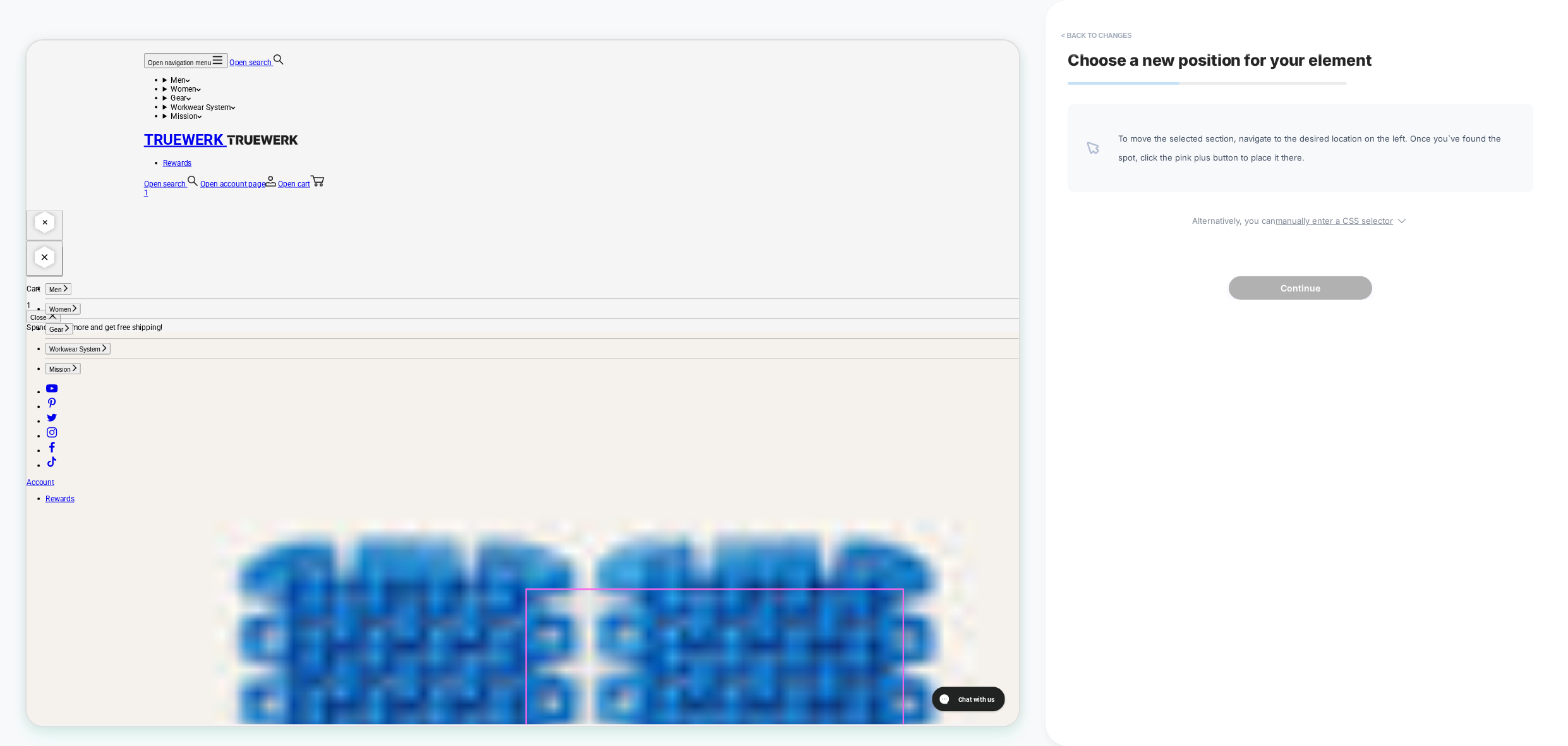
scroll to position [0, 0]
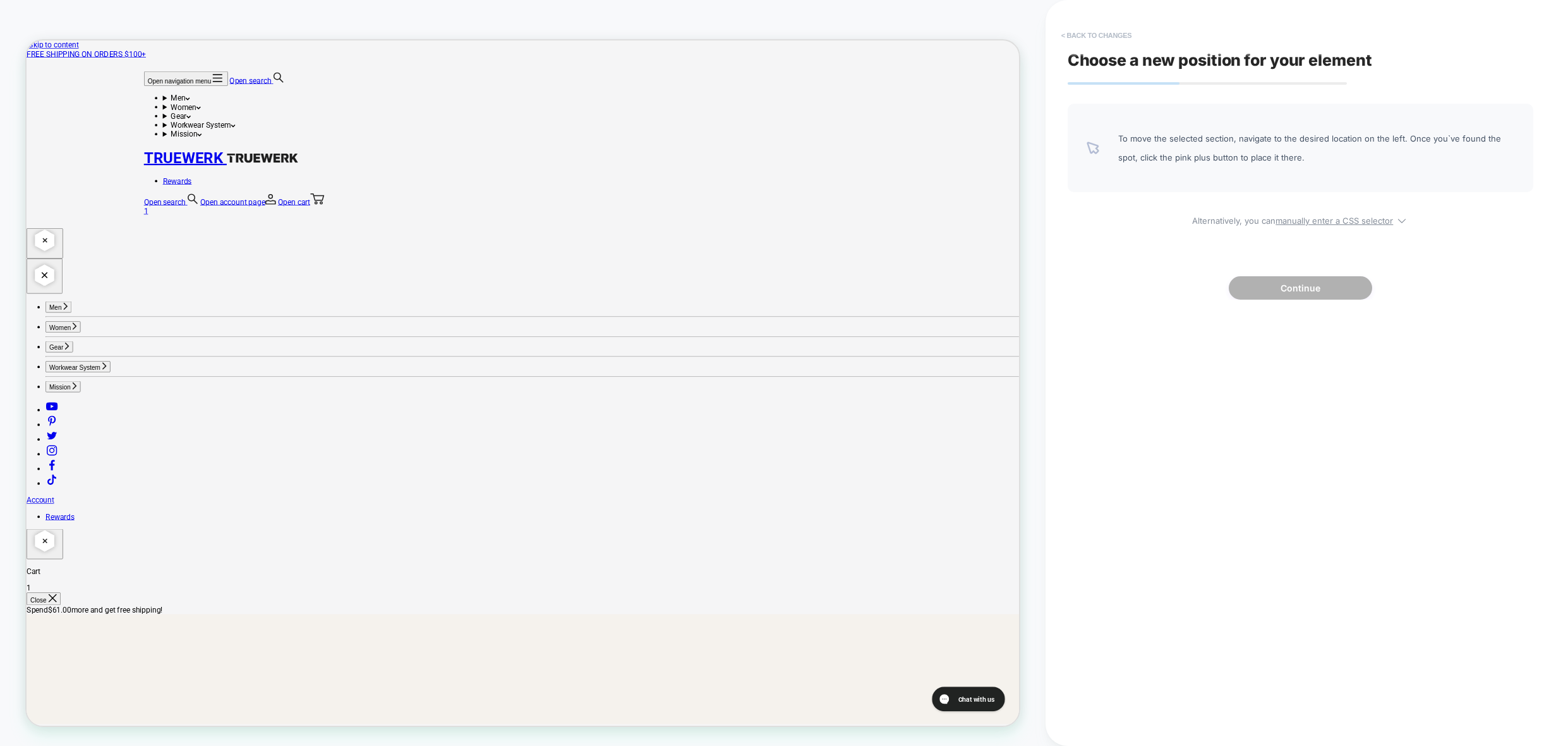
click at [1096, 36] on button "< Back to changes" at bounding box center [1097, 35] width 83 height 20
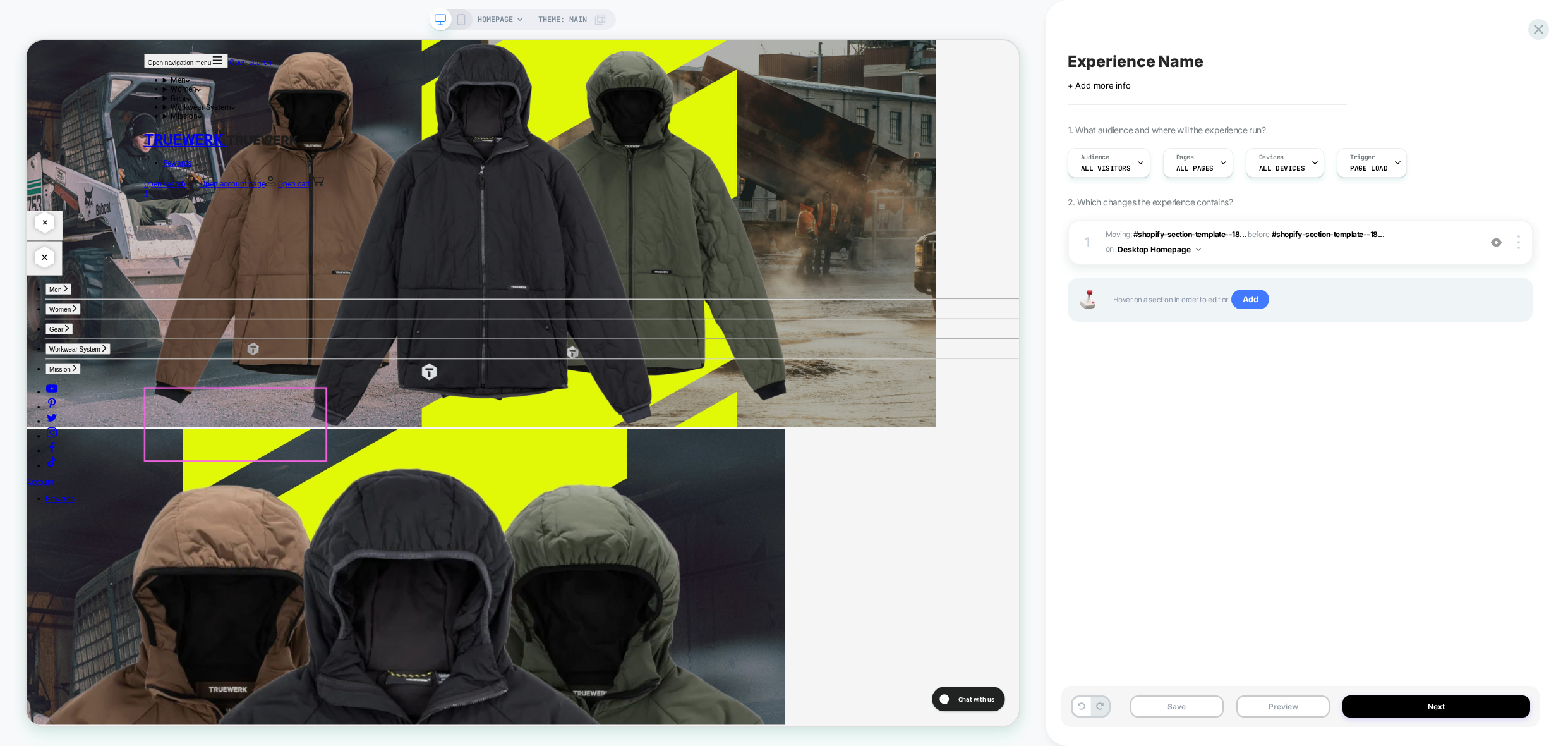
scroll to position [3035, 0]
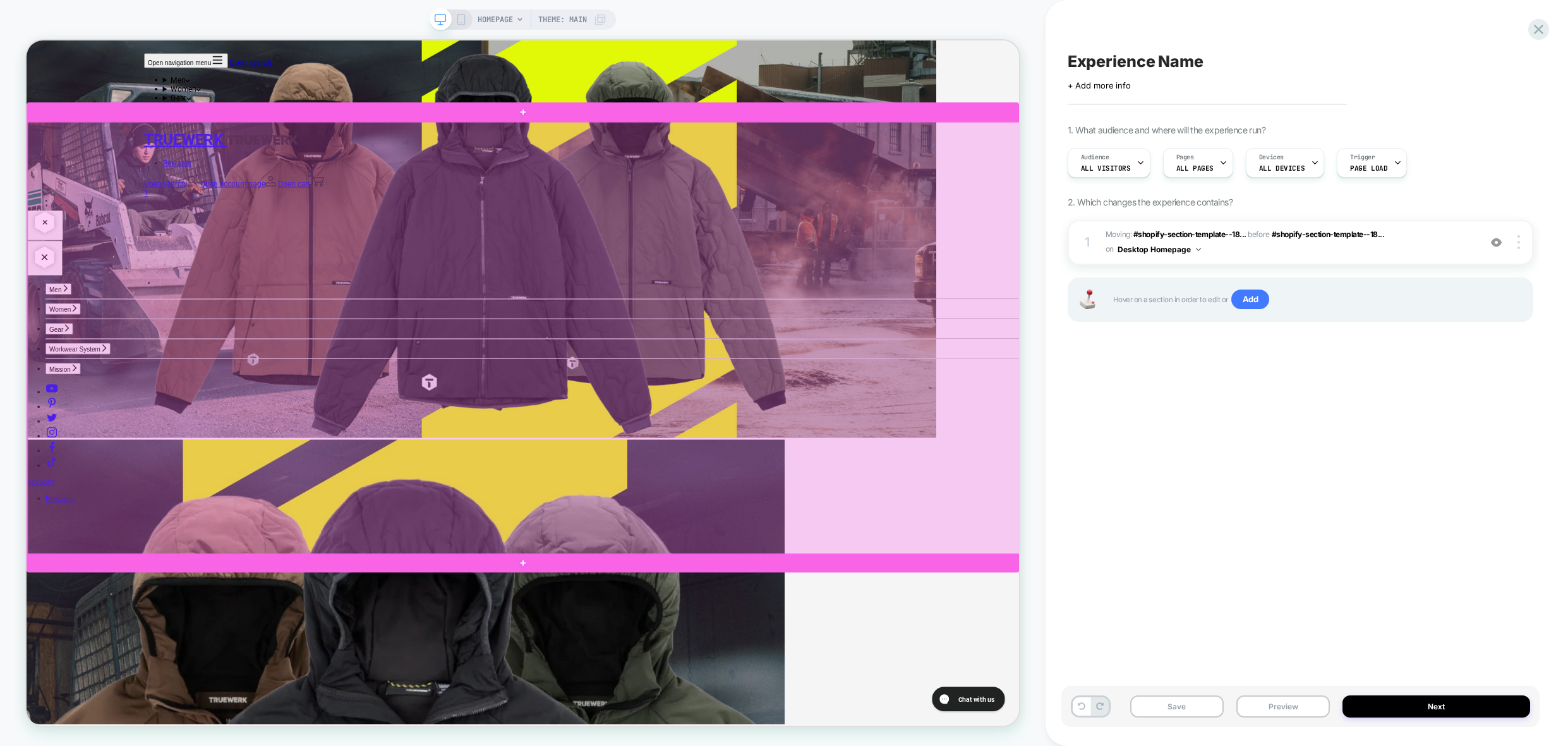
click at [130, 193] on div at bounding box center [689, 438] width 1323 height 577
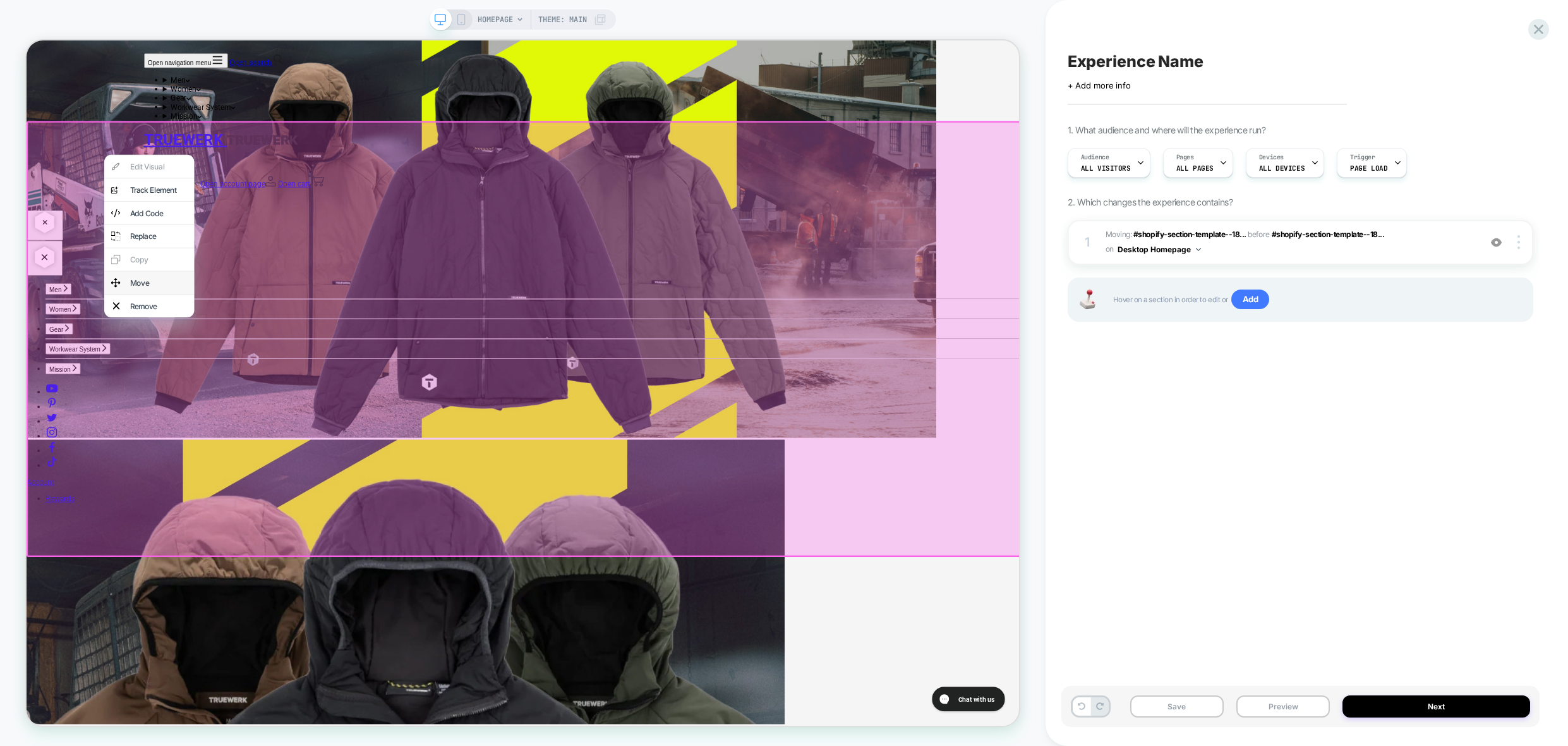
click at [184, 370] on div "Move" at bounding box center [202, 364] width 77 height 13
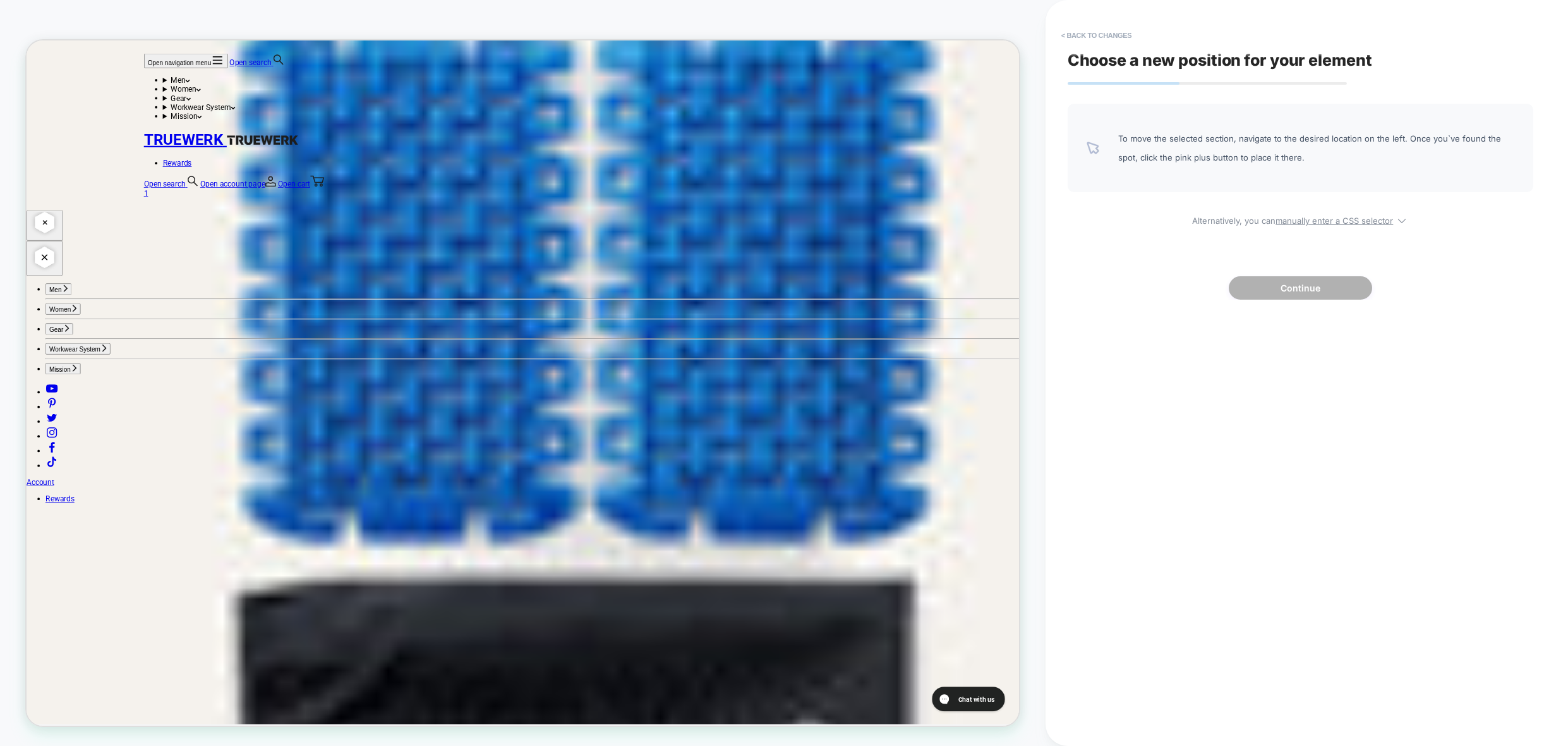
scroll to position [1074, 0]
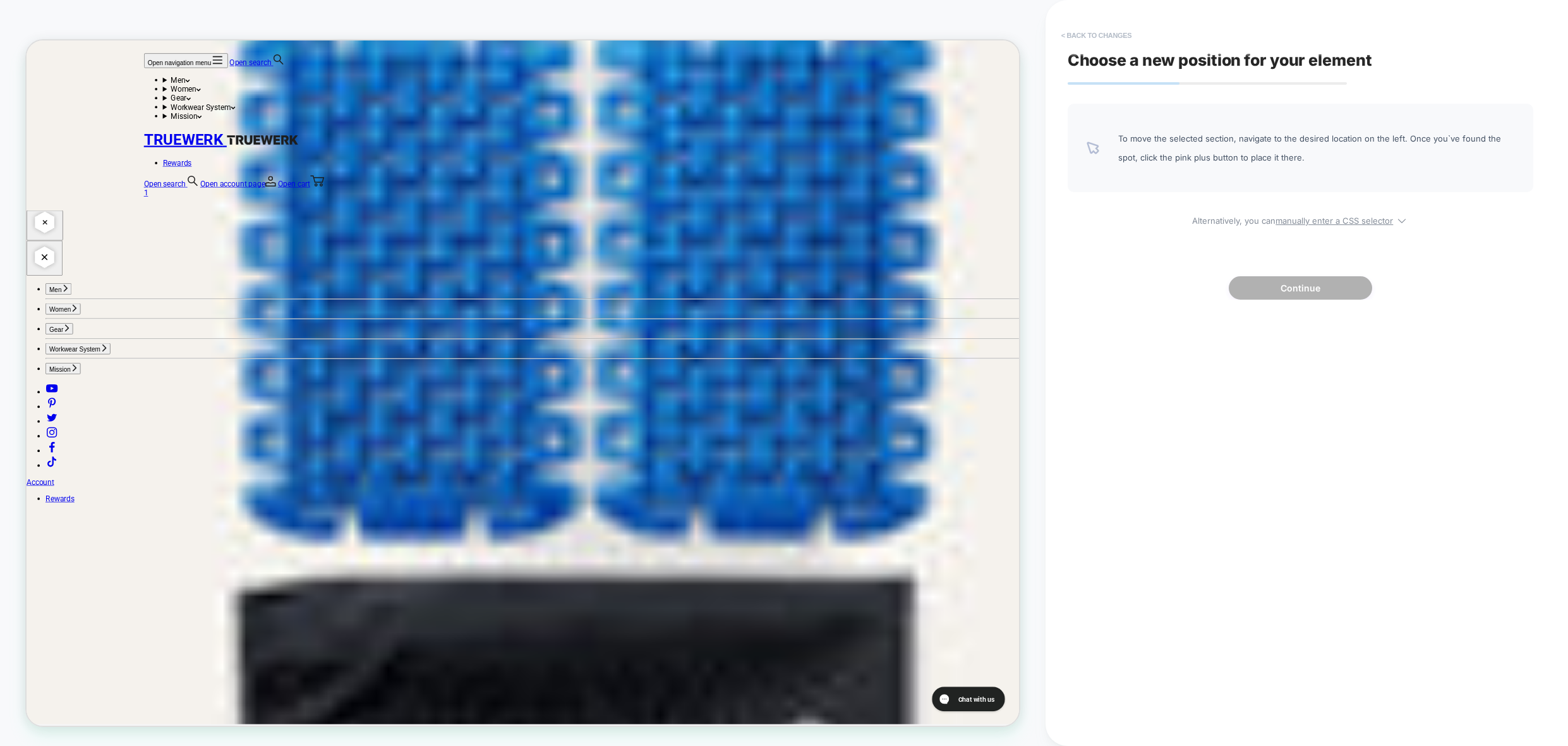
click at [1096, 32] on button "< Back to changes" at bounding box center [1097, 35] width 83 height 20
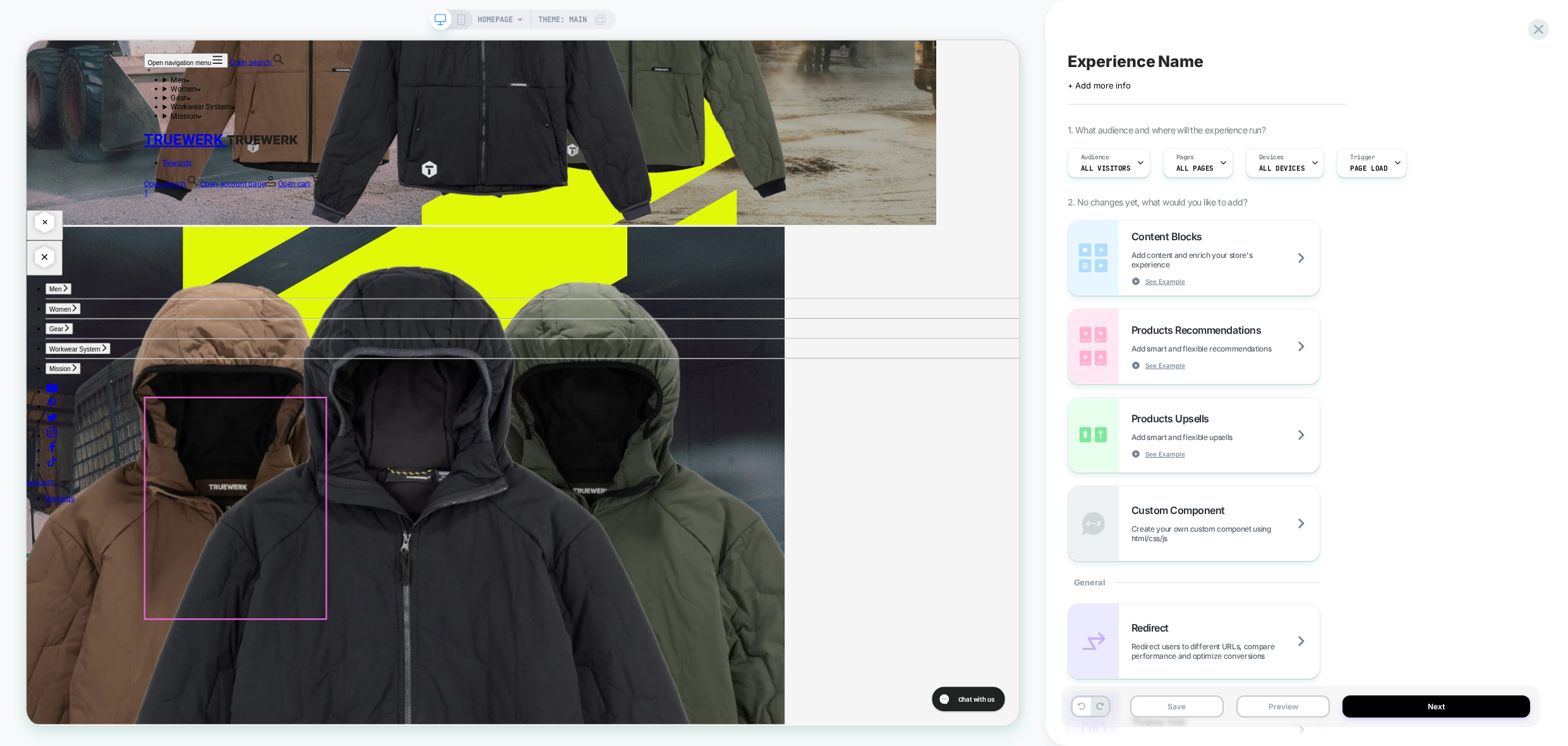
scroll to position [3350, 0]
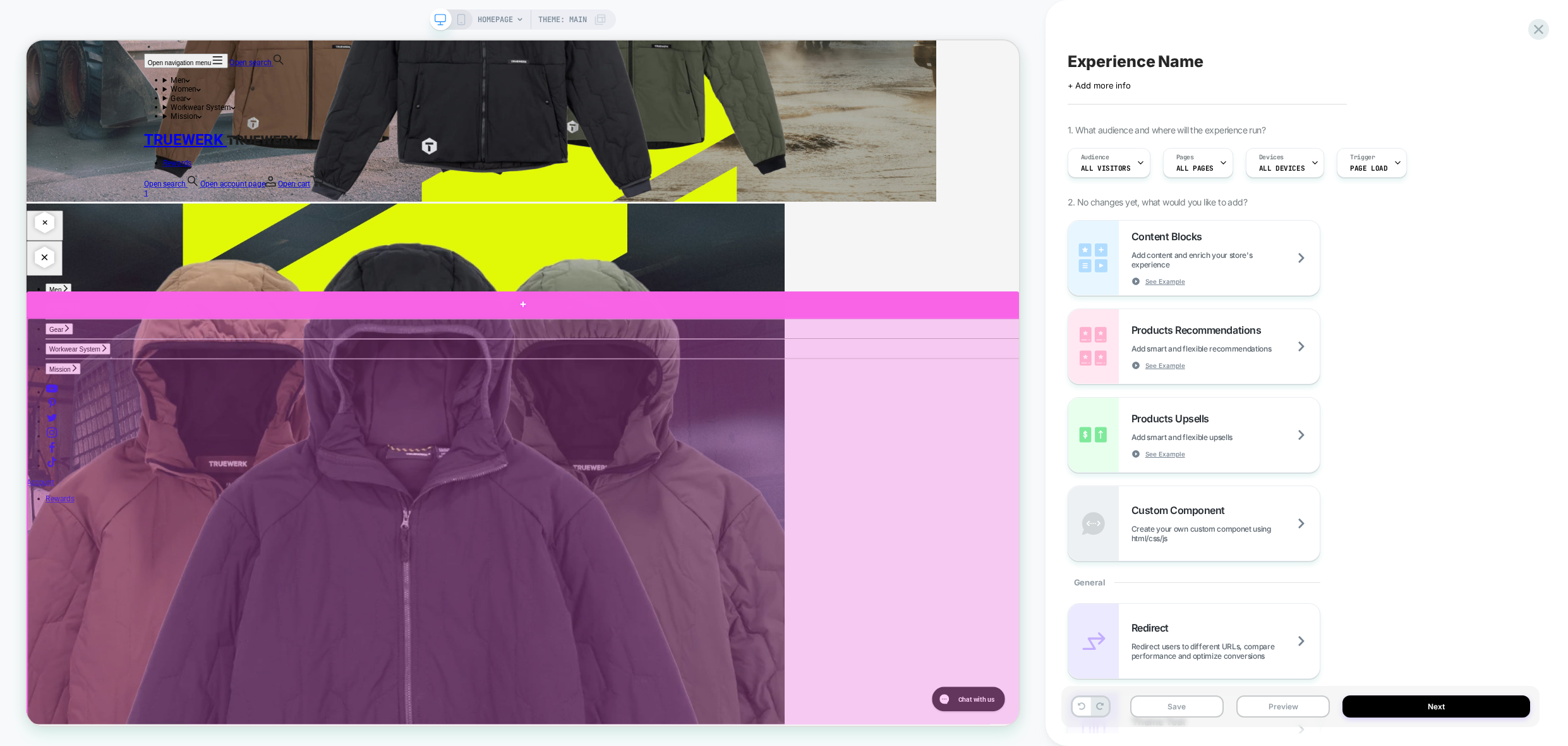
click at [146, 398] on div at bounding box center [688, 392] width 1323 height 34
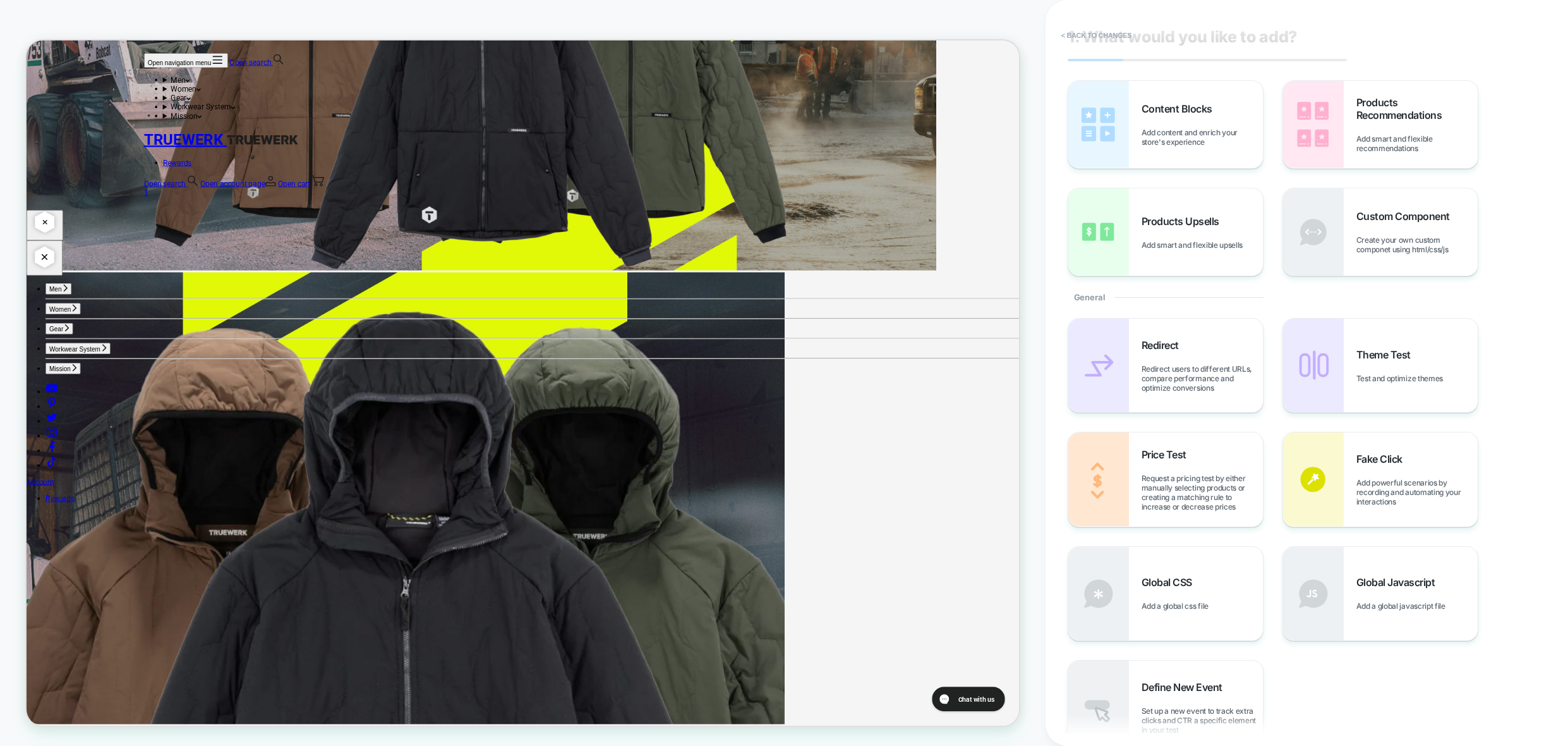
scroll to position [63, 0]
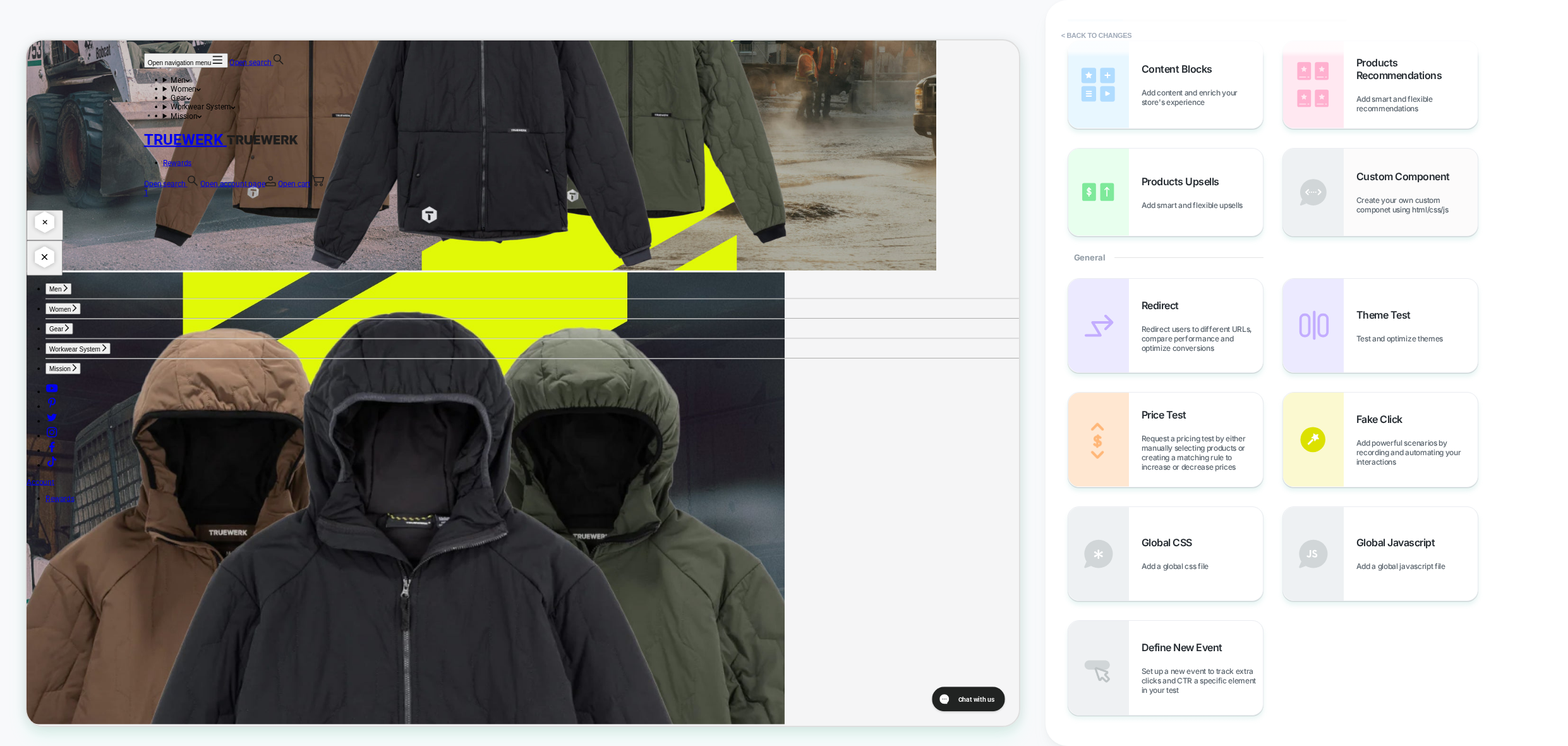
click at [1393, 206] on span "Create your own custom componet using html/css/js" at bounding box center [1417, 205] width 121 height 19
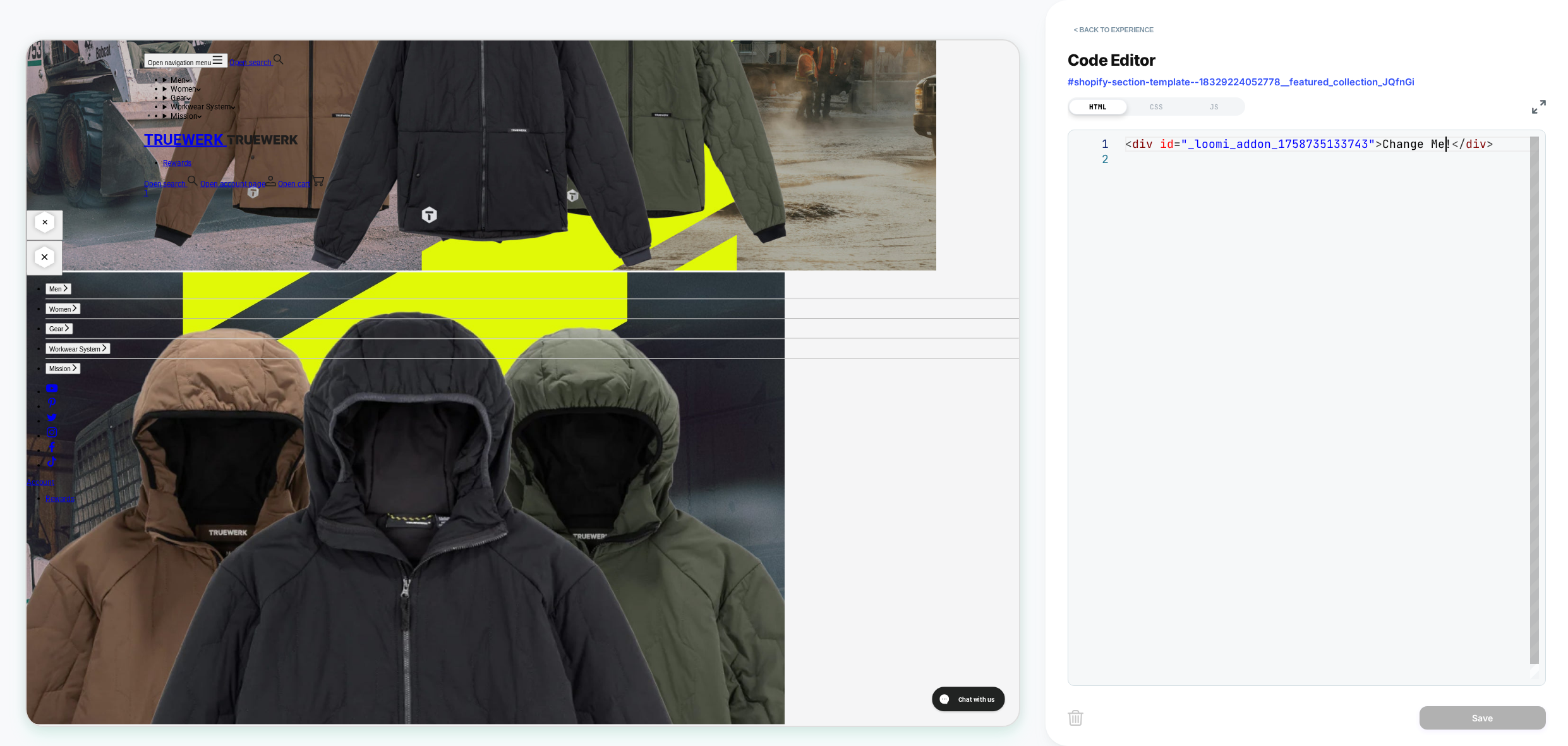
scroll to position [0, 0]
drag, startPoint x: 1448, startPoint y: 142, endPoint x: 1398, endPoint y: 146, distance: 50.2
click at [1403, 145] on div "< div id = "_loomi_addon_1758735133743" > Change Me! </ div >" at bounding box center [1332, 415] width 414 height 558
type textarea "**********"
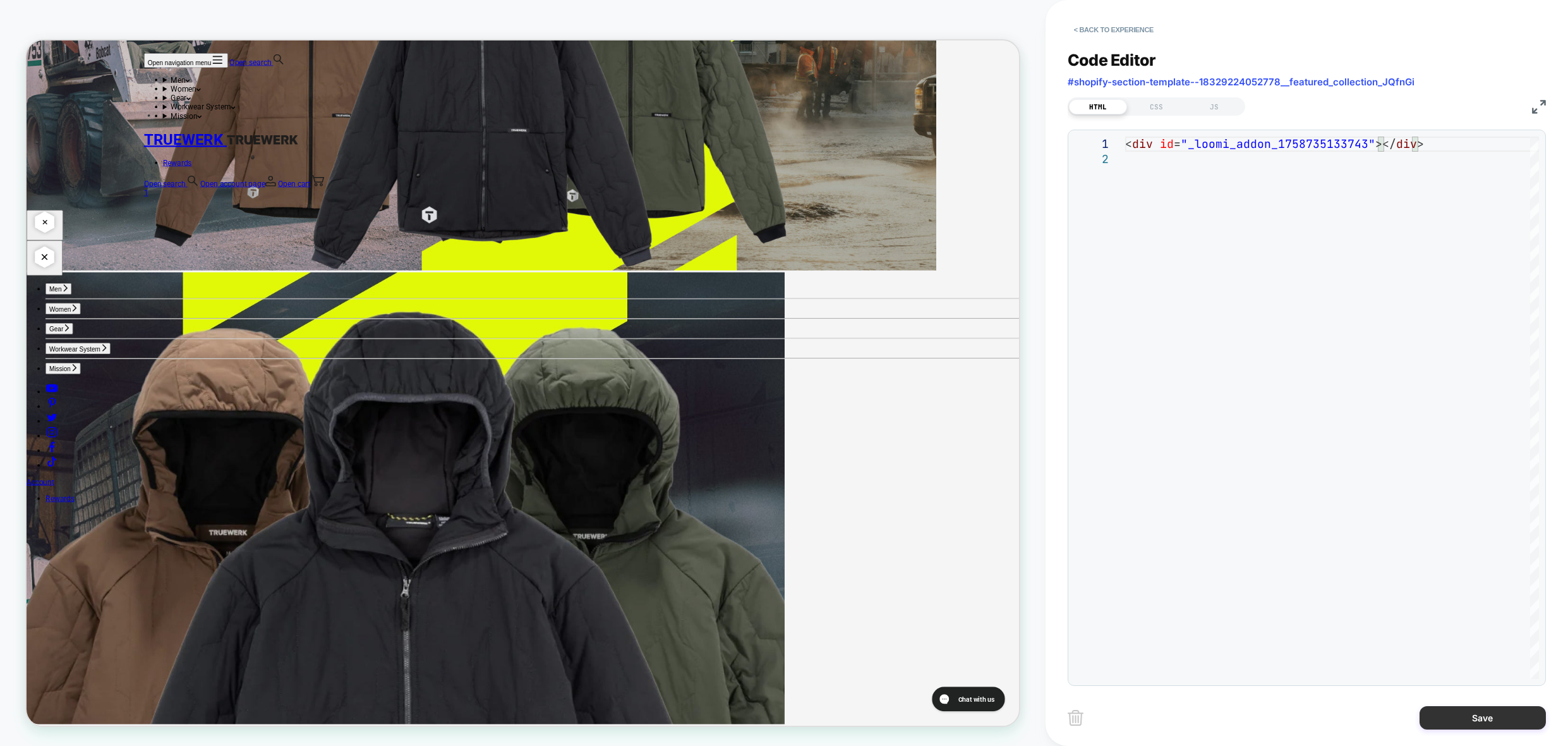
click at [1476, 726] on button "Save" at bounding box center [1483, 717] width 126 height 23
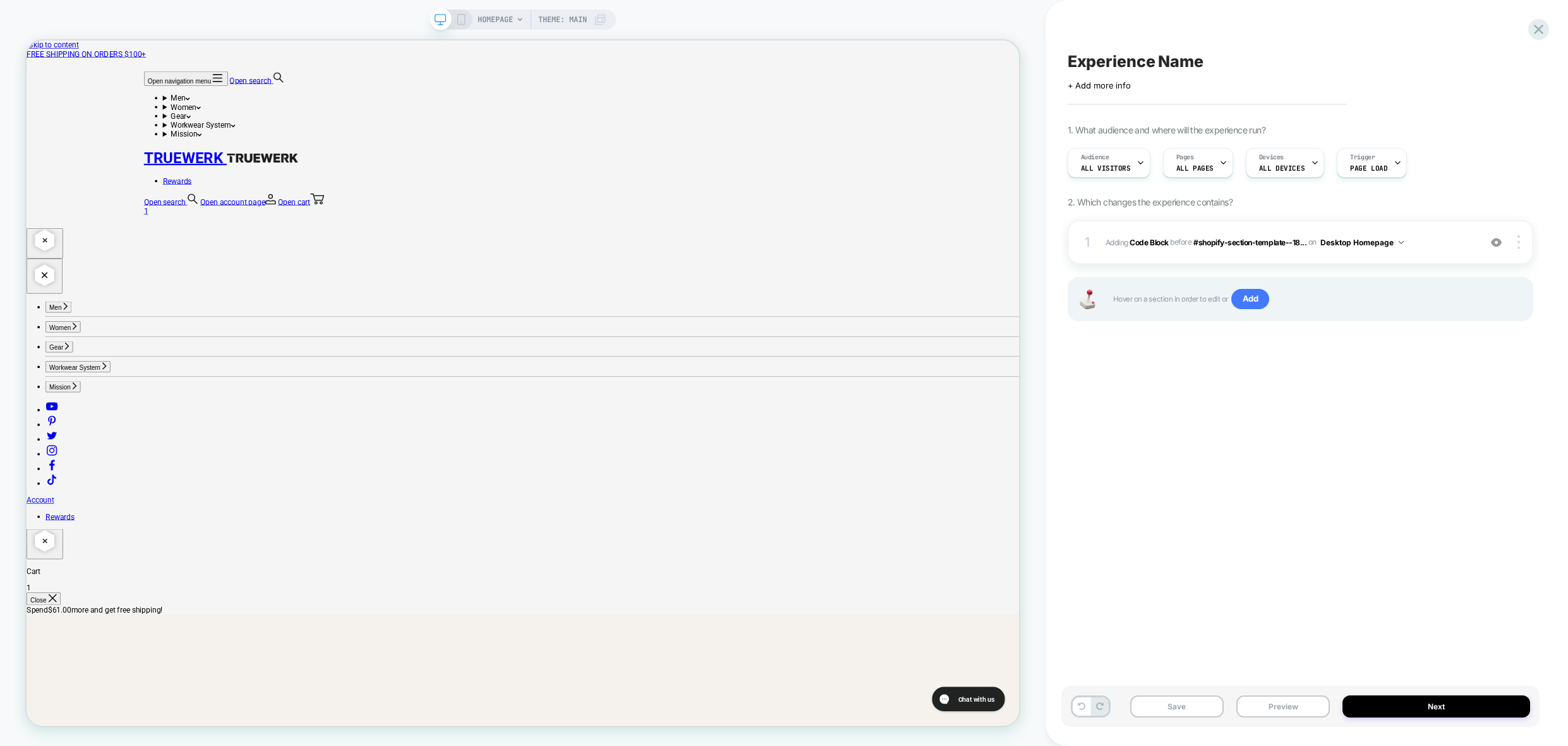
click at [460, 19] on icon at bounding box center [461, 19] width 11 height 11
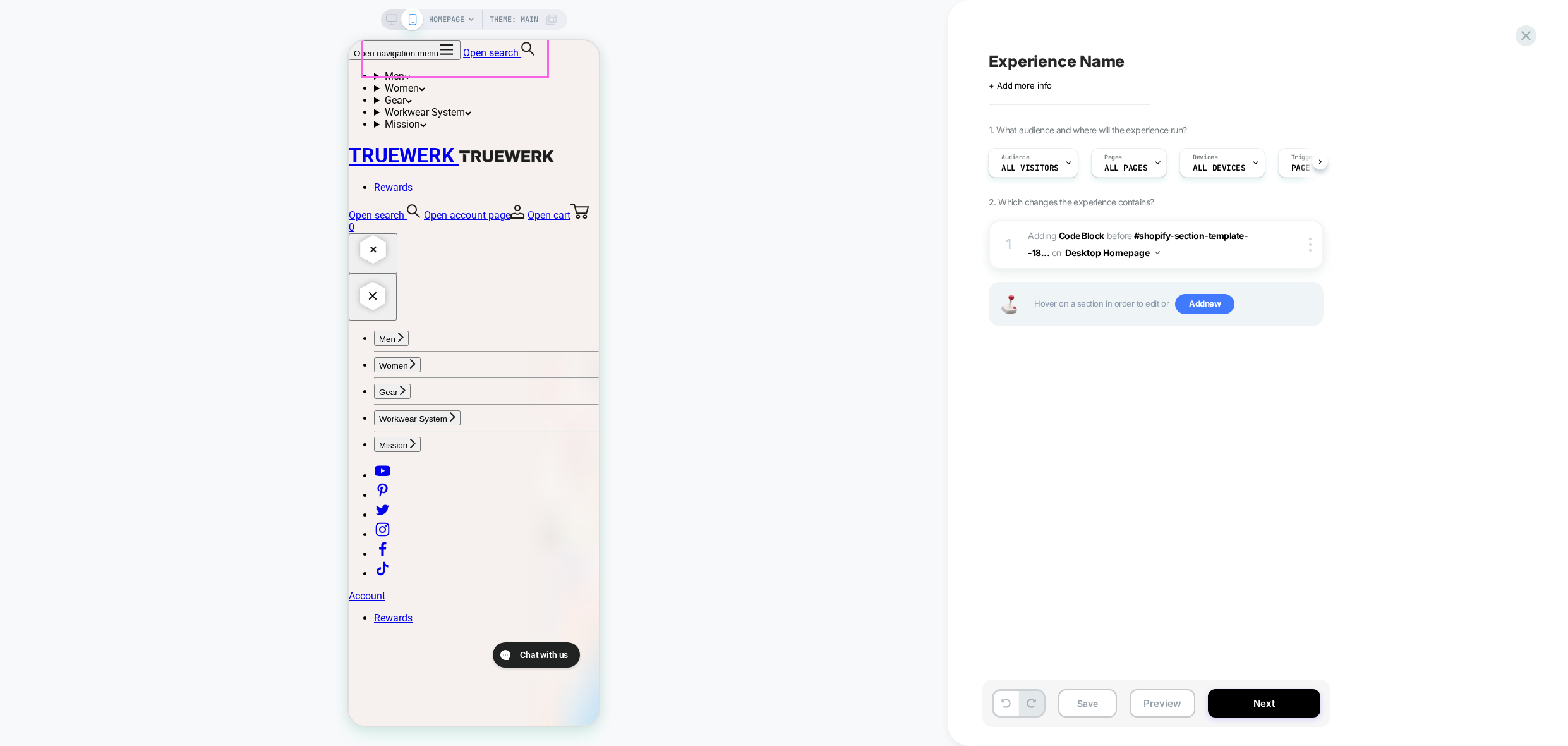
scroll to position [3161, 0]
click at [1272, 700] on button "Next" at bounding box center [1264, 703] width 112 height 29
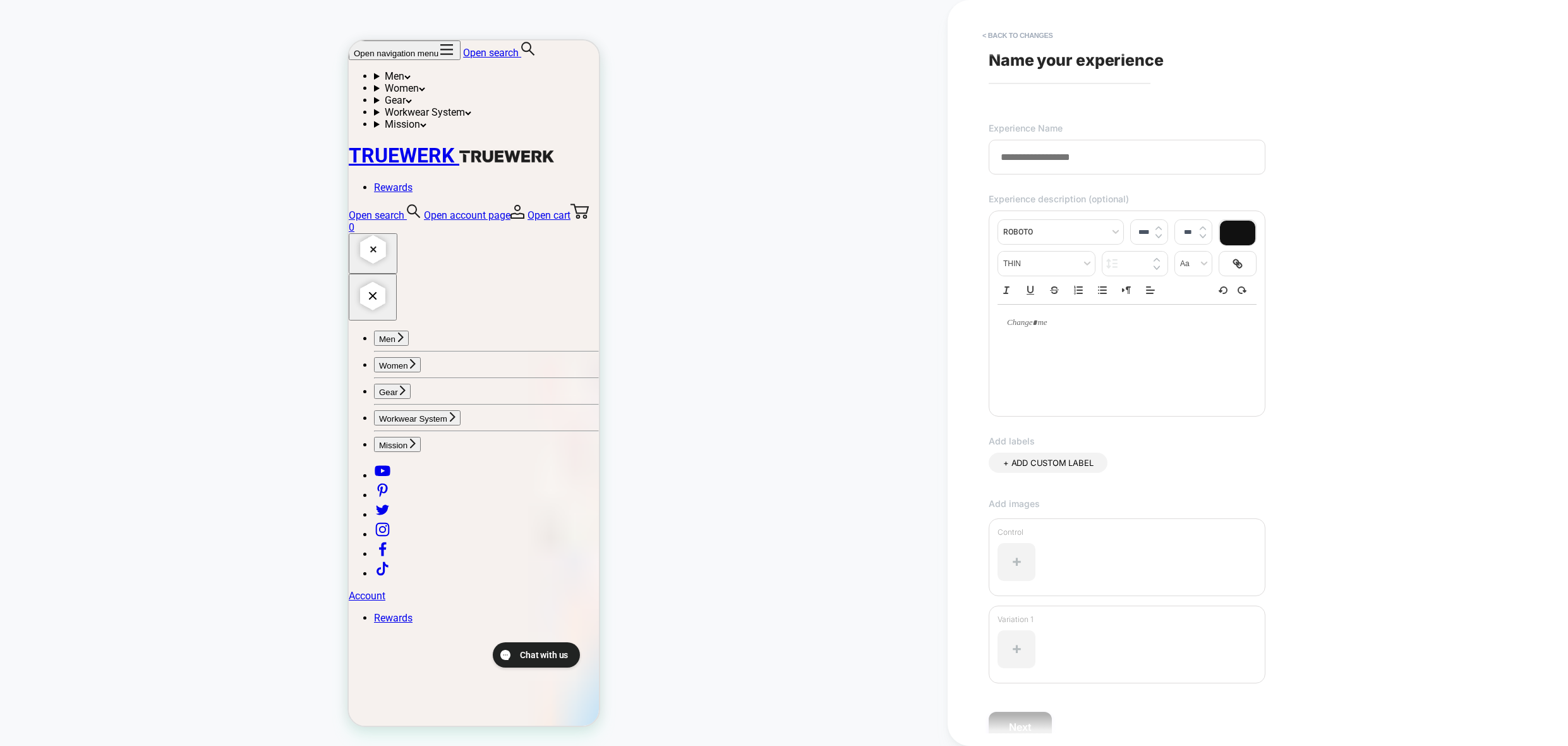
click at [1055, 56] on span "Name your experience" at bounding box center [1076, 60] width 175 height 19
click at [1049, 161] on input at bounding box center [1127, 157] width 276 height 34
click at [1054, 163] on input at bounding box center [1127, 157] width 276 height 34
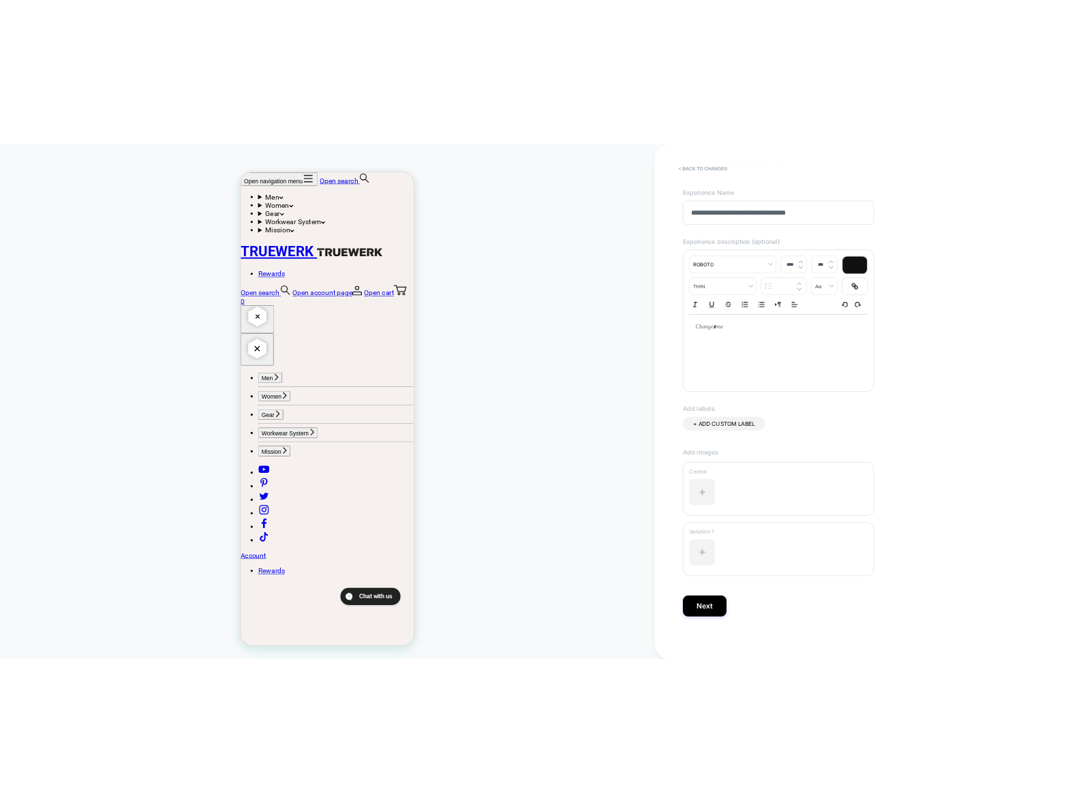
scroll to position [66, 0]
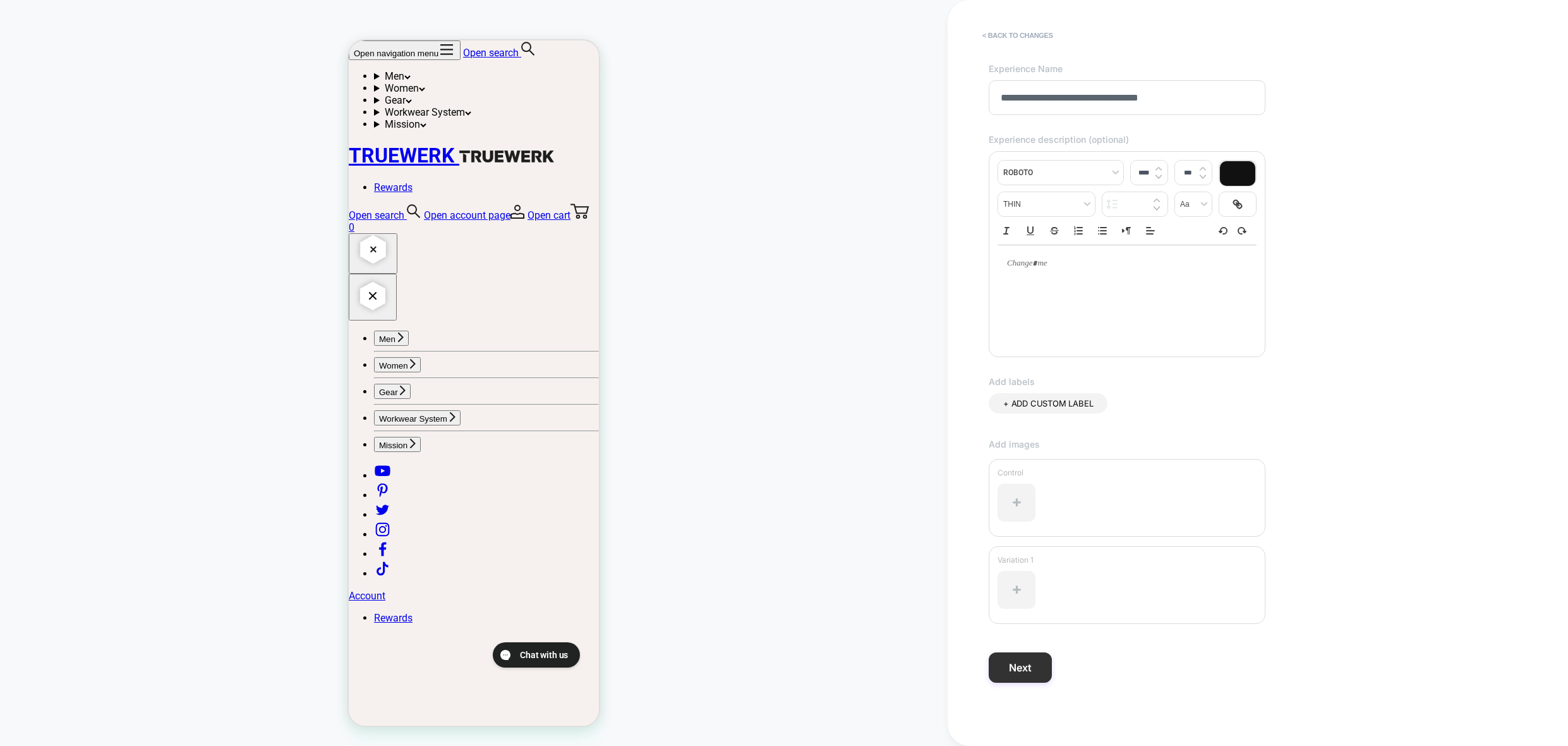
type input "**********"
click at [1035, 678] on button "Next" at bounding box center [1020, 667] width 63 height 31
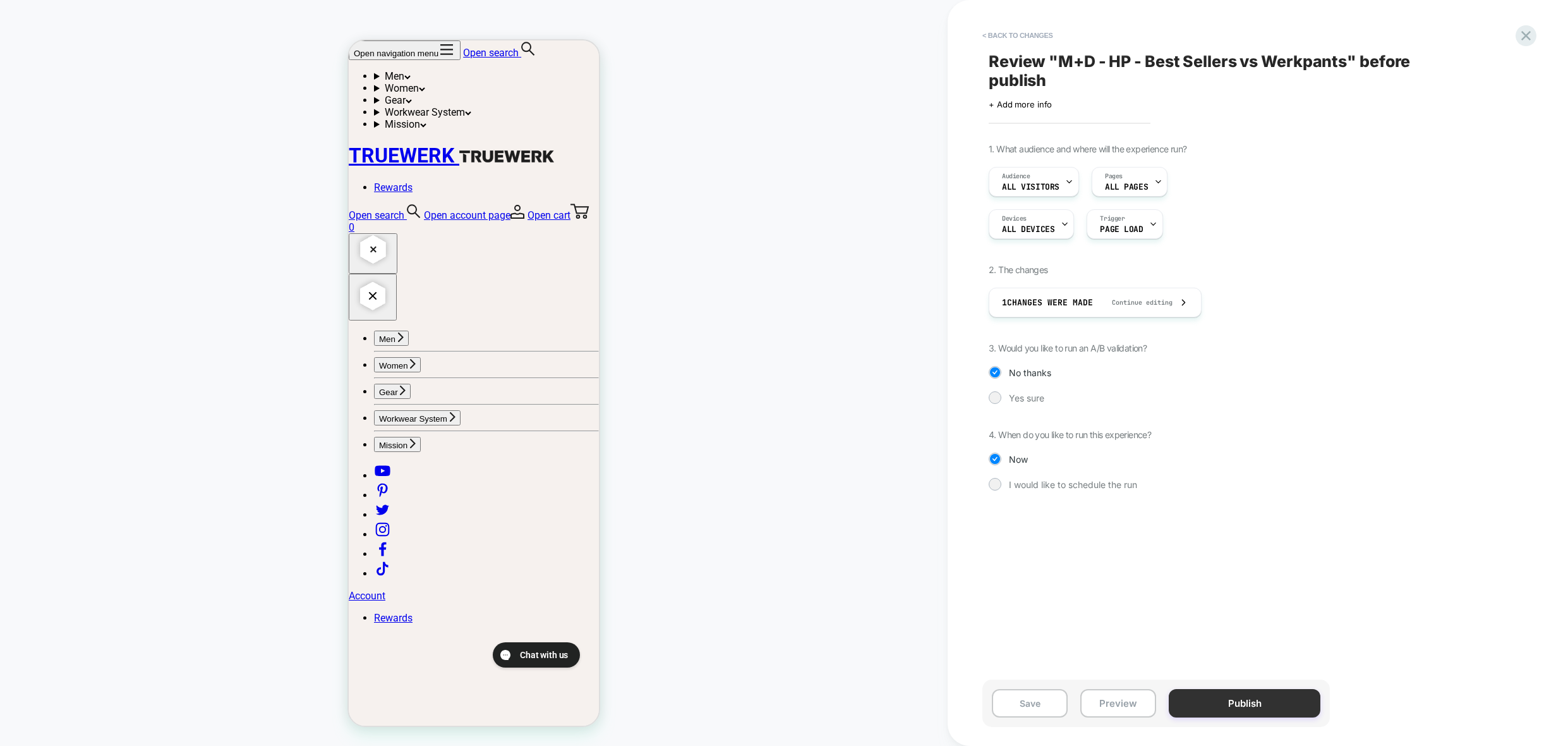
click at [1243, 701] on button "Publish" at bounding box center [1245, 703] width 152 height 29
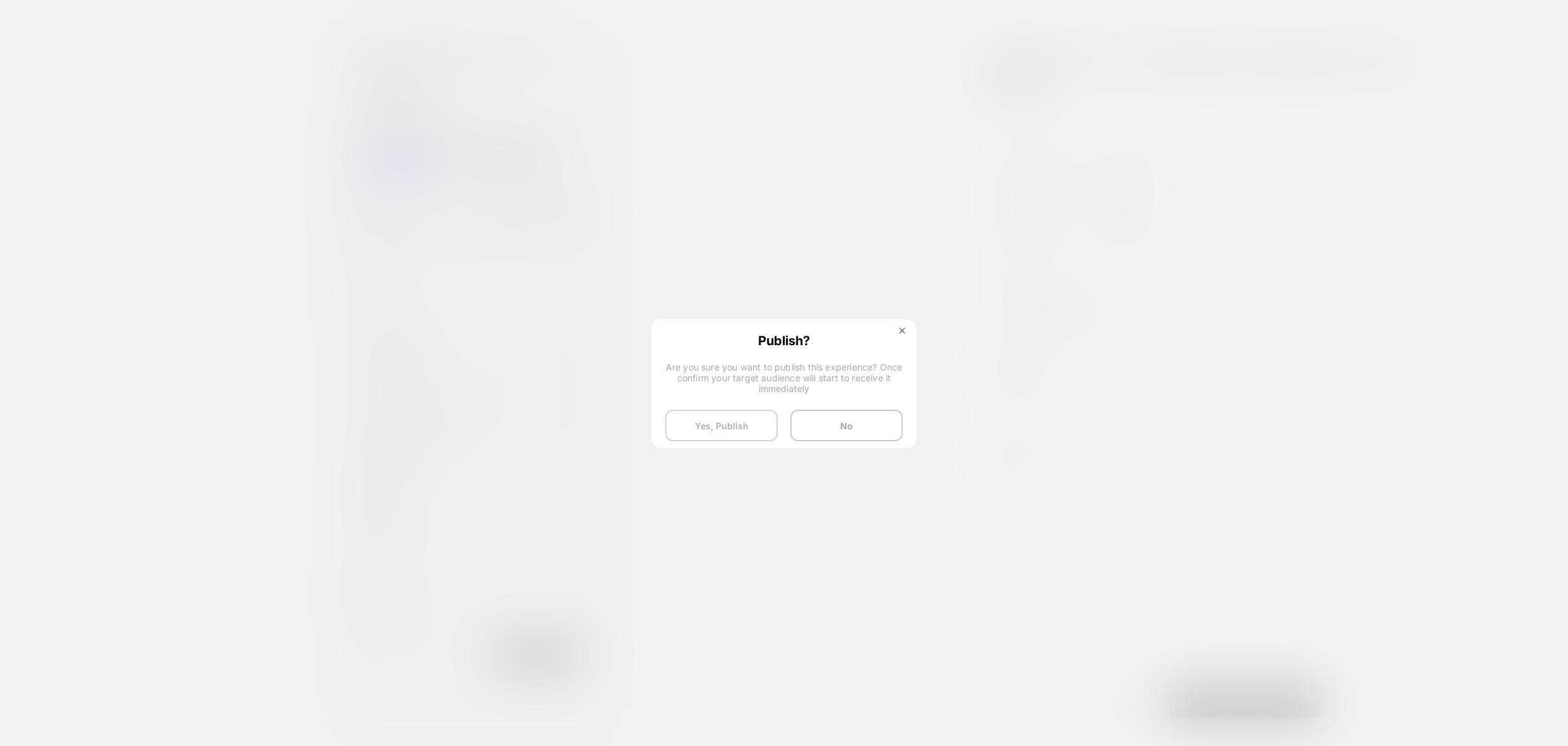
click at [731, 430] on button "Yes, Publish" at bounding box center [720, 426] width 112 height 32
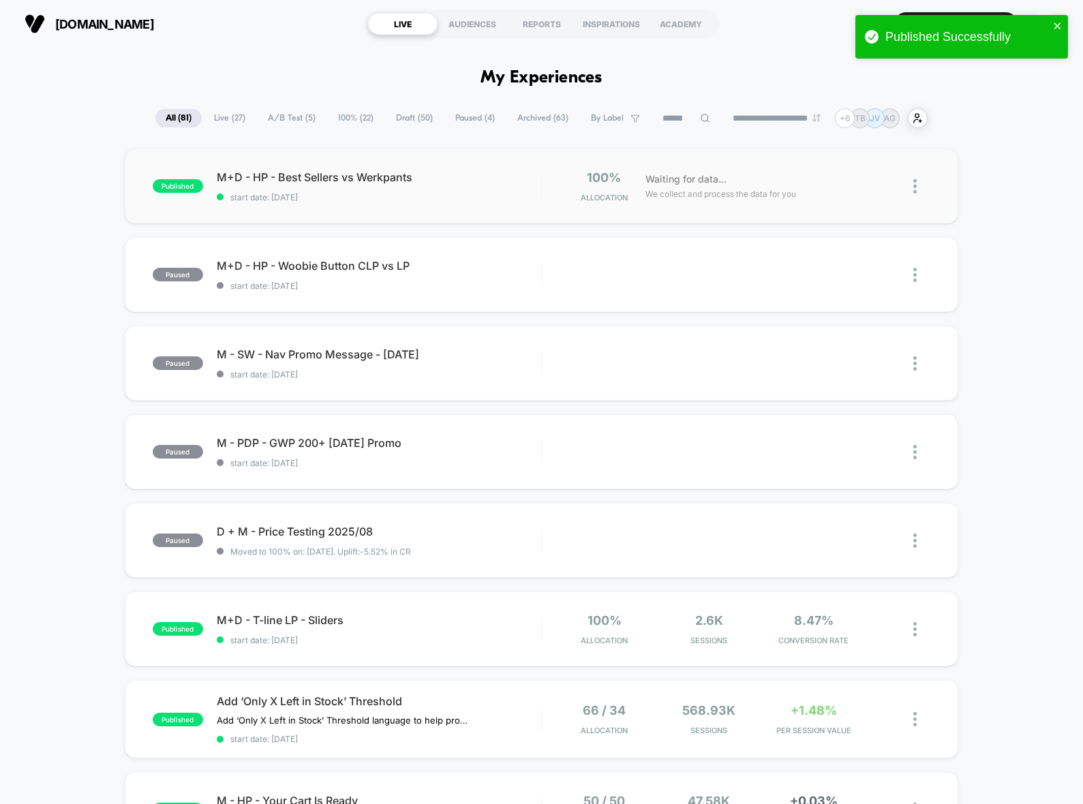
click at [449, 179] on span "M+D - HP - Best Sellers vs Werkpants" at bounding box center [379, 177] width 324 height 14
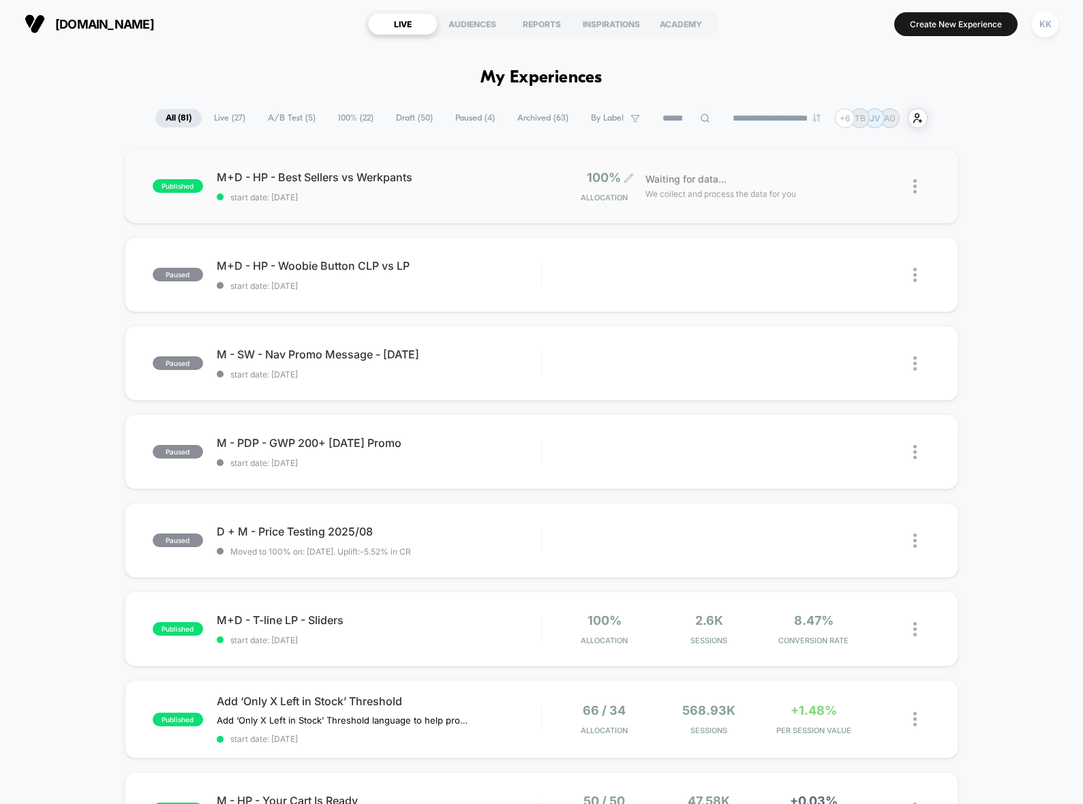
click at [615, 194] on span "Allocation" at bounding box center [604, 198] width 47 height 10
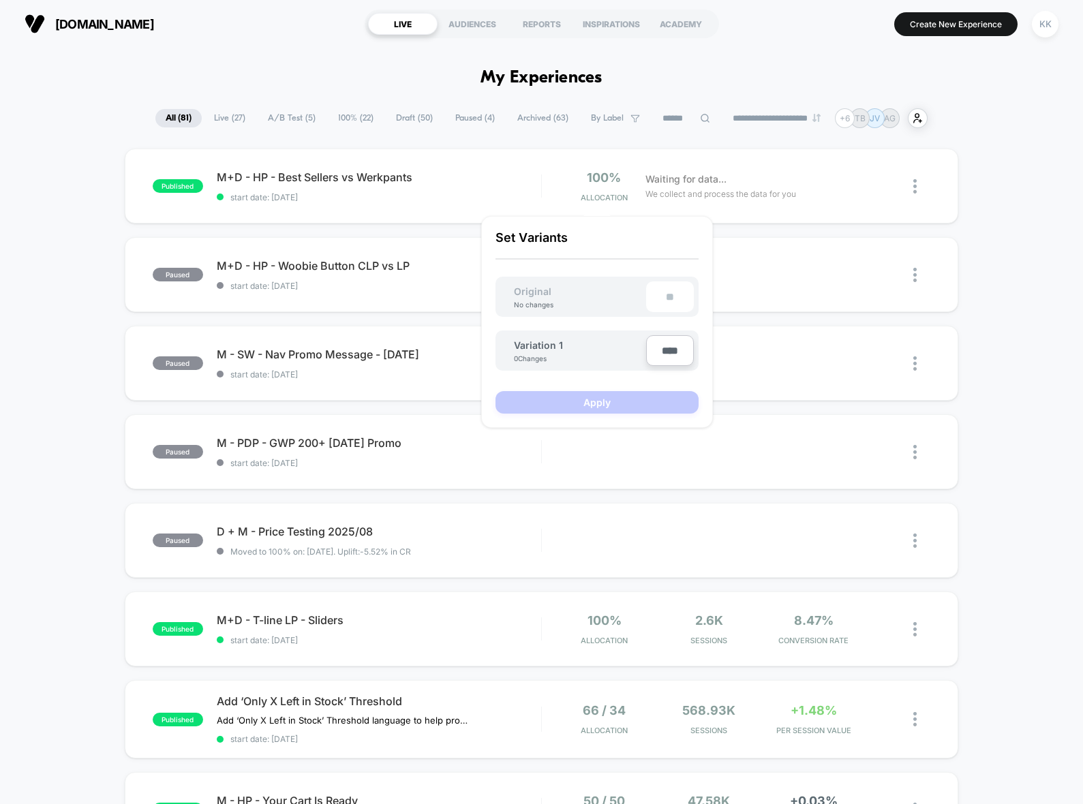
click at [670, 296] on div "**" at bounding box center [670, 296] width 48 height 31
type input "***"
type input "**"
type input "***"
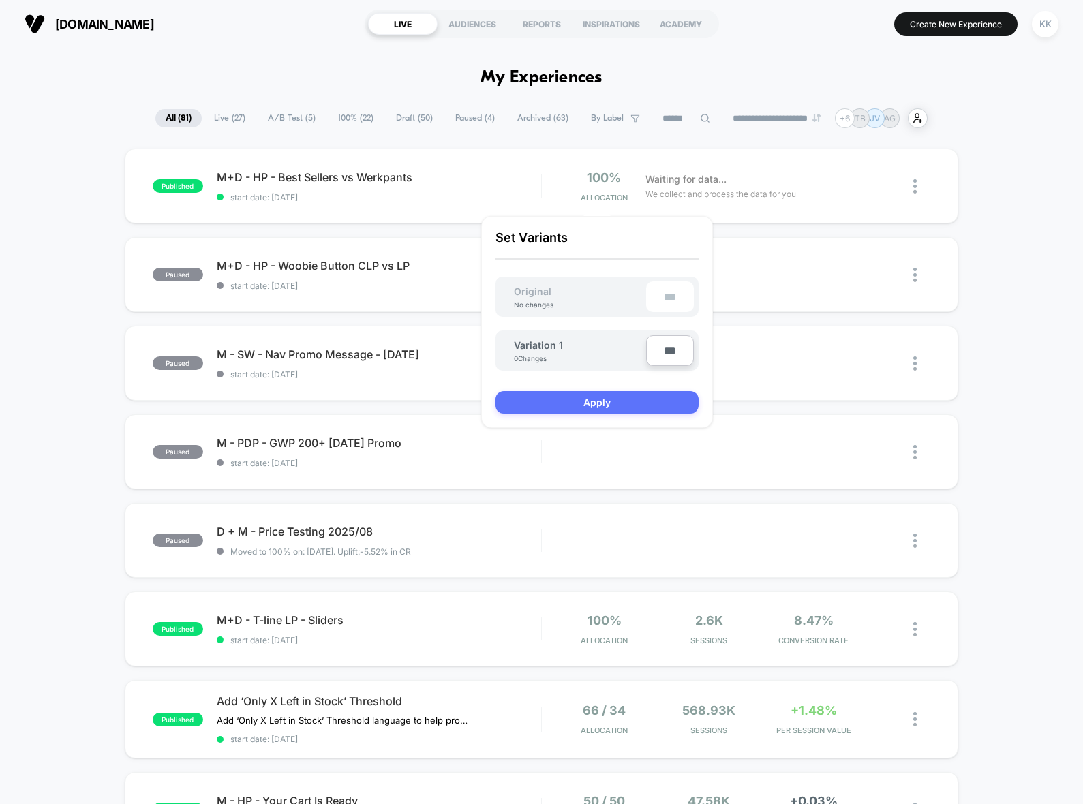
click at [632, 402] on button "Apply" at bounding box center [596, 402] width 203 height 22
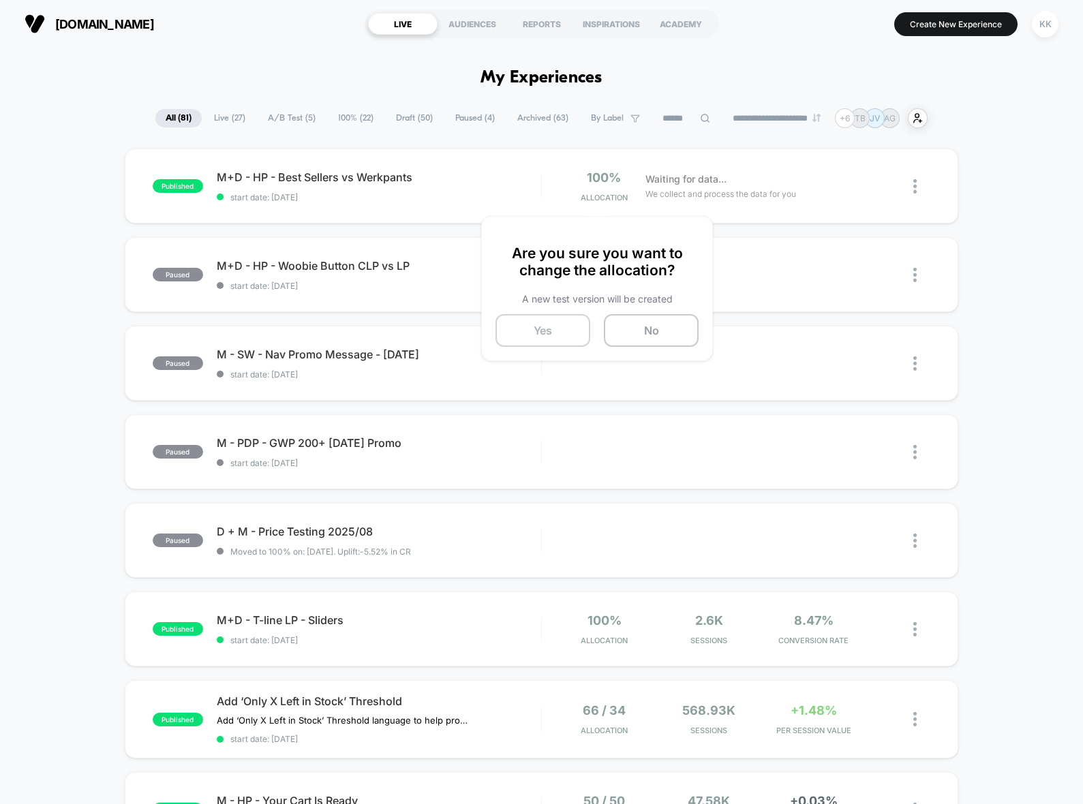
click at [552, 334] on button "Yes" at bounding box center [542, 330] width 95 height 33
click at [914, 273] on img at bounding box center [914, 275] width 3 height 14
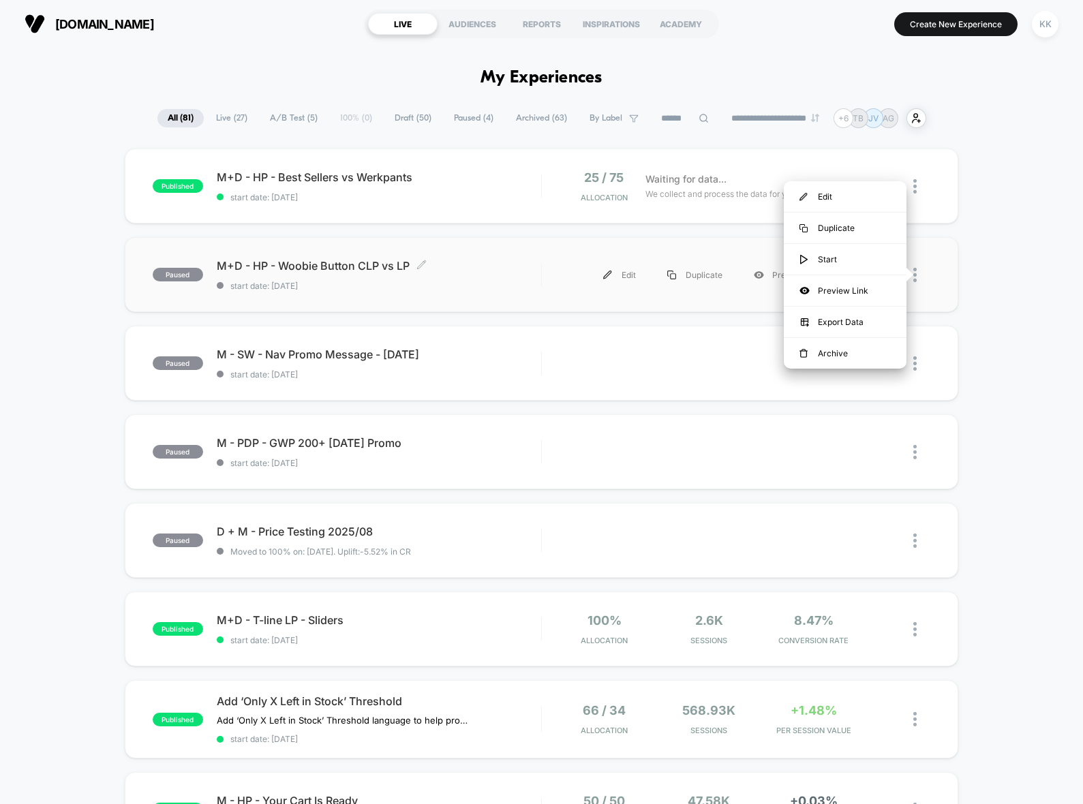
click at [366, 265] on span "M+D - HP - Woobie Button CLP vs LP Click to edit experience details" at bounding box center [379, 266] width 324 height 14
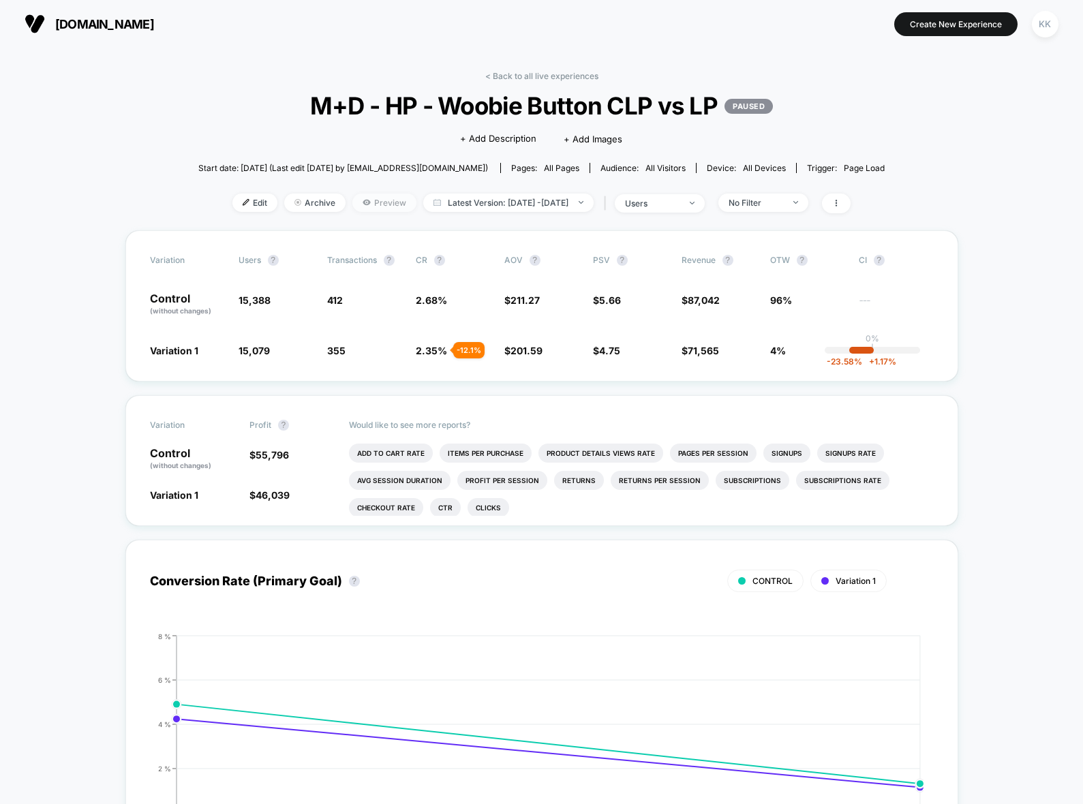
click at [352, 210] on span "Preview" at bounding box center [384, 203] width 64 height 18
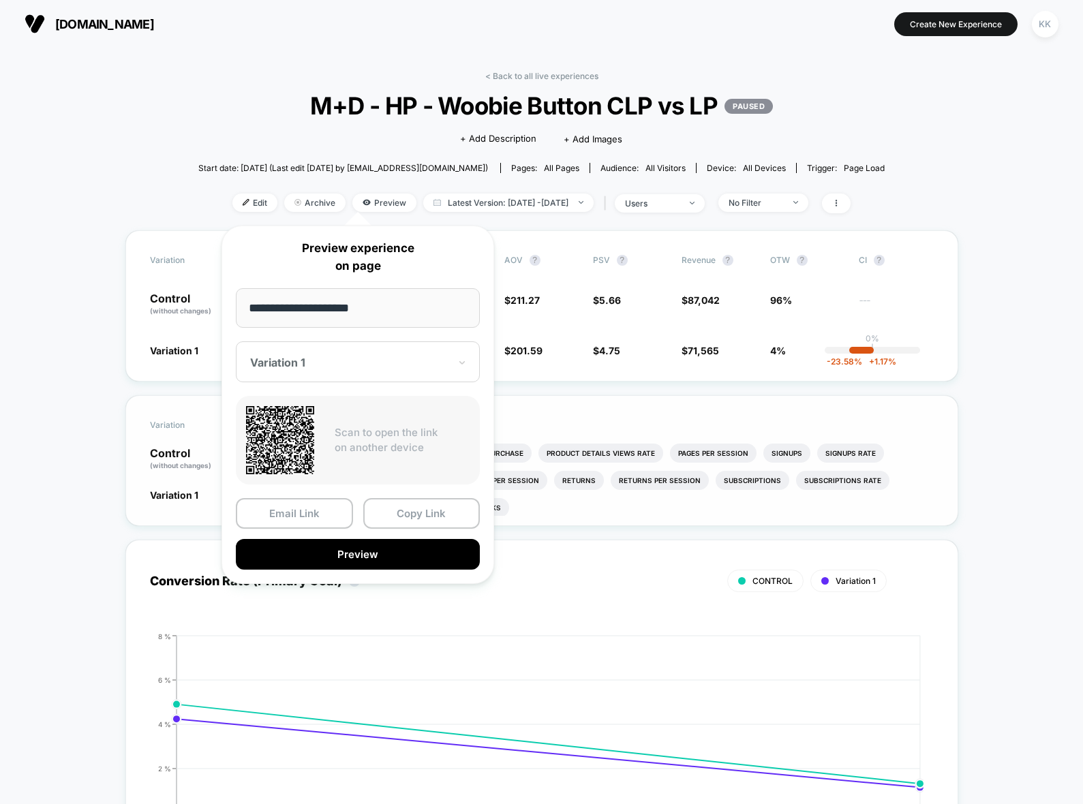
click at [397, 514] on button "Copy Link" at bounding box center [421, 513] width 117 height 31
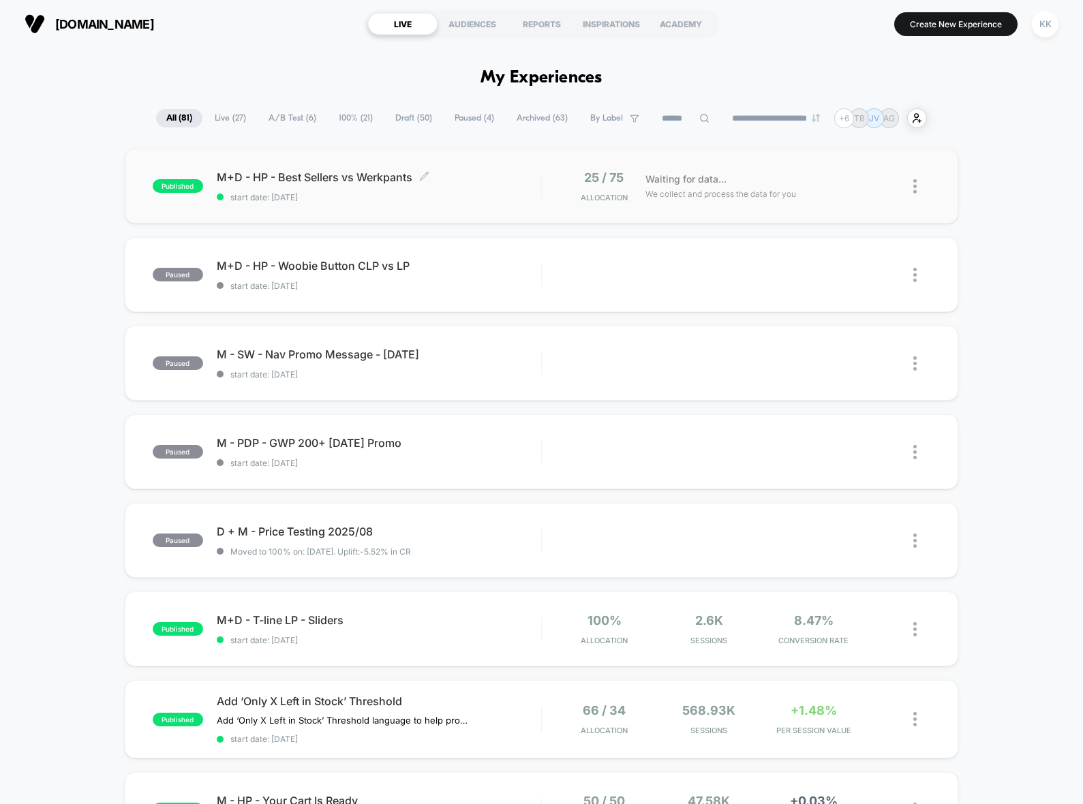
click at [378, 188] on div "M+D - HP - Best Sellers vs Werkpants Click to edit experience details Click to …" at bounding box center [379, 186] width 324 height 32
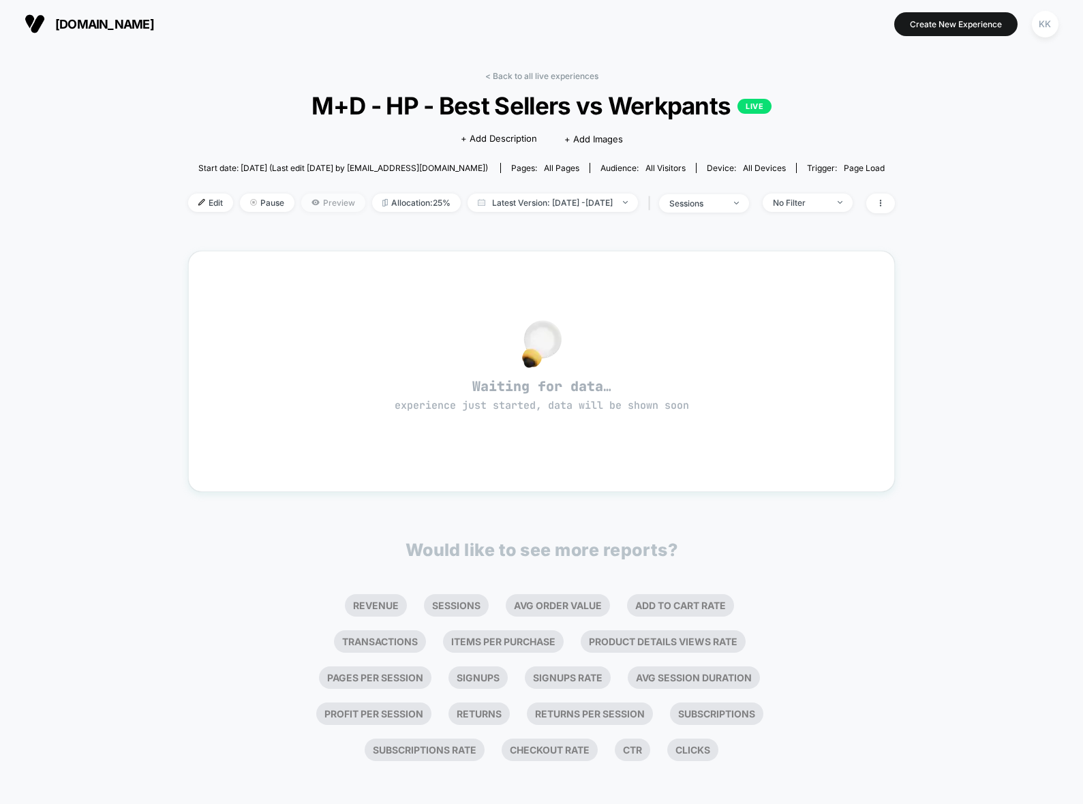
click at [318, 205] on span "Preview" at bounding box center [333, 203] width 64 height 18
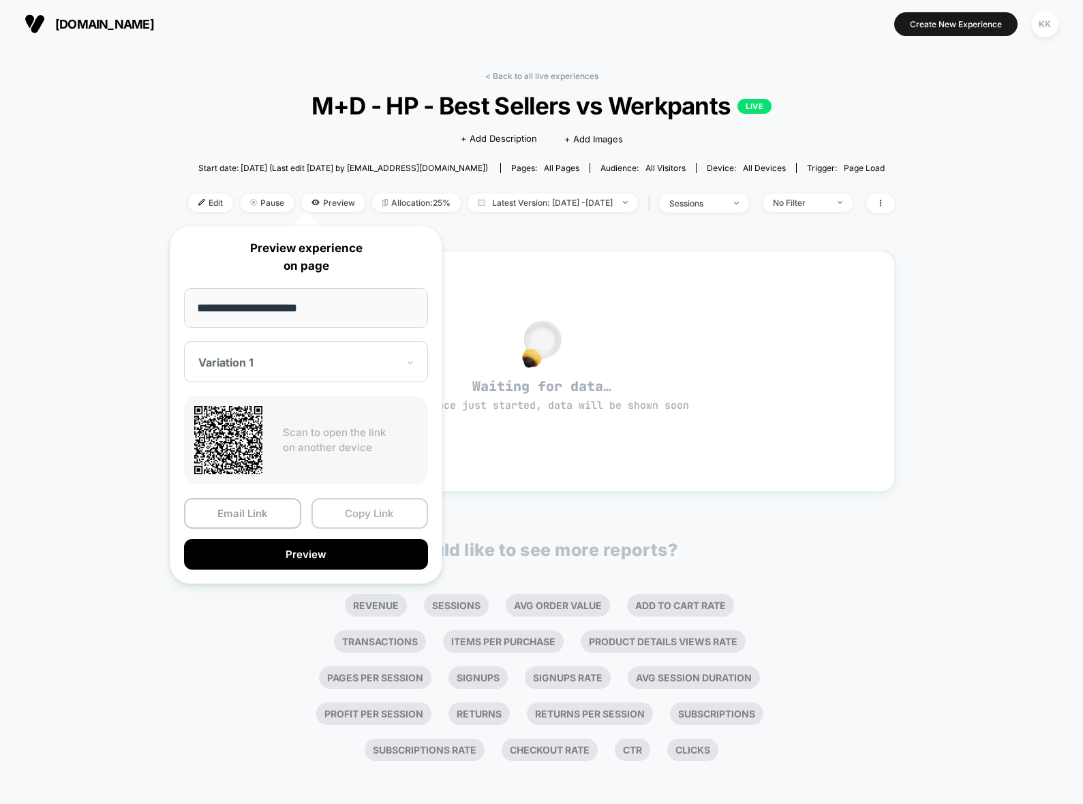
drag, startPoint x: 348, startPoint y: 514, endPoint x: 608, endPoint y: 350, distance: 307.8
click at [348, 514] on button "Copy Link" at bounding box center [369, 513] width 117 height 31
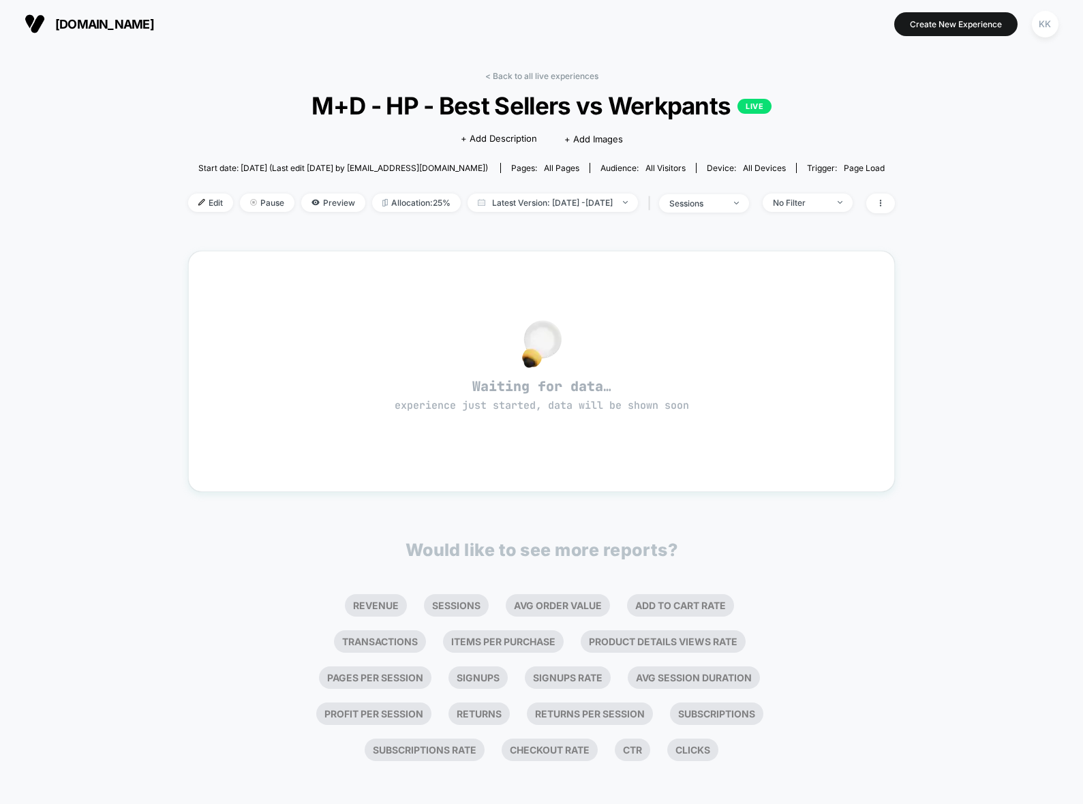
click at [97, 25] on span "[DOMAIN_NAME]" at bounding box center [104, 24] width 99 height 14
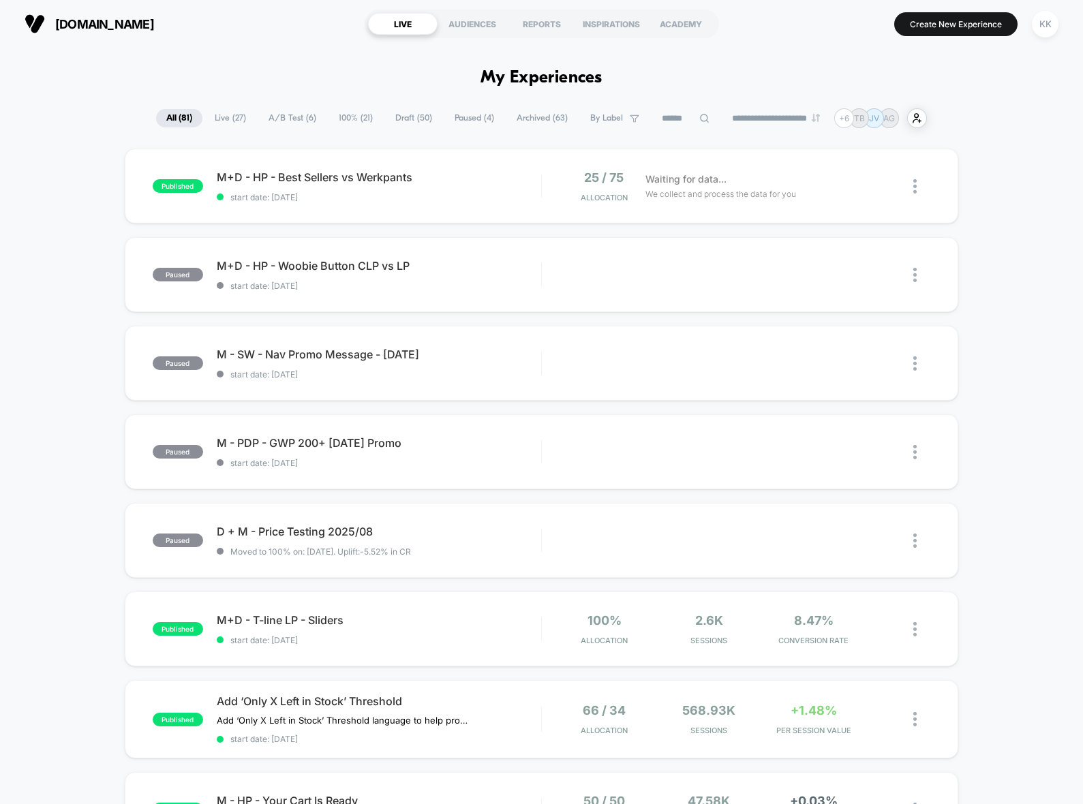
click at [758, 115] on select "**********" at bounding box center [777, 118] width 110 height 9
click at [16, 283] on div "published M+D - HP - Best Sellers vs Werkpants start date: [DATE] 25 / 75 Alloc…" at bounding box center [541, 713] width 1083 height 1128
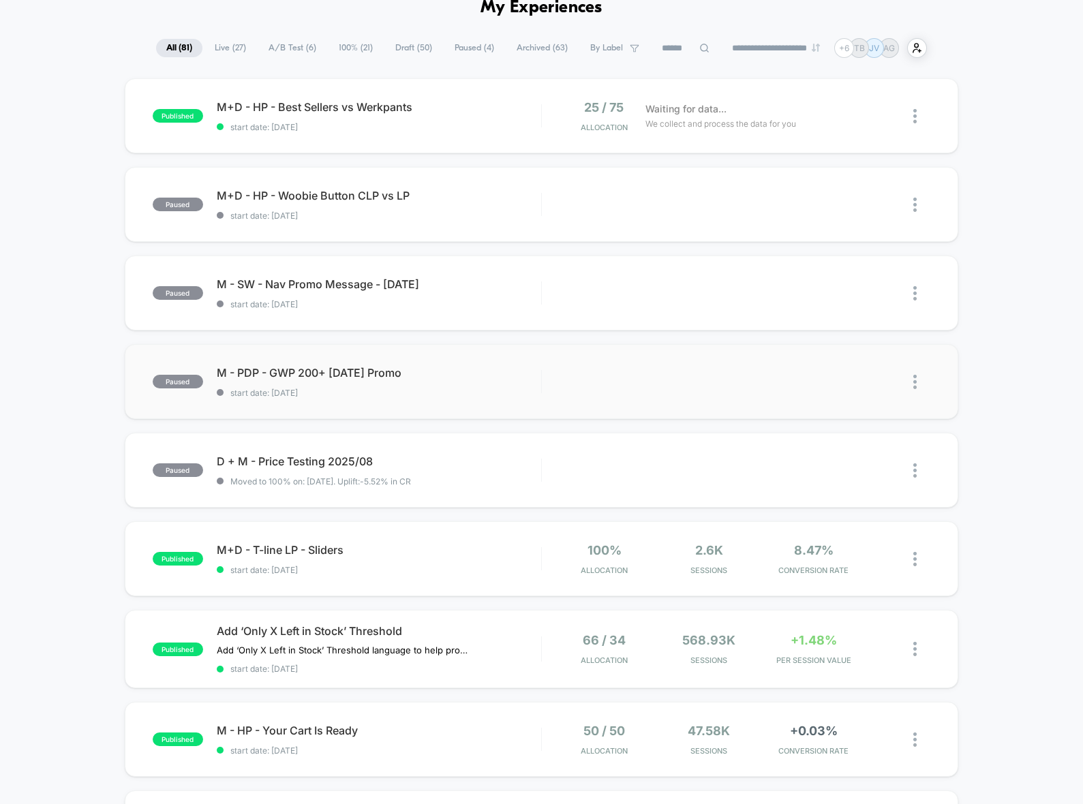
scroll to position [68, 0]
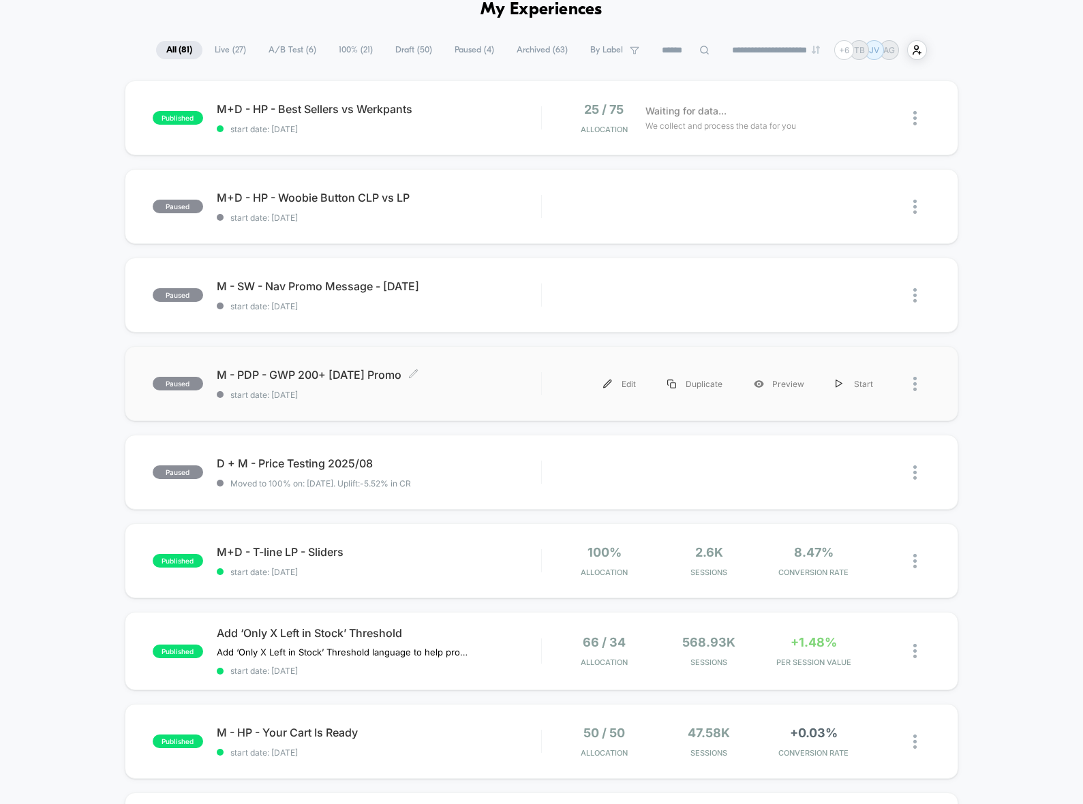
click at [373, 373] on span "M - PDP - GWP 200+ [DATE] Promo Click to edit experience details" at bounding box center [379, 375] width 324 height 14
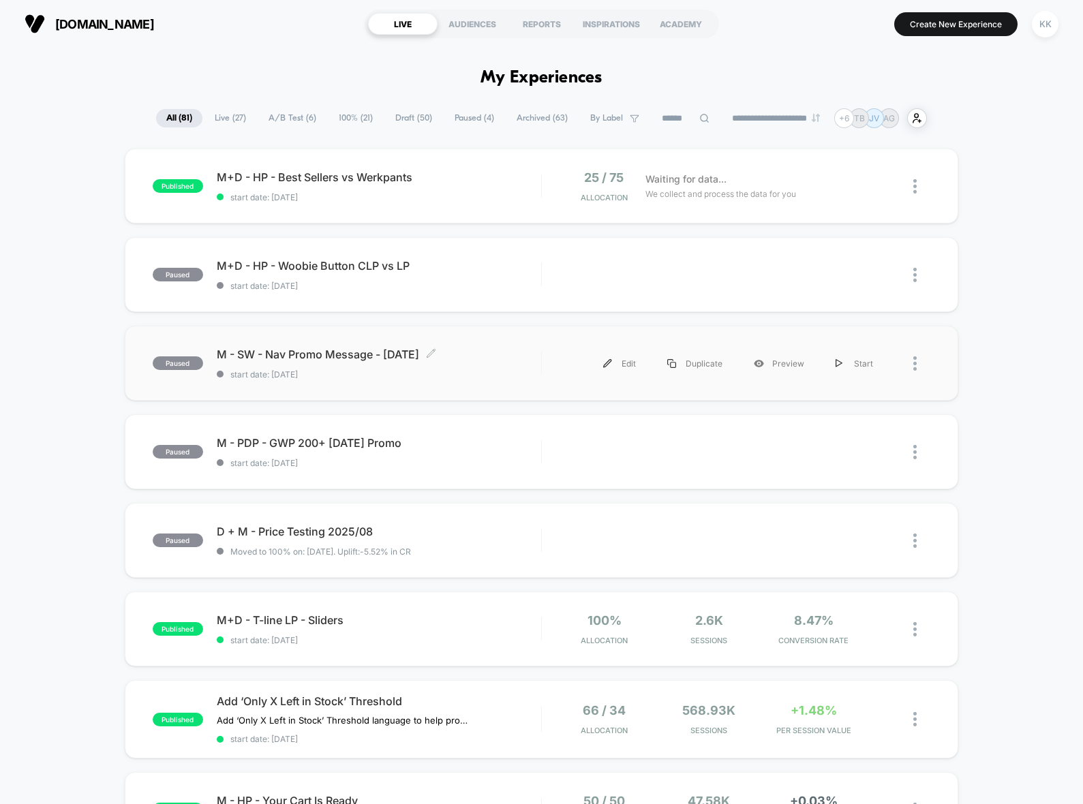
click at [466, 360] on span "M - SW - Nav Promo Message - [DATE] Click to edit experience details" at bounding box center [379, 355] width 324 height 14
click at [501, 358] on span "M - SW - Nav Promo Message - [DATE] Click to edit experience details" at bounding box center [379, 355] width 324 height 14
click at [526, 450] on div "M - PDP - GWP 200+ [DATE] Promo Click to edit experience details Click to edit …" at bounding box center [379, 452] width 324 height 32
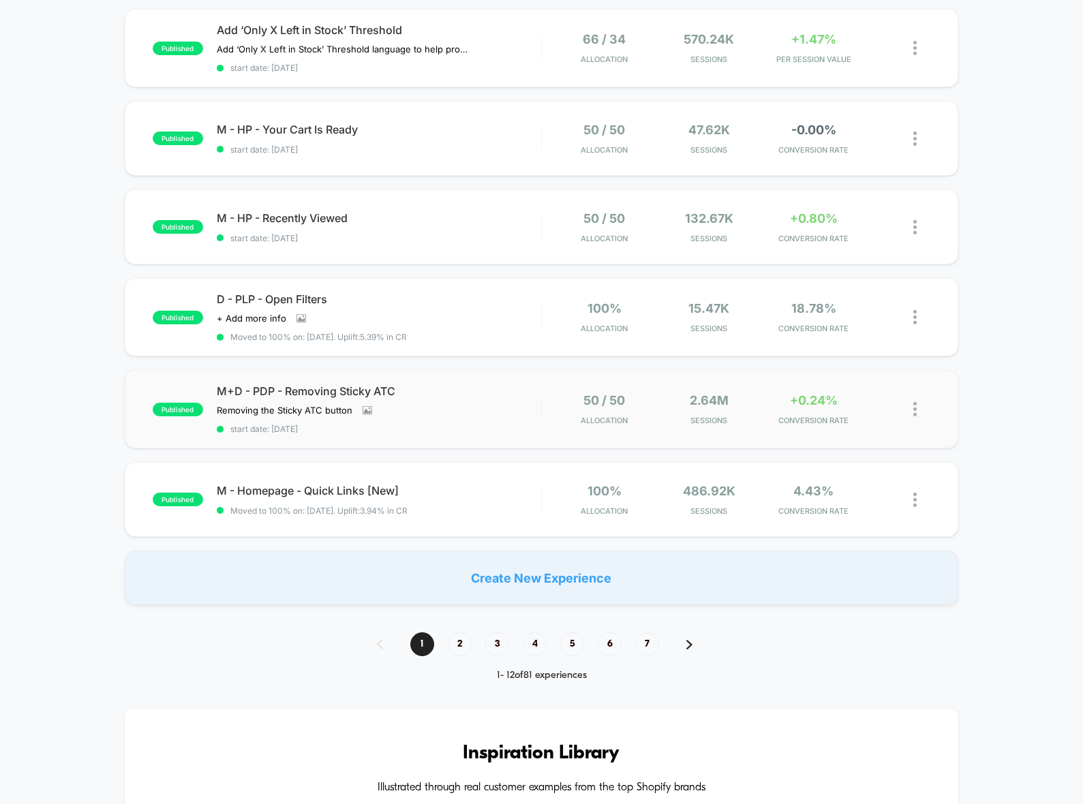
scroll to position [681, 0]
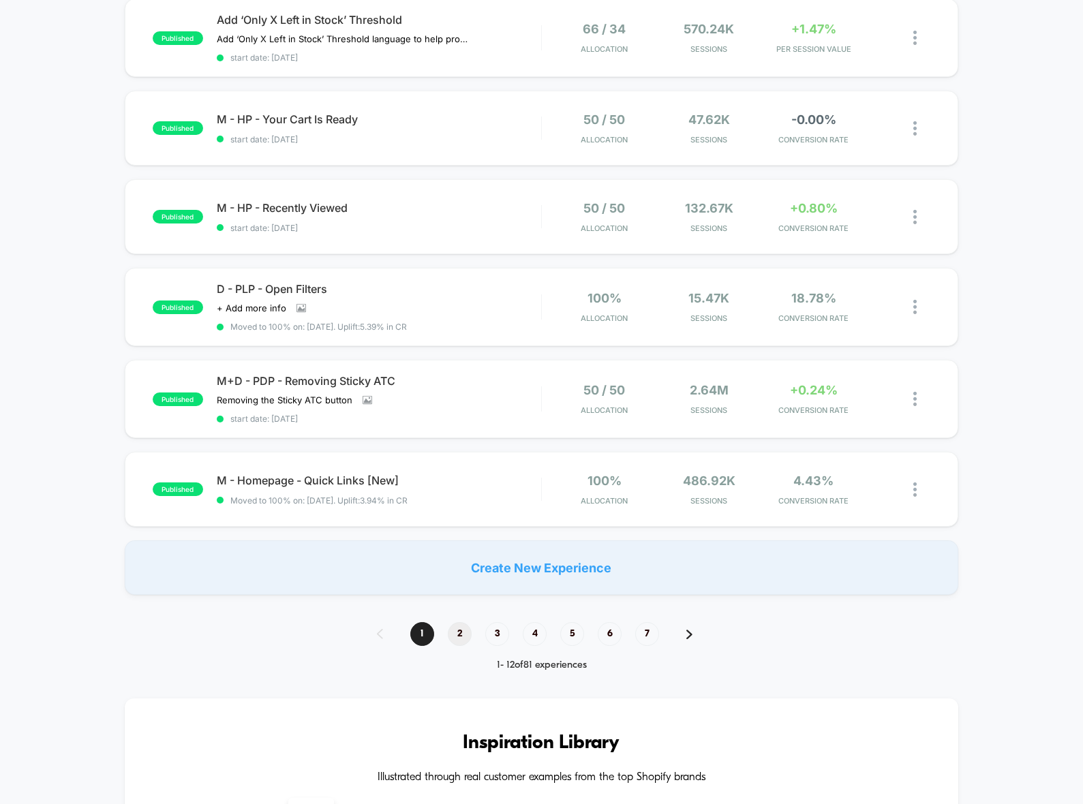
click at [457, 631] on span "2" at bounding box center [460, 634] width 24 height 24
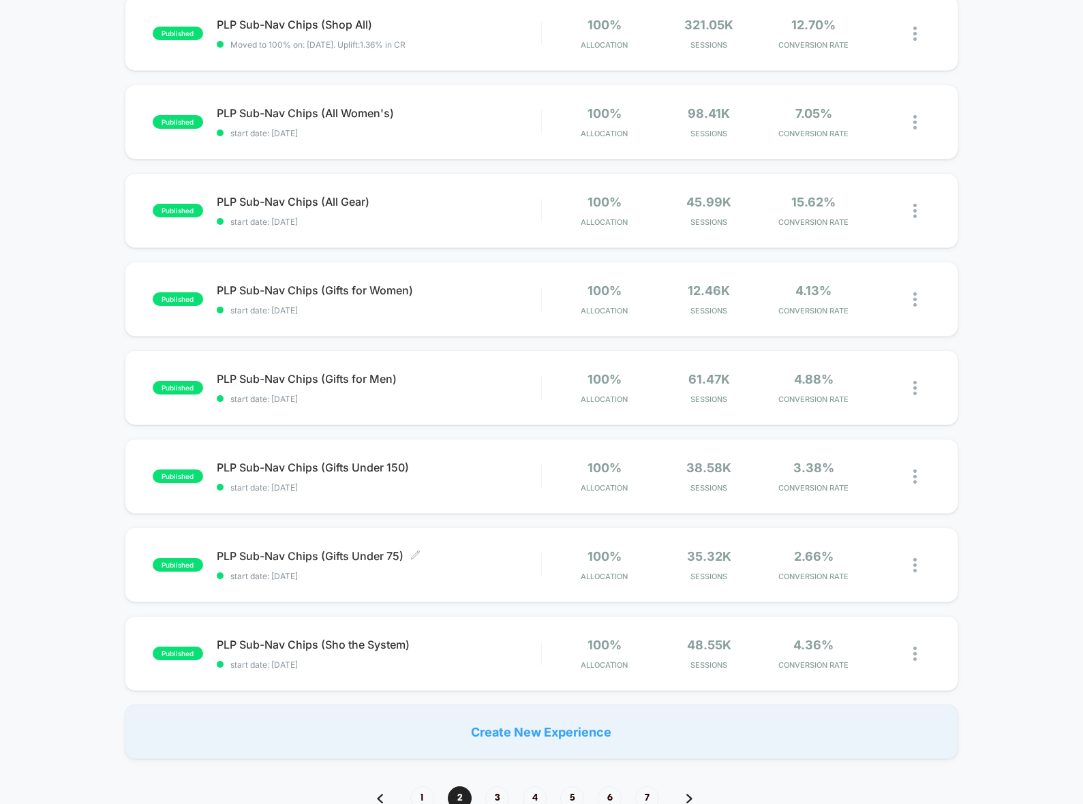
scroll to position [0, 0]
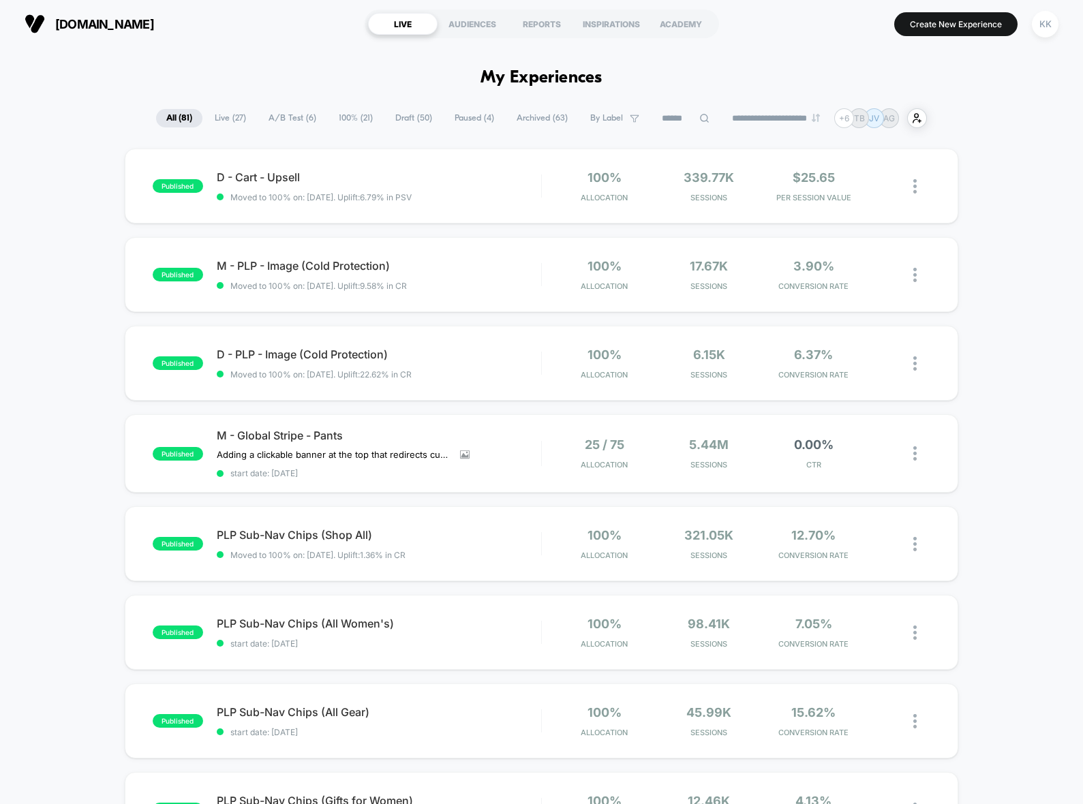
click at [350, 114] on span "100% ( 21 )" at bounding box center [355, 118] width 55 height 18
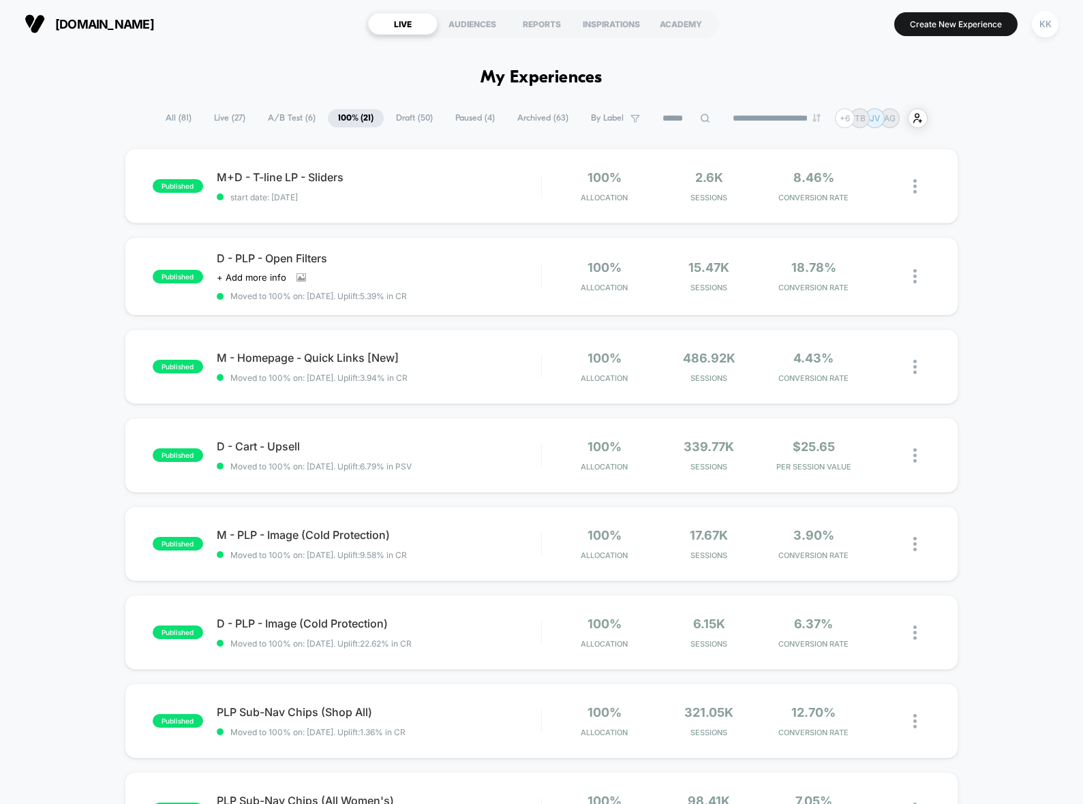
click at [459, 118] on span "Paused ( 4 )" at bounding box center [475, 118] width 60 height 18
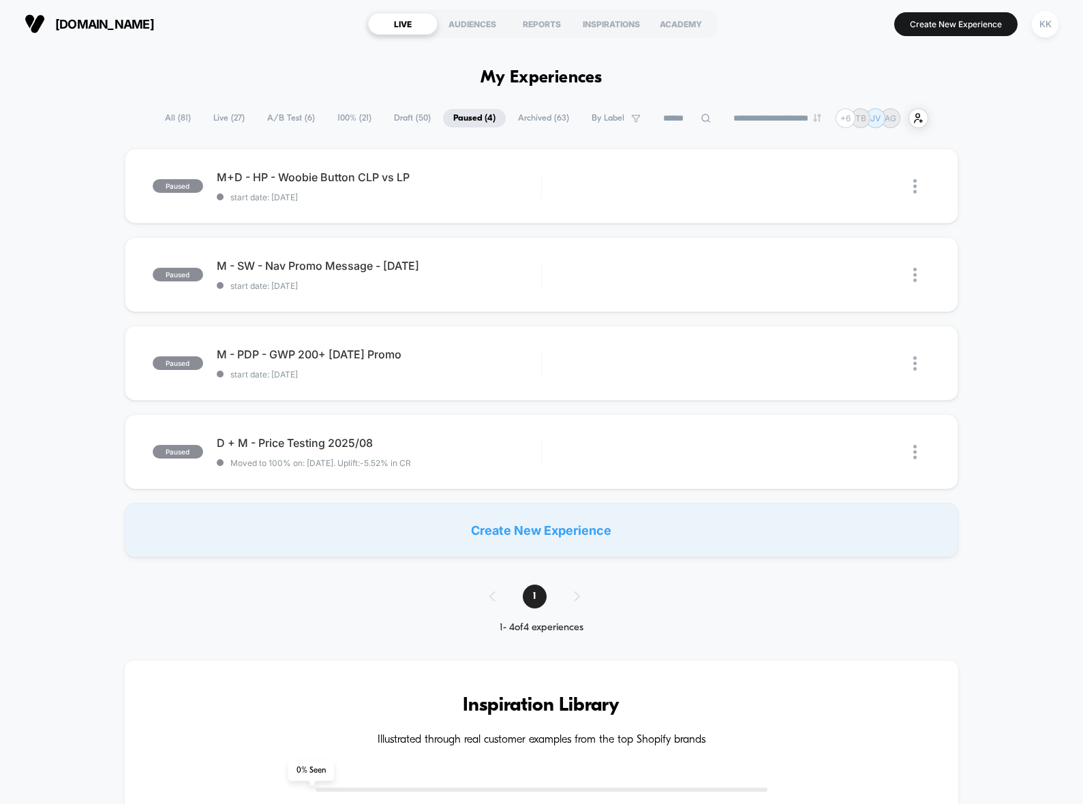
click at [539, 123] on span "Archived ( 63 )" at bounding box center [544, 118] width 72 height 18
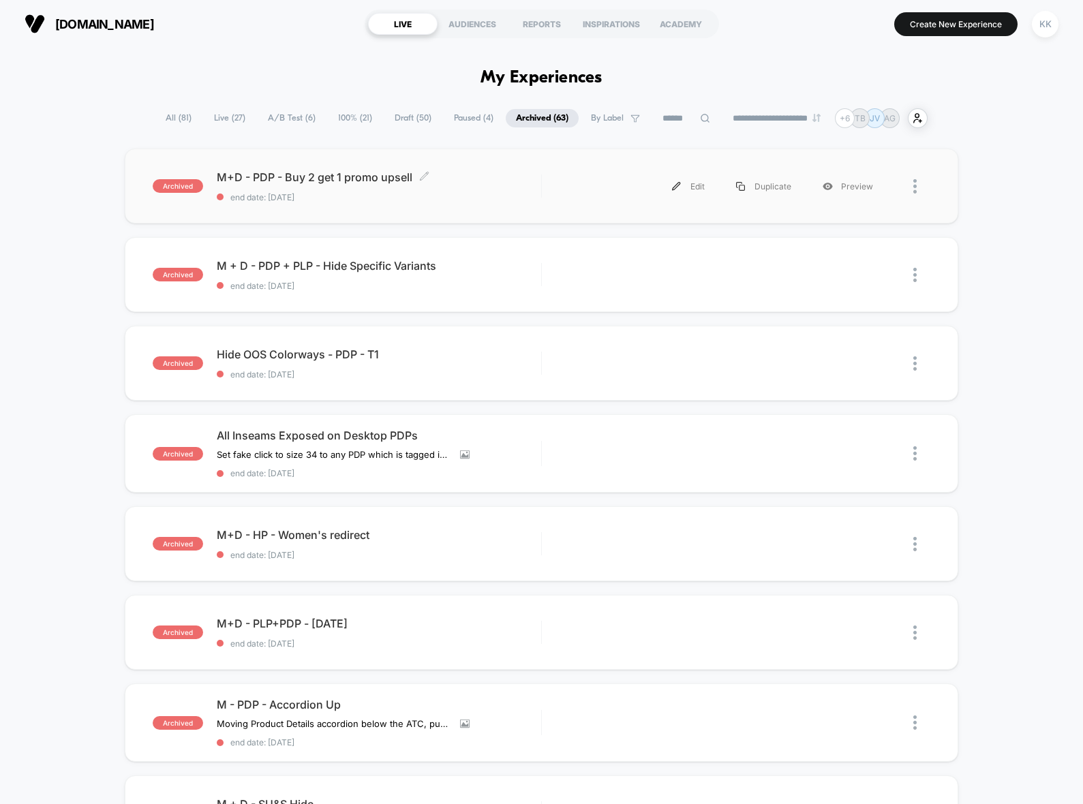
click at [474, 199] on span "end date: [DATE]" at bounding box center [379, 197] width 324 height 10
click at [174, 114] on span "All ( 81 )" at bounding box center [178, 118] width 46 height 18
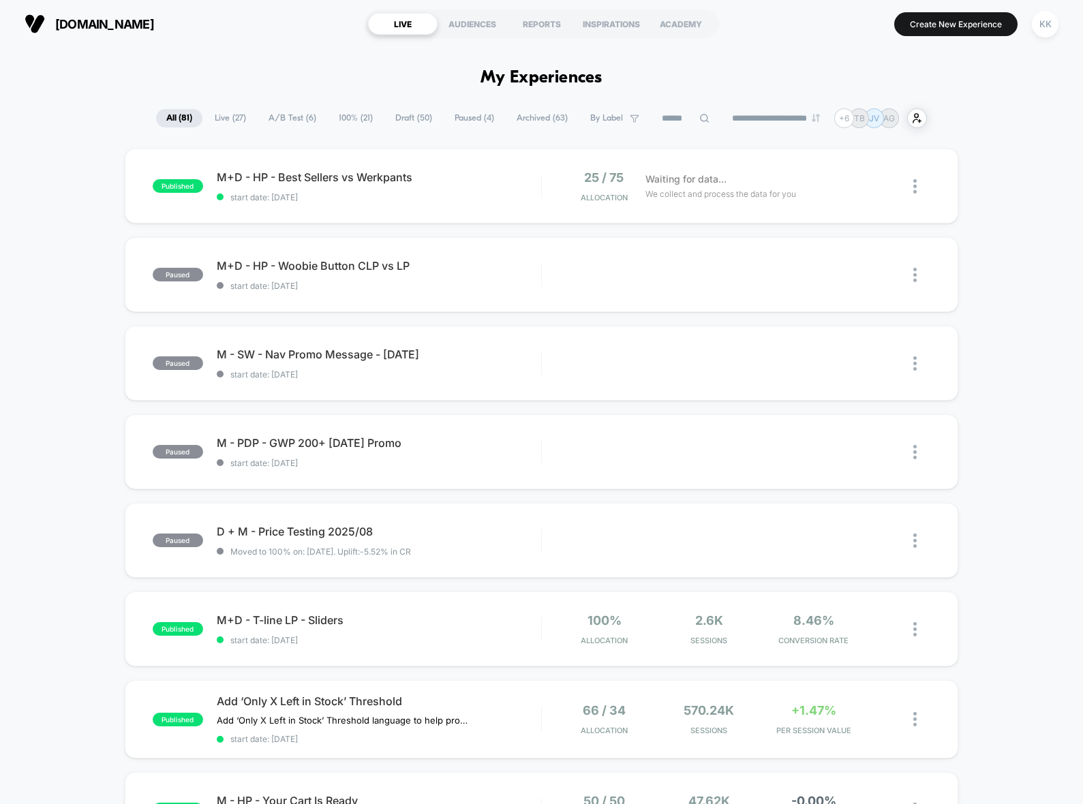
click at [283, 120] on span "A/B Test ( 6 )" at bounding box center [292, 118] width 68 height 18
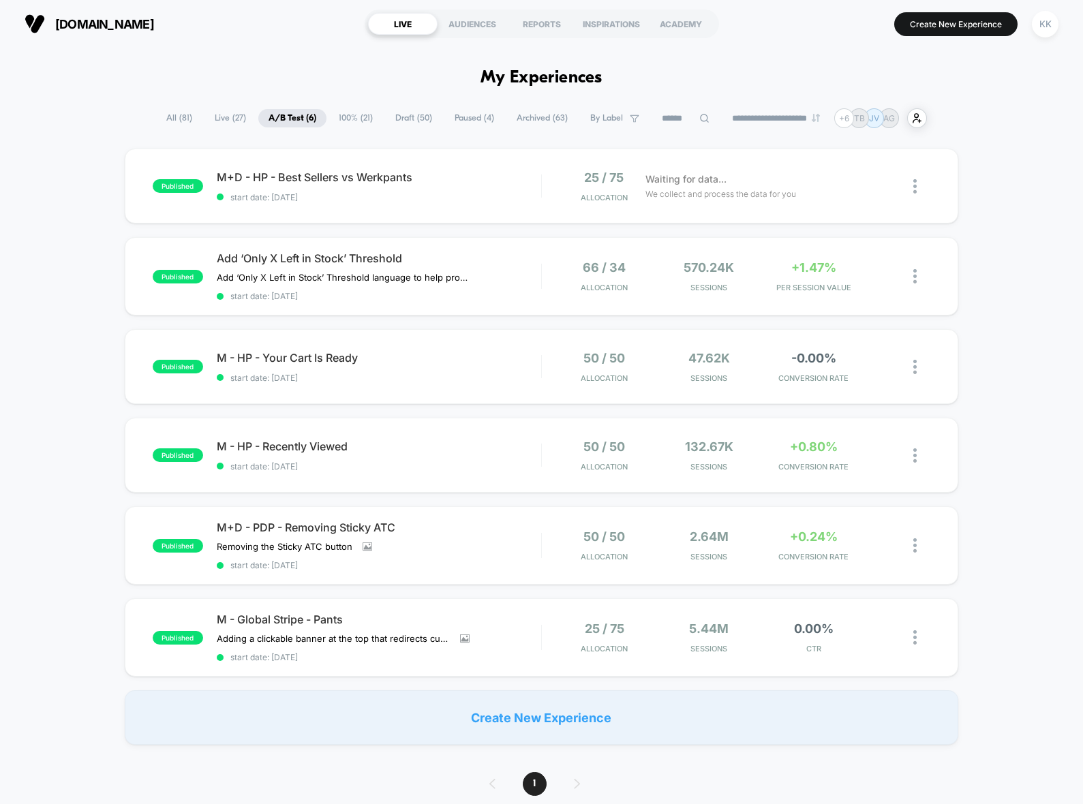
click at [179, 113] on span "All ( 81 )" at bounding box center [179, 118] width 46 height 18
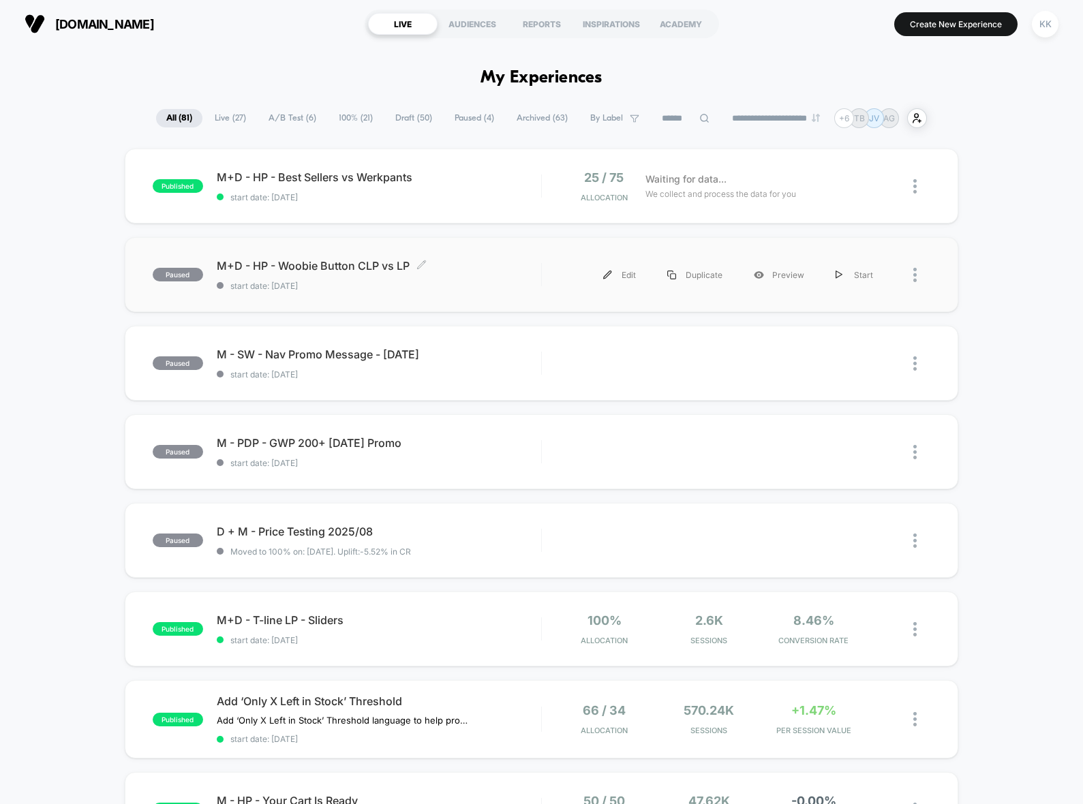
click at [486, 276] on div "M+D - HP - Woobie Button CLP vs LP Click to edit experience details Click to ed…" at bounding box center [379, 275] width 324 height 32
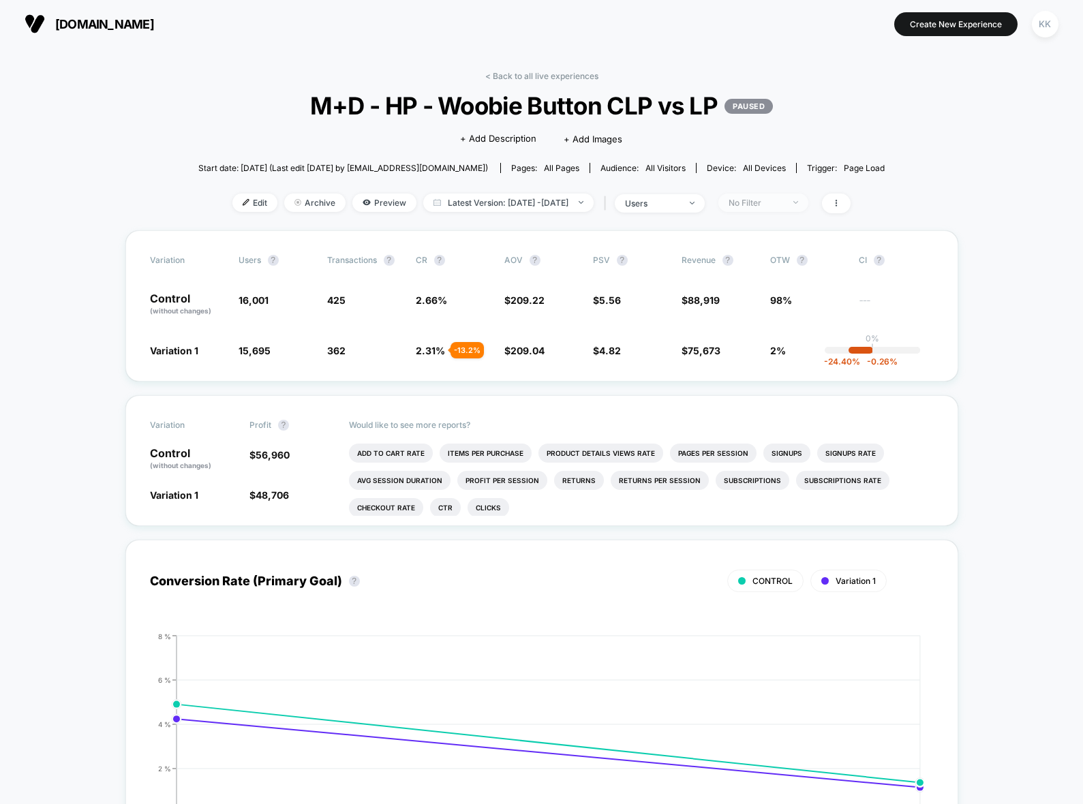
click at [769, 204] on div "No Filter" at bounding box center [755, 203] width 55 height 10
click at [769, 343] on div "Mobile Visitors ? Desktop Visitors ? Returning Visitors ? New Visitors ? No Fil…" at bounding box center [784, 330] width 167 height 208
click at [771, 333] on span "New Visitors" at bounding box center [772, 336] width 56 height 12
click at [783, 401] on button "Save" at bounding box center [784, 401] width 125 height 22
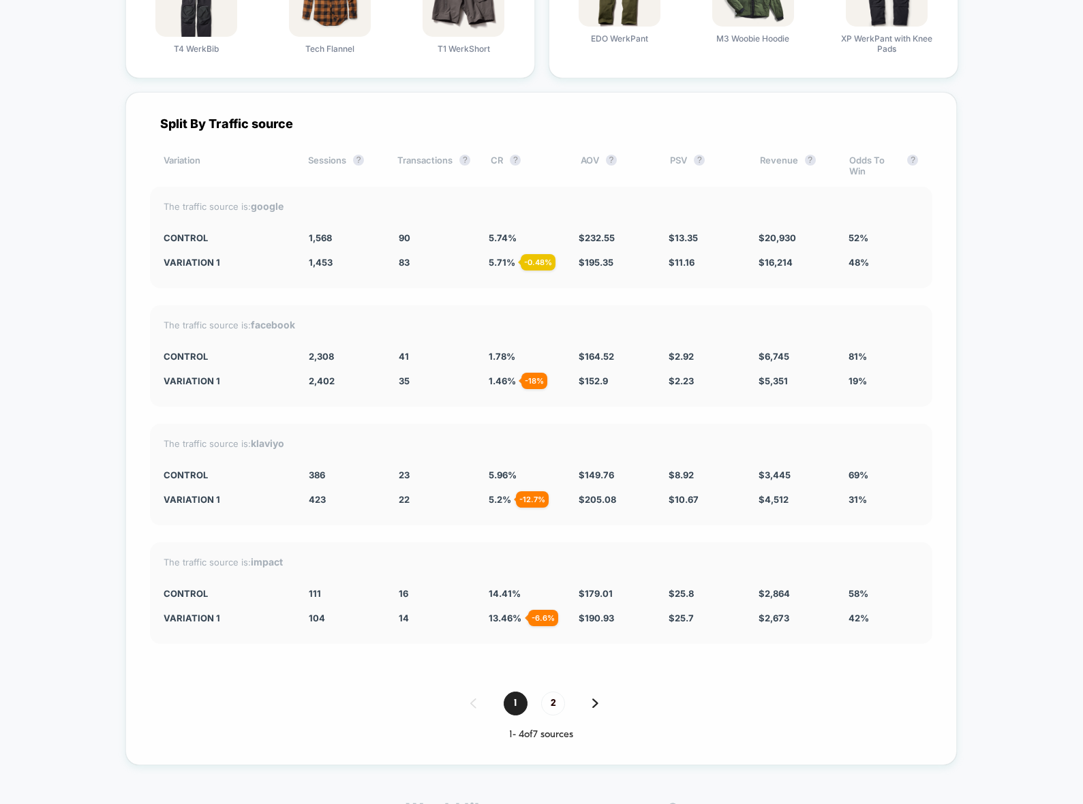
scroll to position [2317, 0]
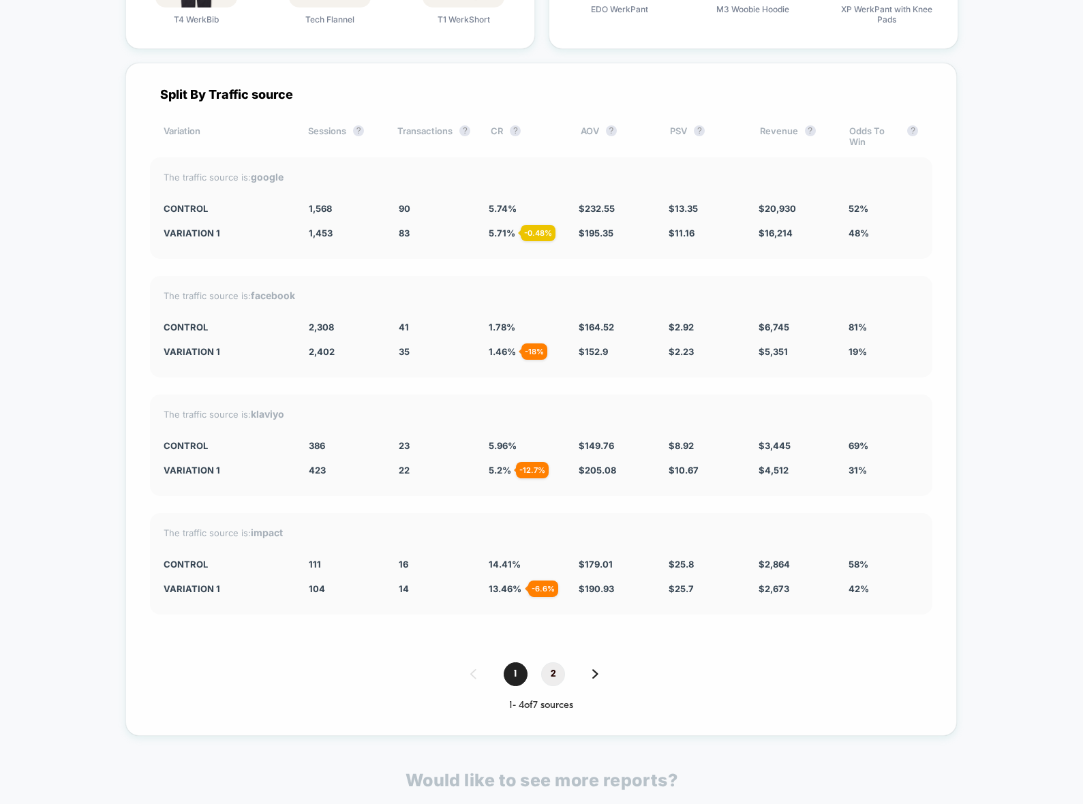
click at [555, 671] on span "2" at bounding box center [553, 674] width 24 height 24
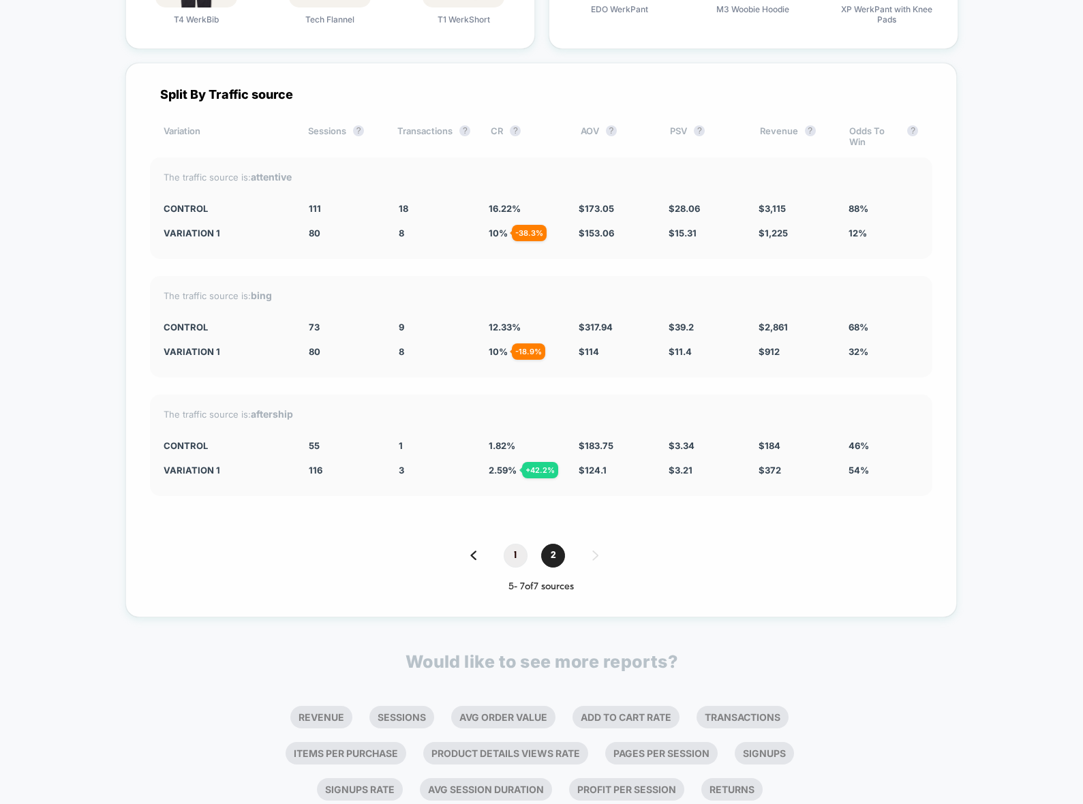
click at [516, 555] on span "1" at bounding box center [516, 556] width 24 height 24
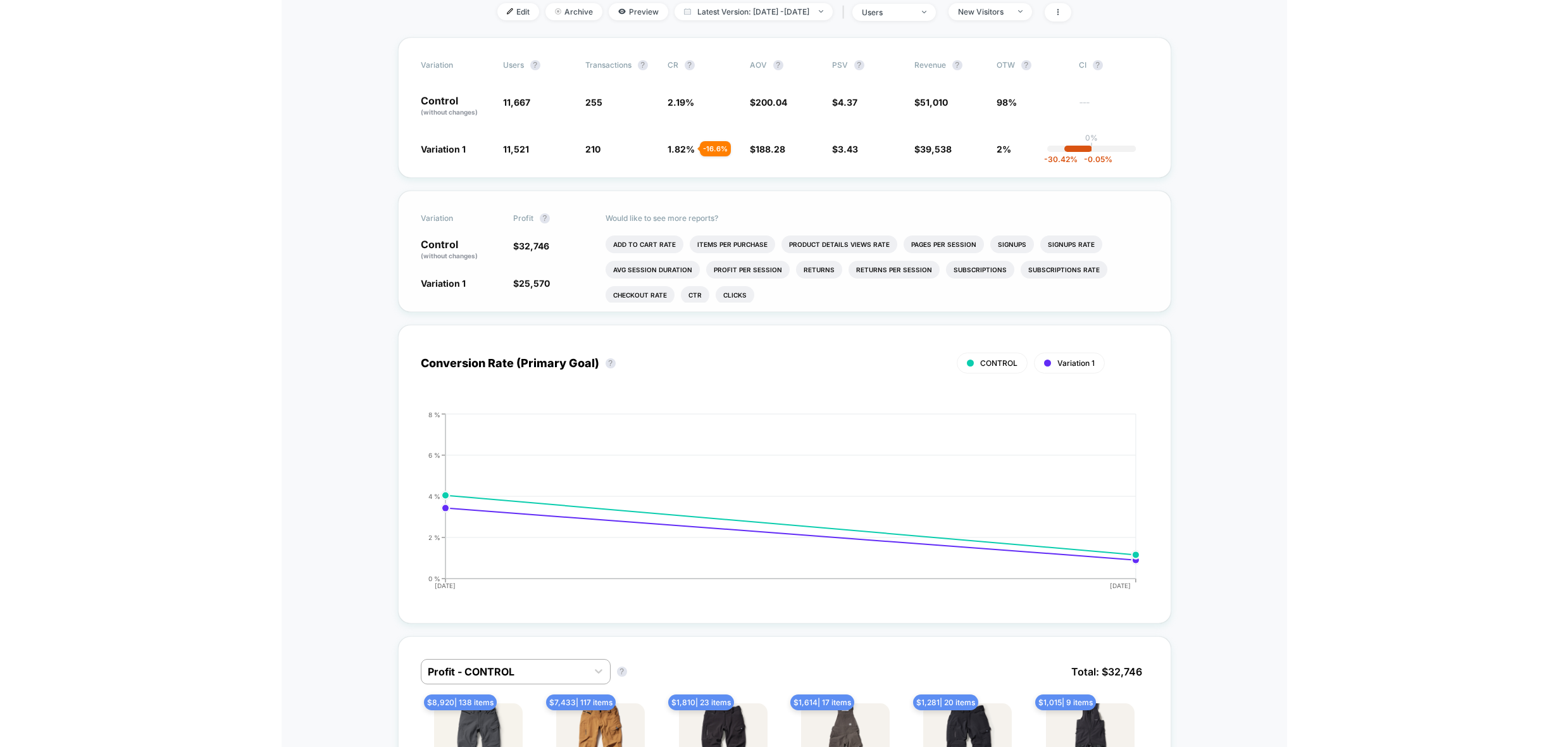
scroll to position [0, 0]
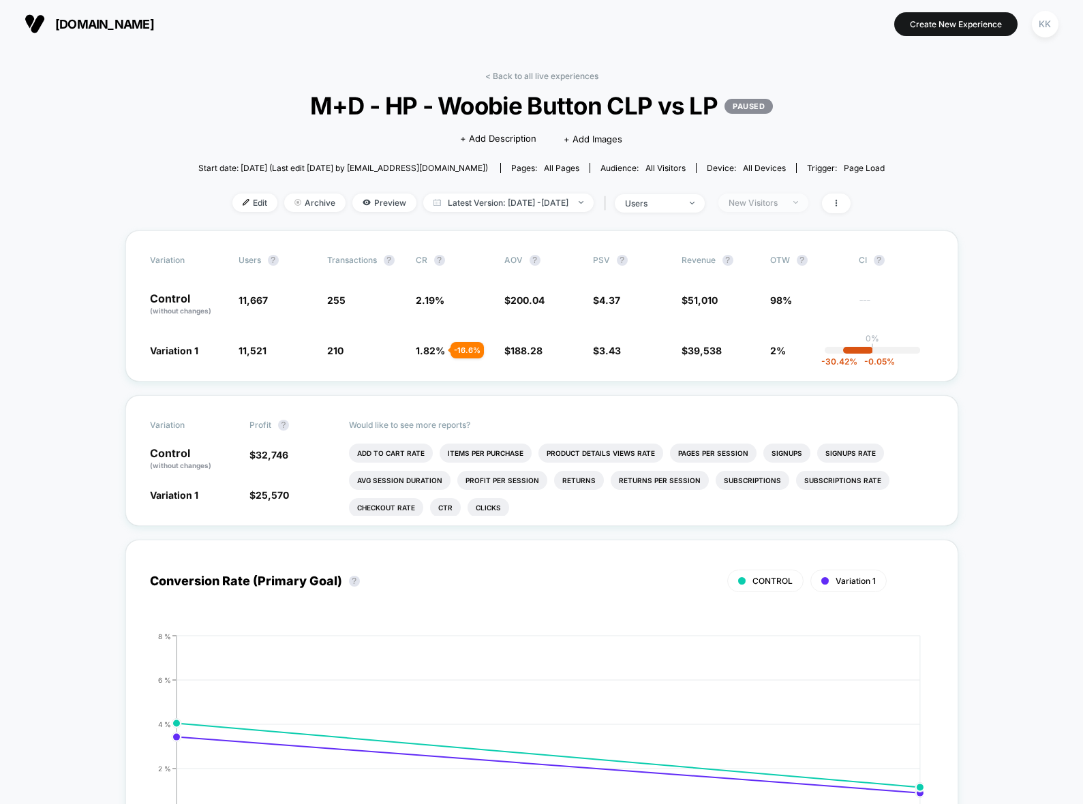
click at [775, 206] on div "New Visitors" at bounding box center [755, 203] width 55 height 10
click at [773, 312] on span "Returning Visitors" at bounding box center [783, 309] width 78 height 12
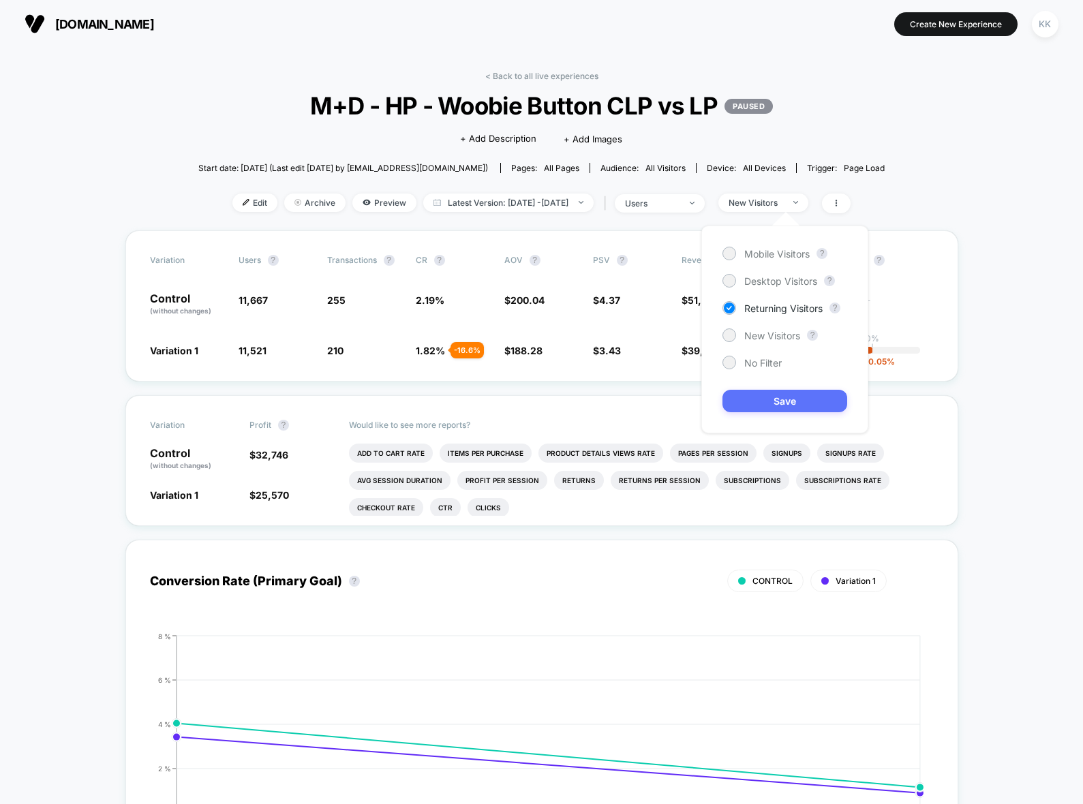
click at [778, 399] on button "Save" at bounding box center [784, 401] width 125 height 22
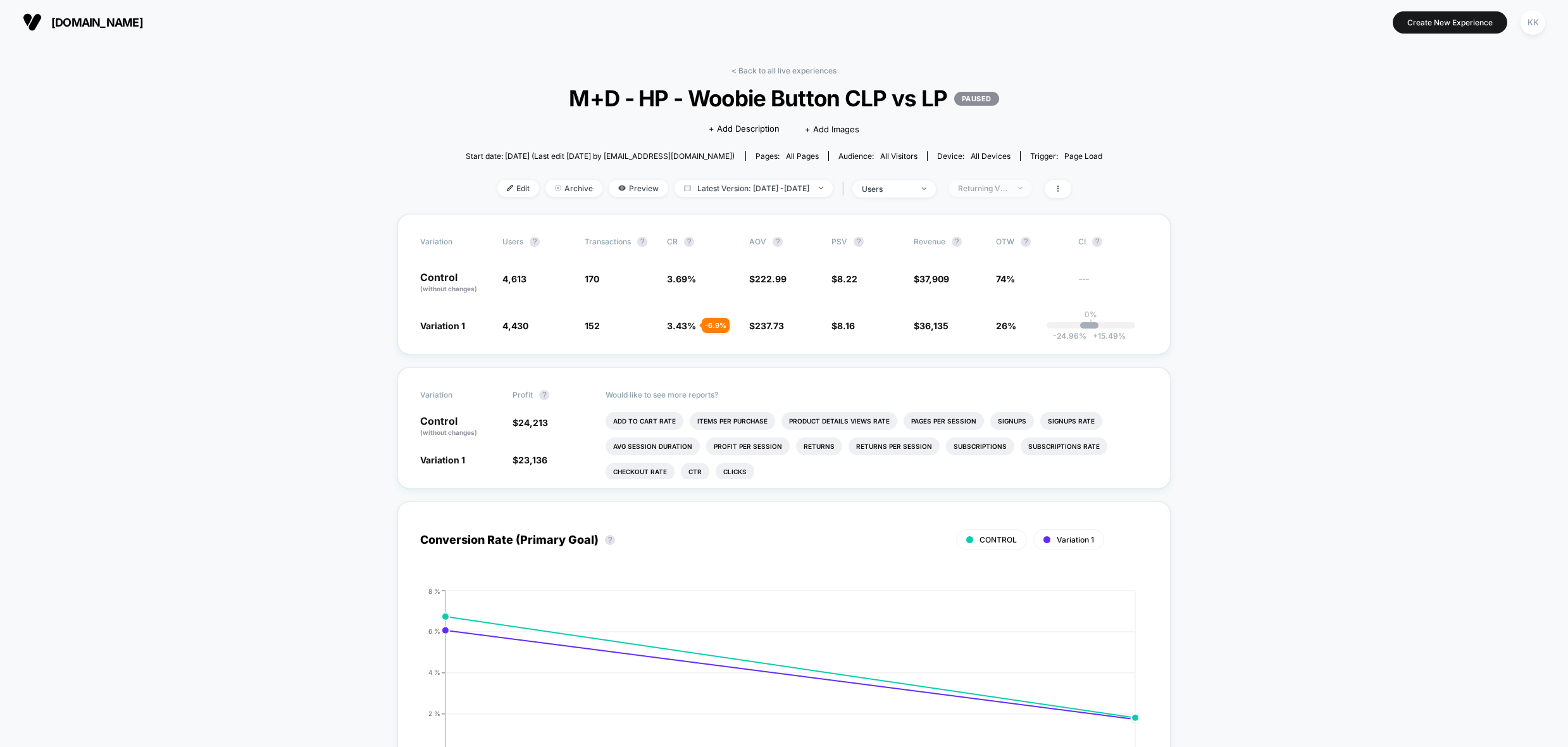
click at [1005, 188] on div "Returning Visitors" at bounding box center [984, 189] width 51 height 9
click at [998, 257] on span "Desktop Visitors" at bounding box center [1006, 261] width 68 height 11
click at [992, 238] on span "Mobile Visitors" at bounding box center [1002, 236] width 60 height 11
click at [996, 315] on span "New Visitors" at bounding box center [999, 312] width 52 height 11
click at [1003, 369] on button "Save" at bounding box center [1010, 373] width 116 height 20
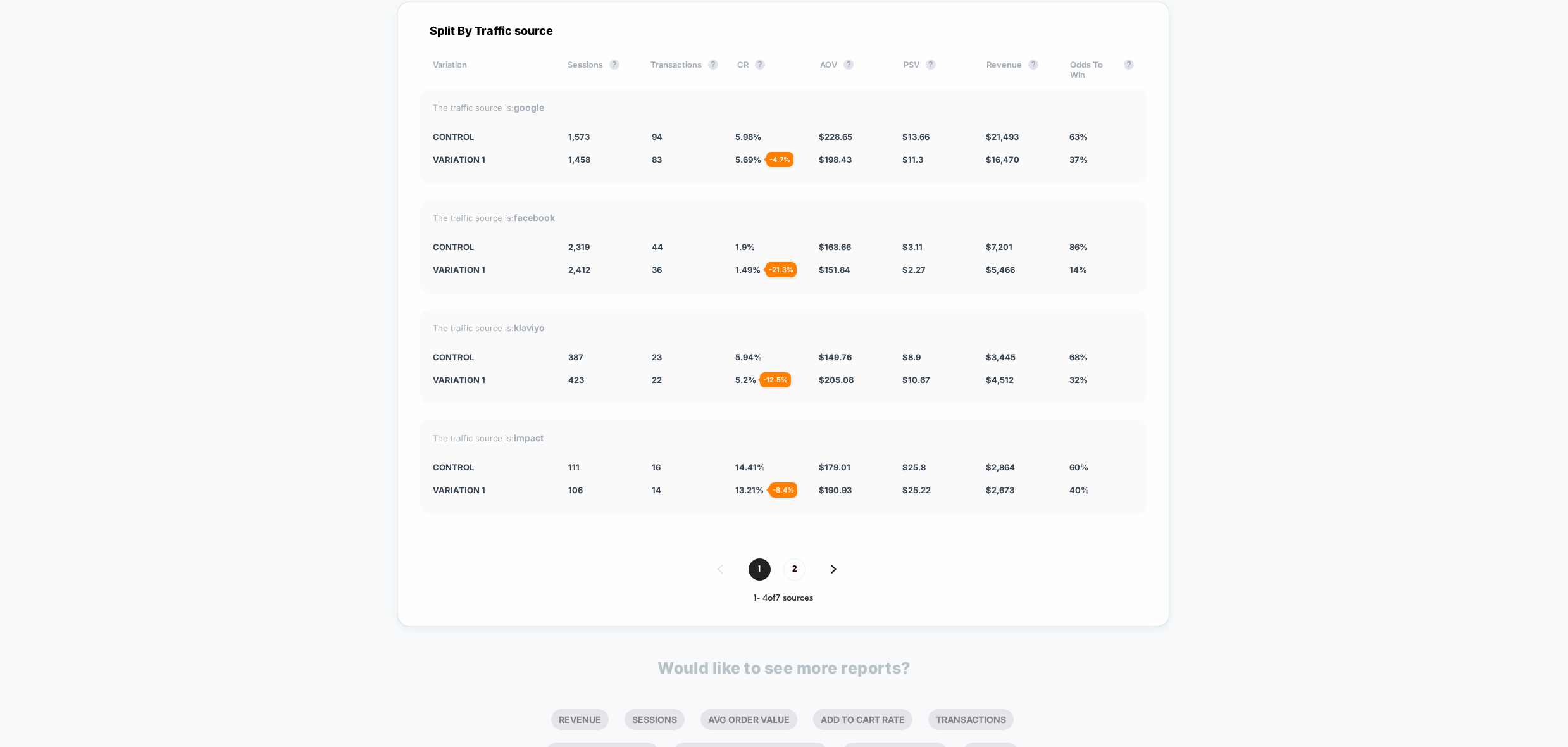
scroll to position [2216, 0]
